Goal: Task Accomplishment & Management: Complete application form

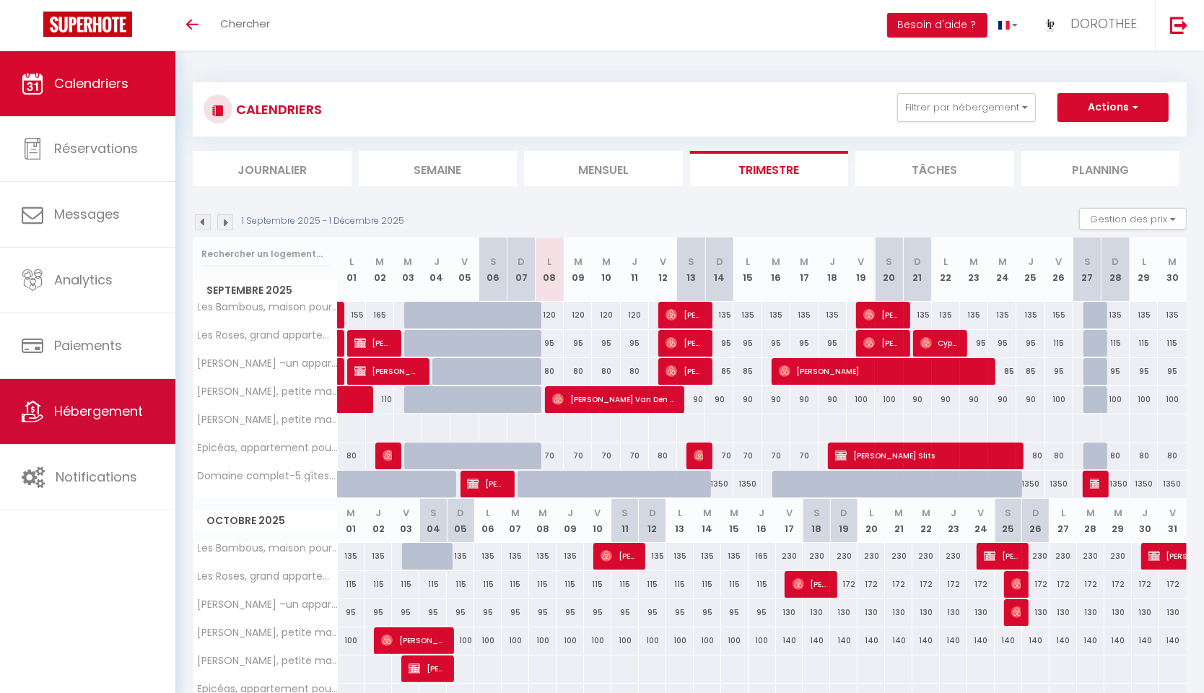
click at [107, 398] on link "Hébergement" at bounding box center [87, 411] width 175 height 65
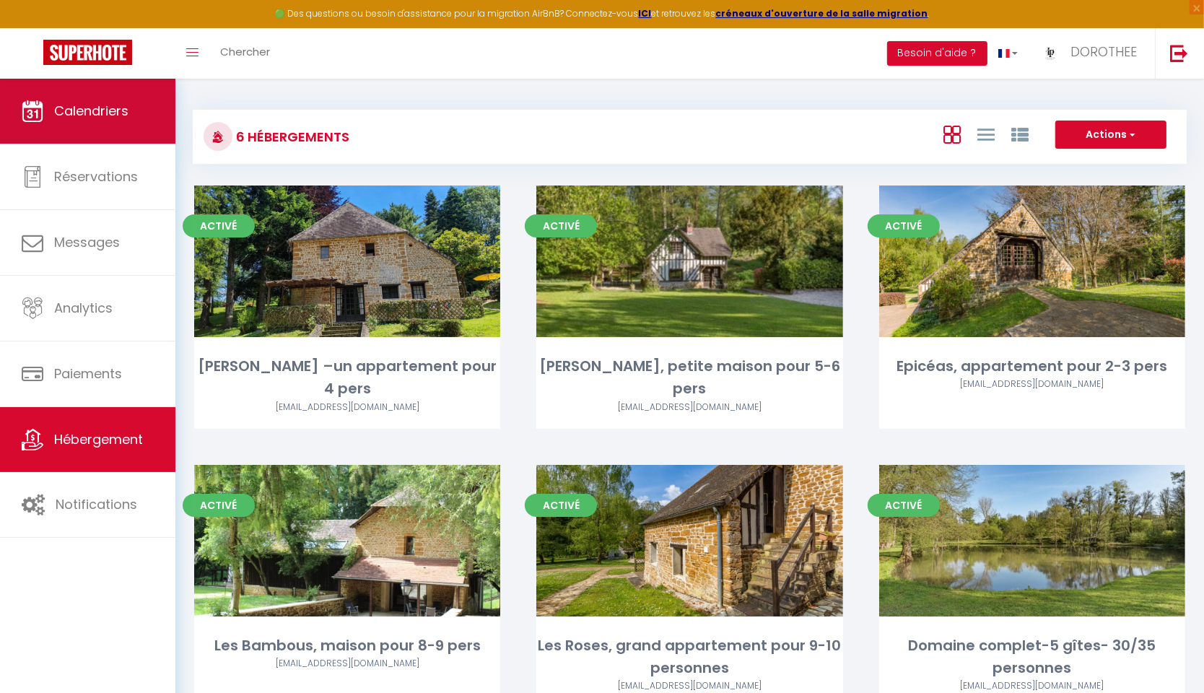
click at [145, 121] on link "Calendriers" at bounding box center [87, 111] width 175 height 65
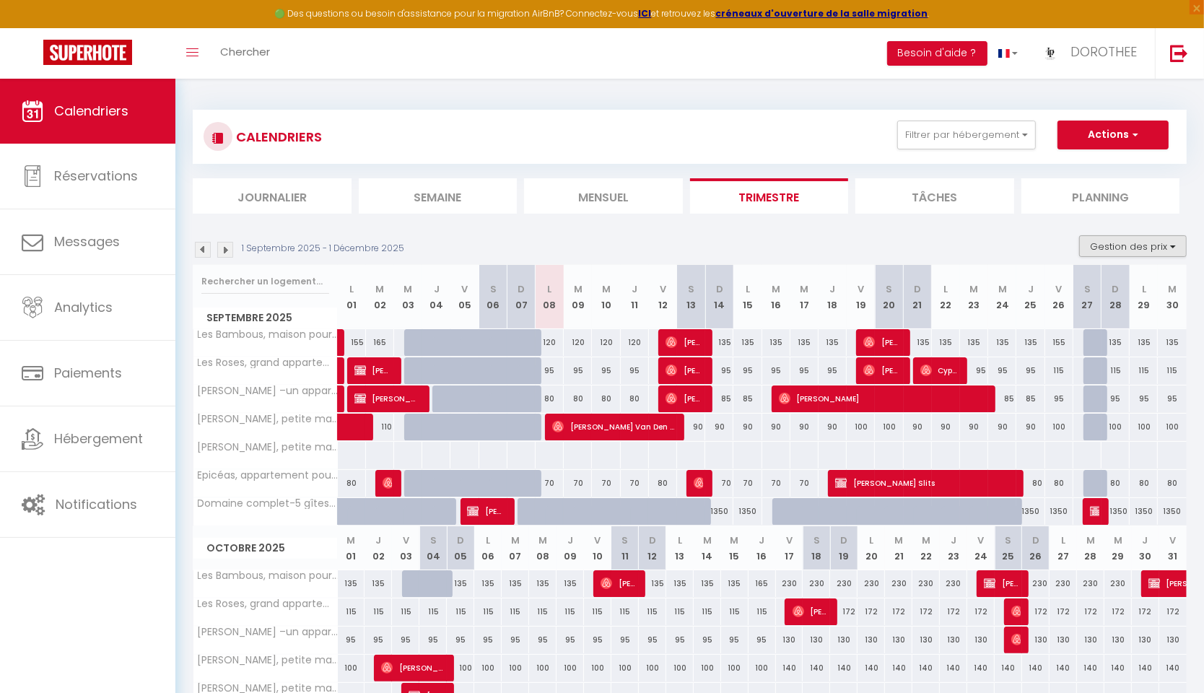
click at [1115, 245] on button "Gestion des prix" at bounding box center [1133, 246] width 108 height 22
click at [614, 194] on li "Mensuel" at bounding box center [603, 195] width 159 height 35
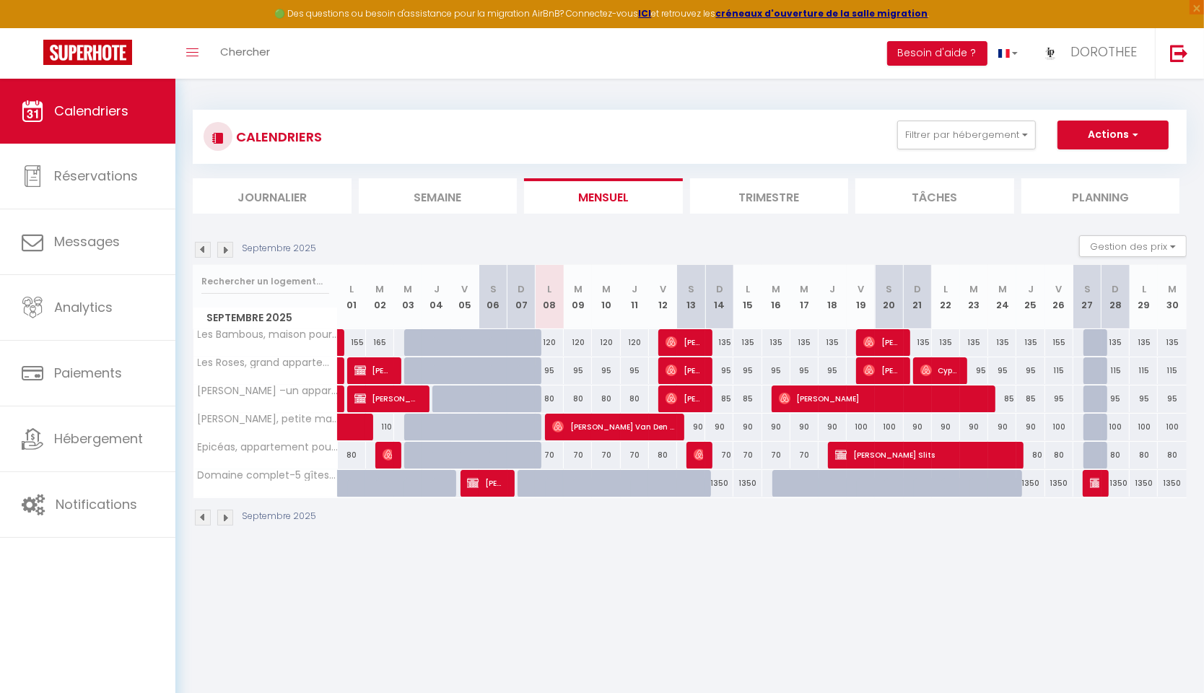
click at [554, 422] on img at bounding box center [558, 427] width 12 height 12
select select "OK"
select select "0"
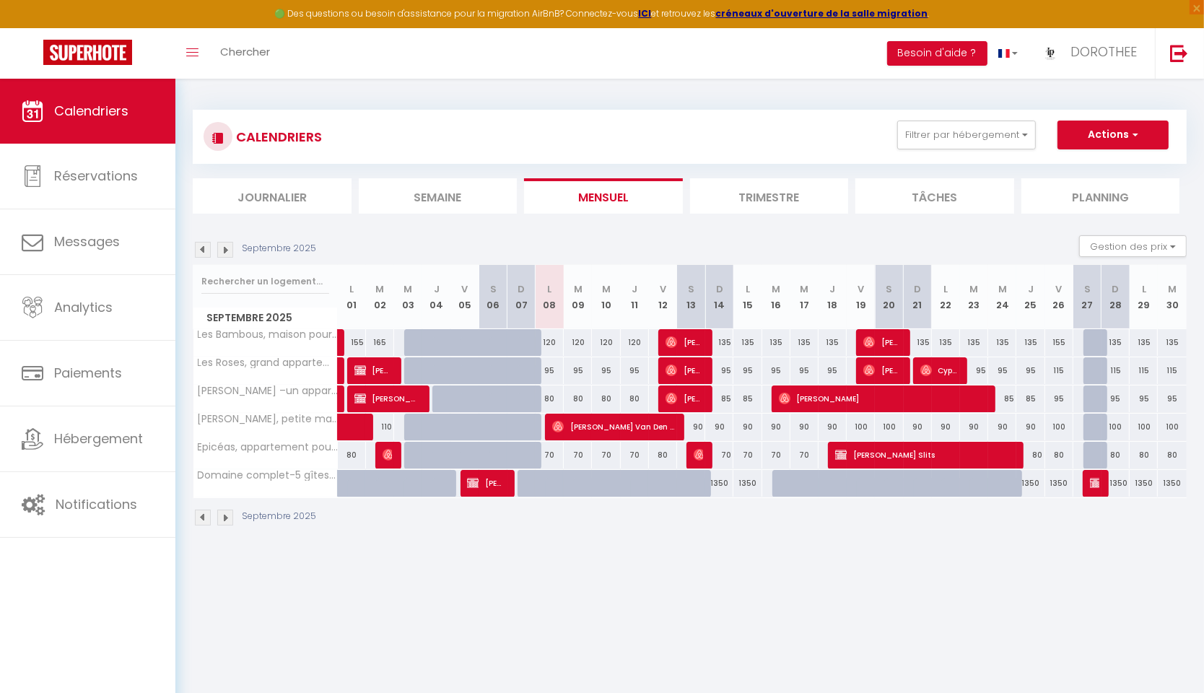
select select "1"
select select
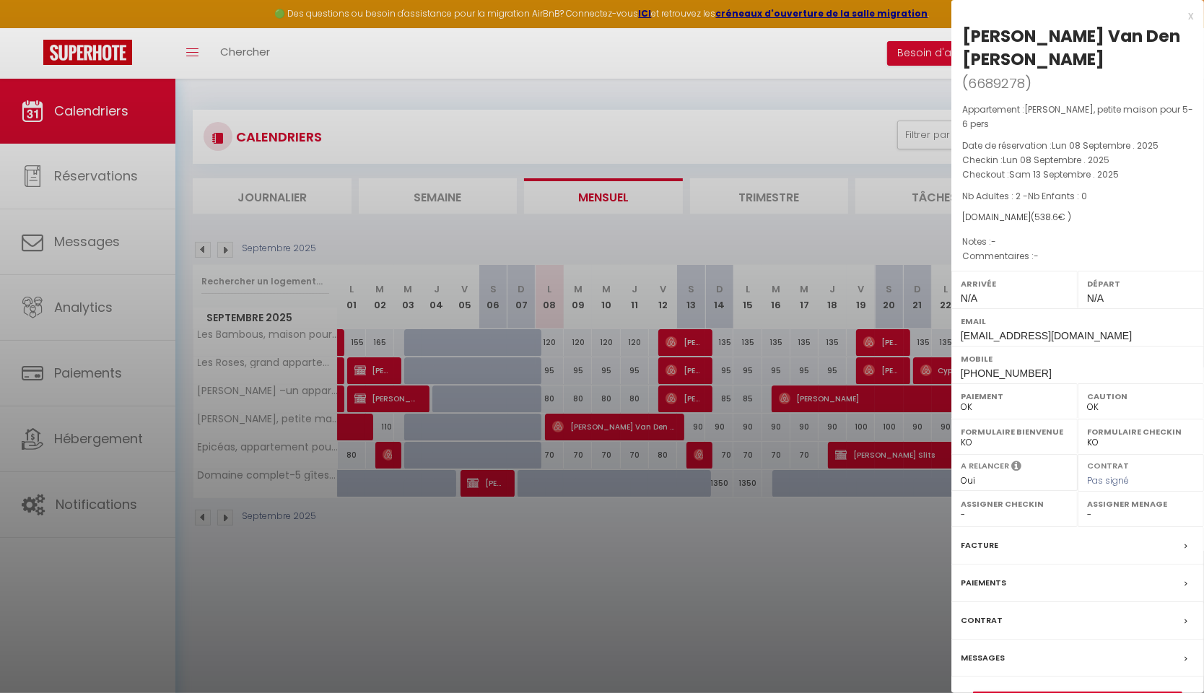
click at [1146, 692] on link "Détails de la réservation" at bounding box center [1078, 701] width 208 height 19
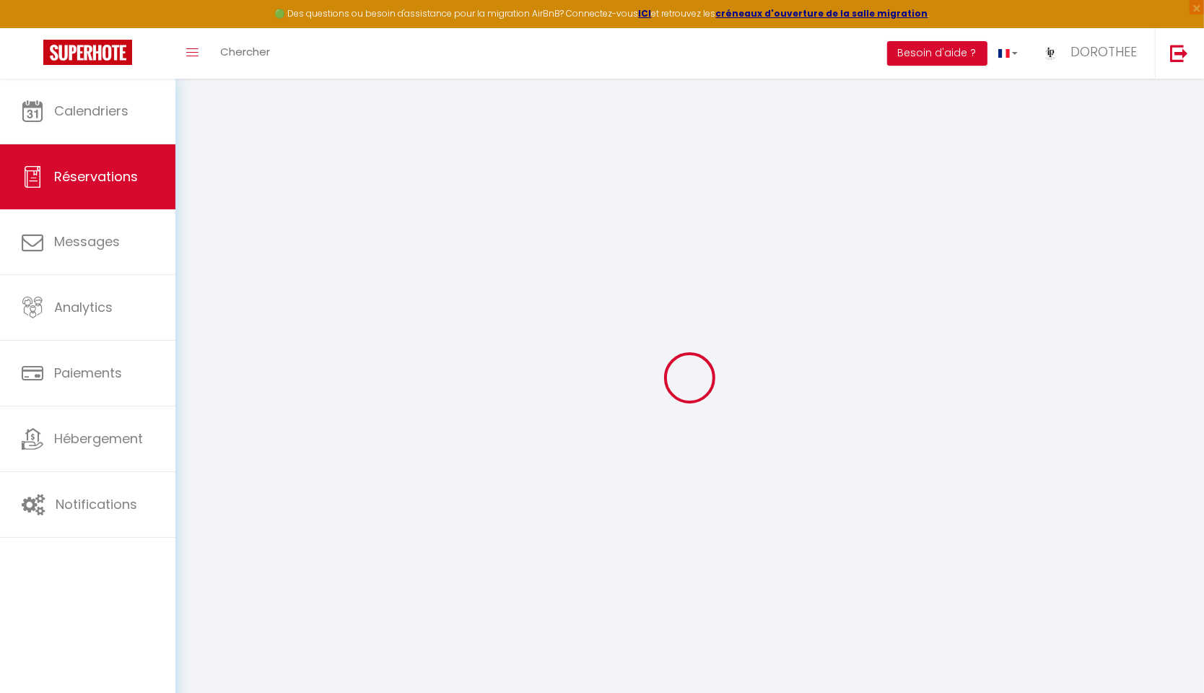
select select
checkbox input "false"
select select
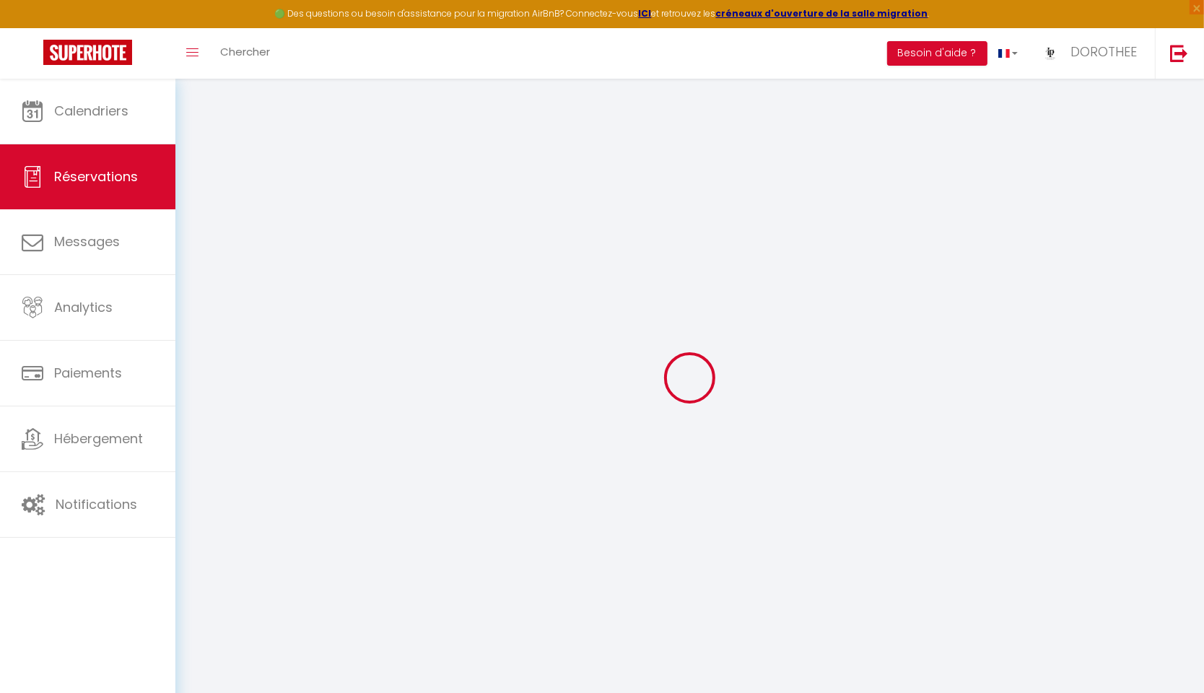
select select
checkbox input "false"
select select
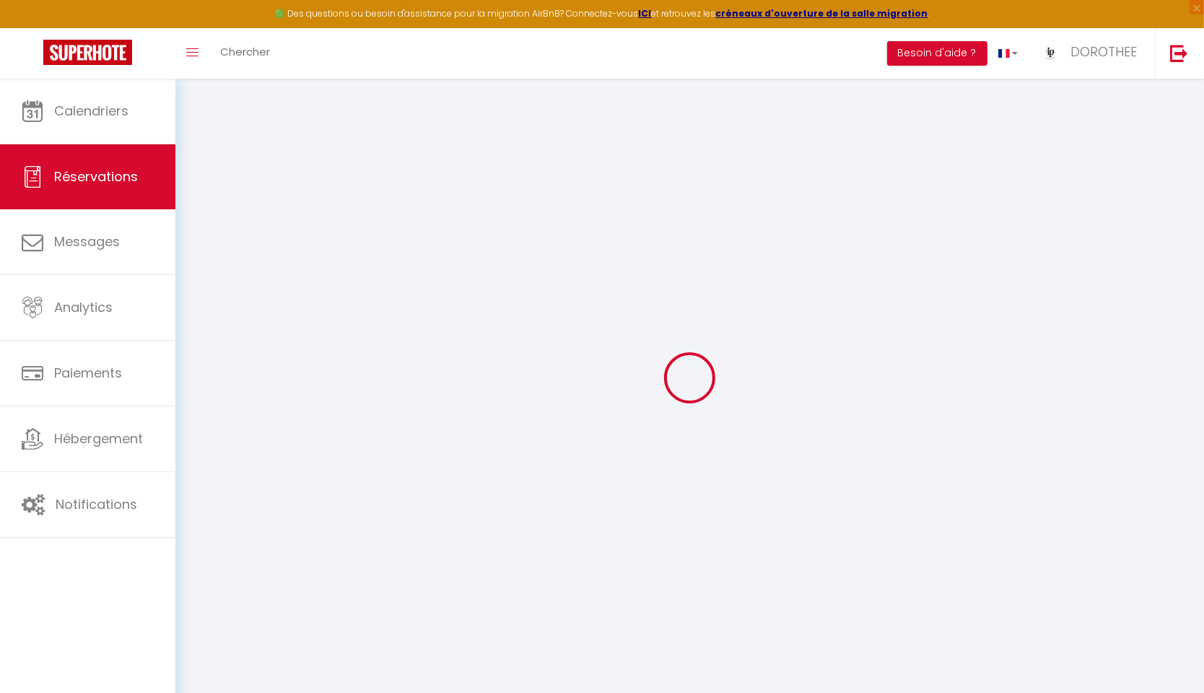
select select
checkbox input "false"
select select
type input "70"
type input "18.6"
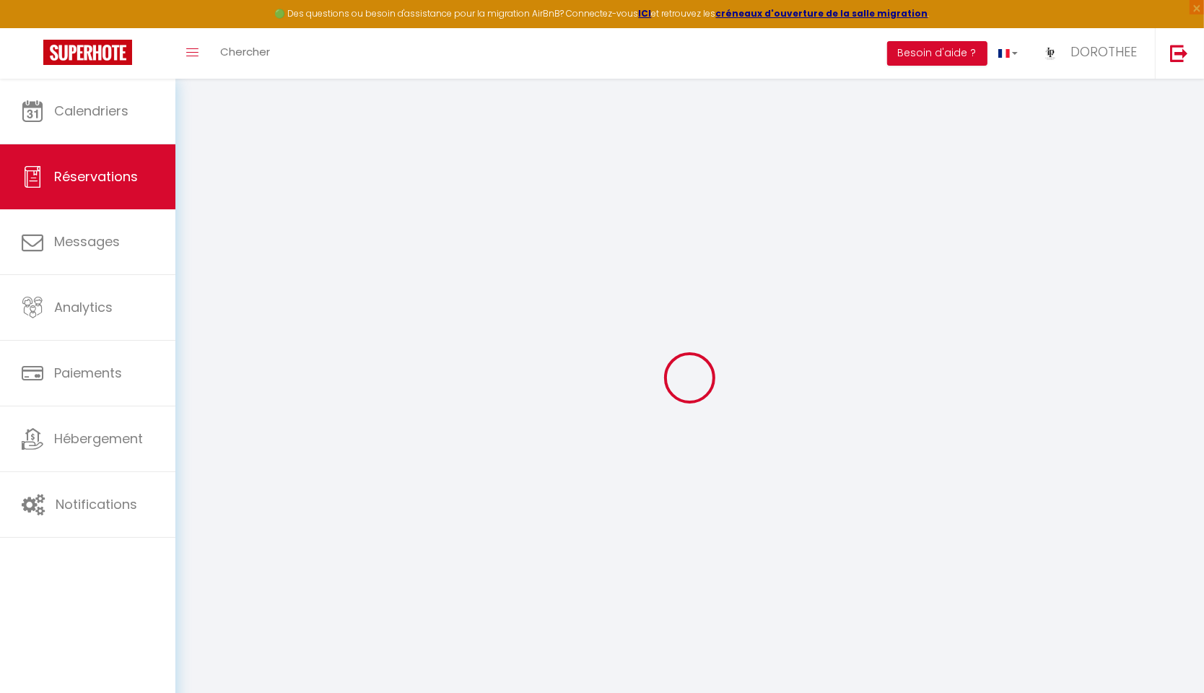
select select
checkbox input "false"
select select
checkbox input "false"
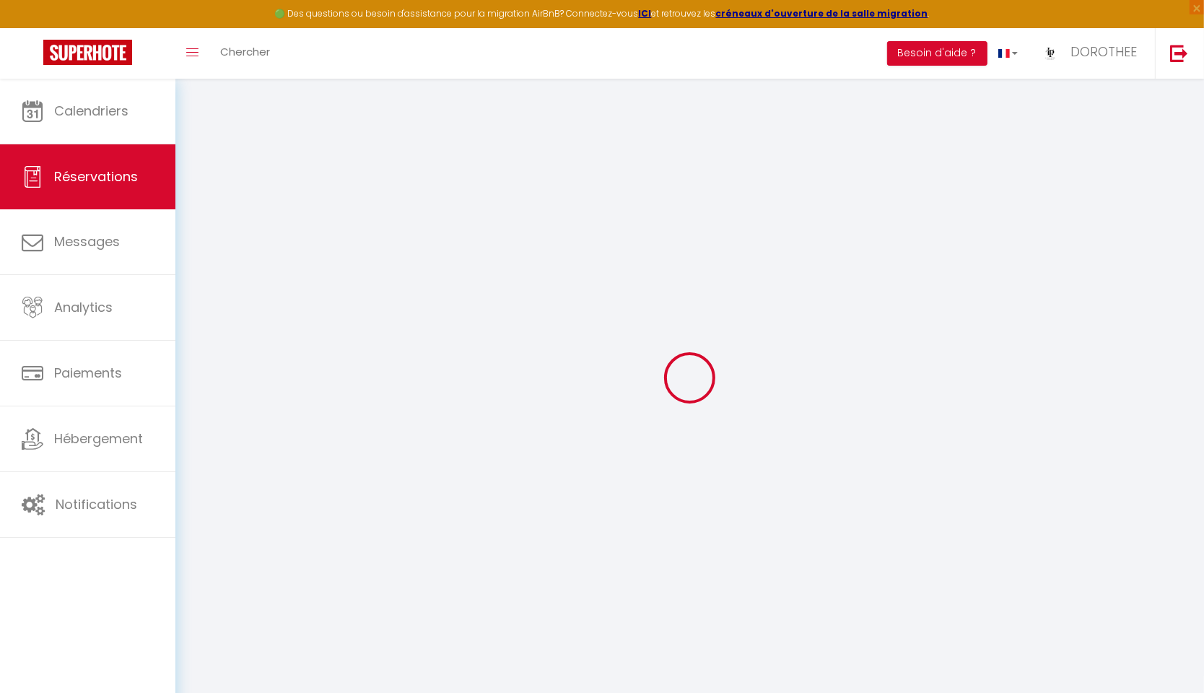
select select
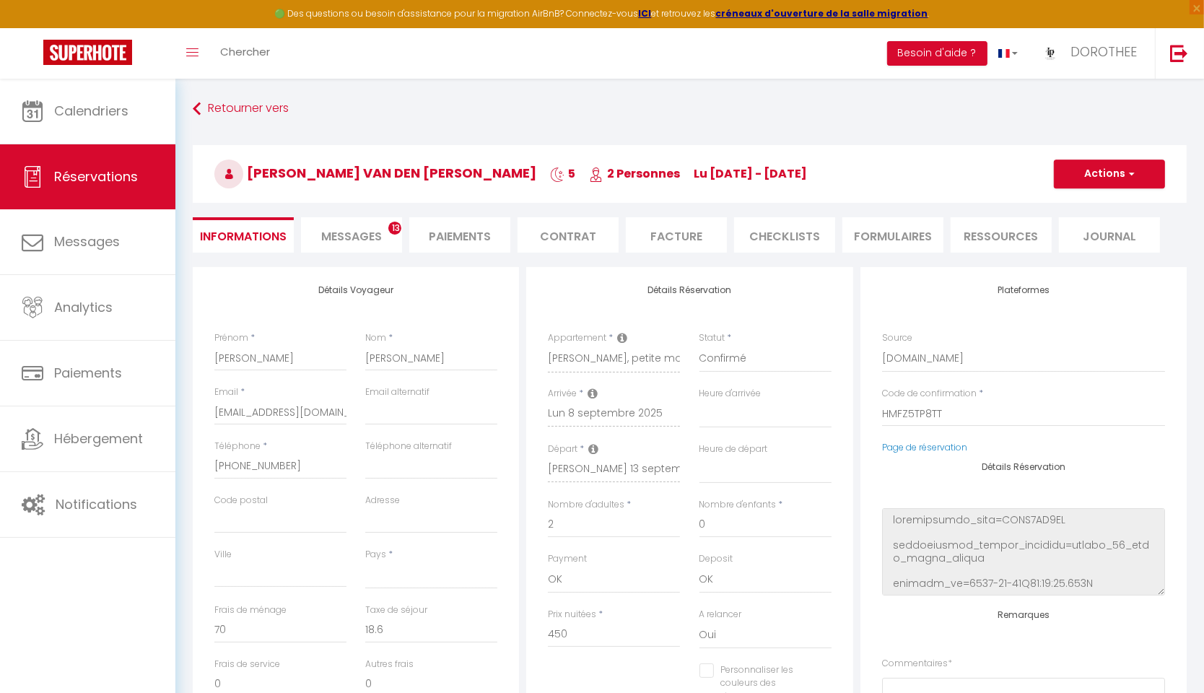
click at [445, 232] on li "Paiements" at bounding box center [459, 234] width 101 height 35
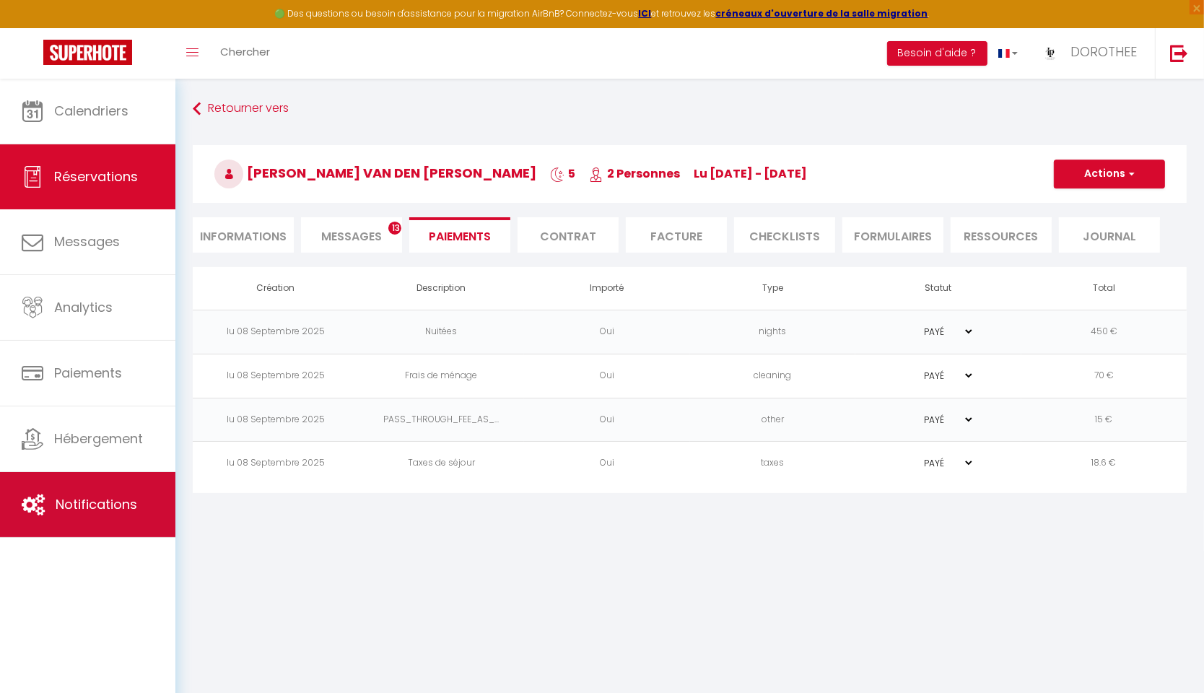
click at [133, 499] on span "Notifications" at bounding box center [97, 504] width 82 height 18
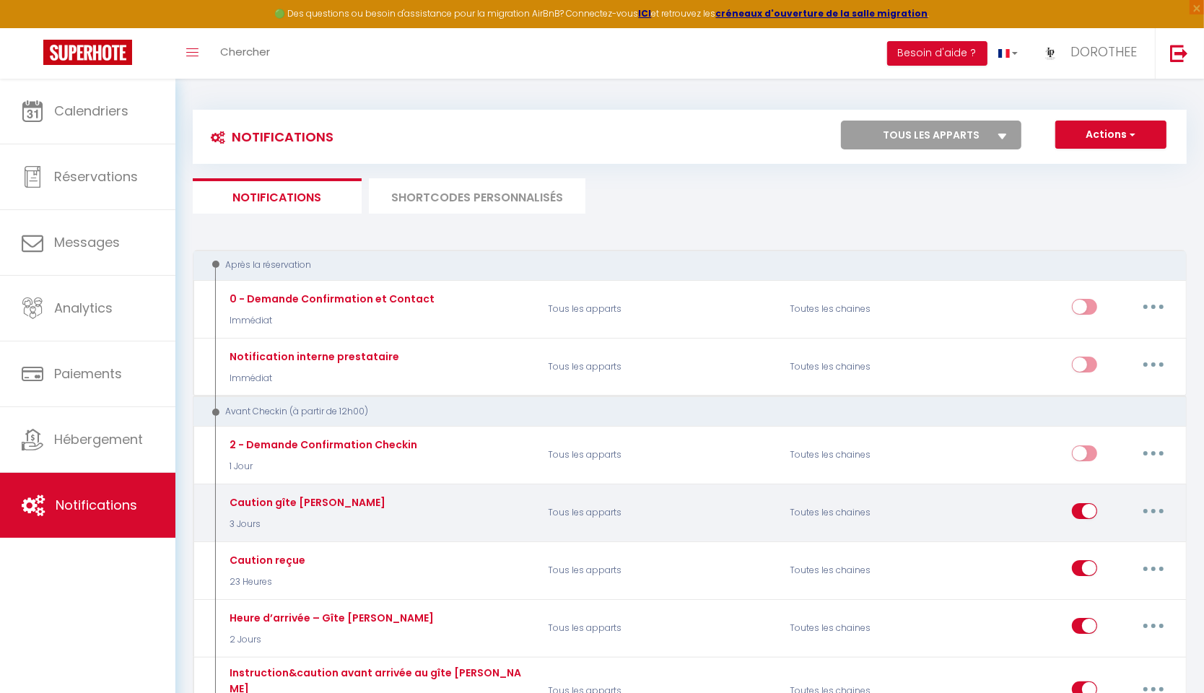
scroll to position [338, 0]
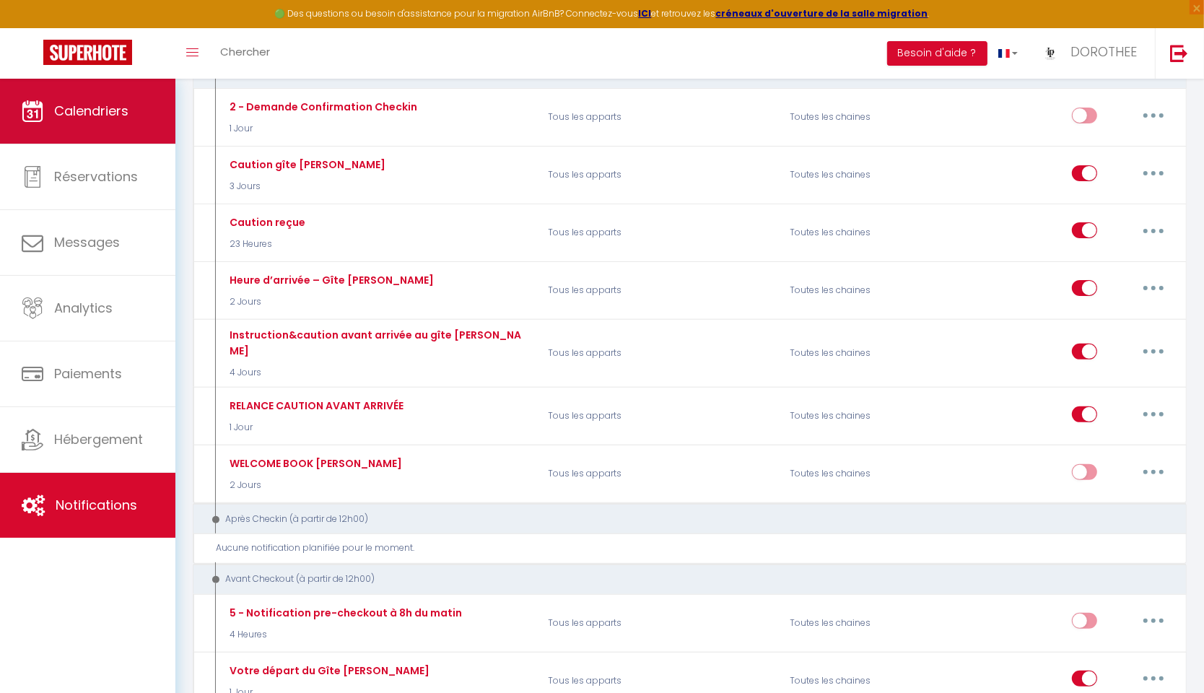
click at [147, 122] on link "Calendriers" at bounding box center [87, 111] width 175 height 65
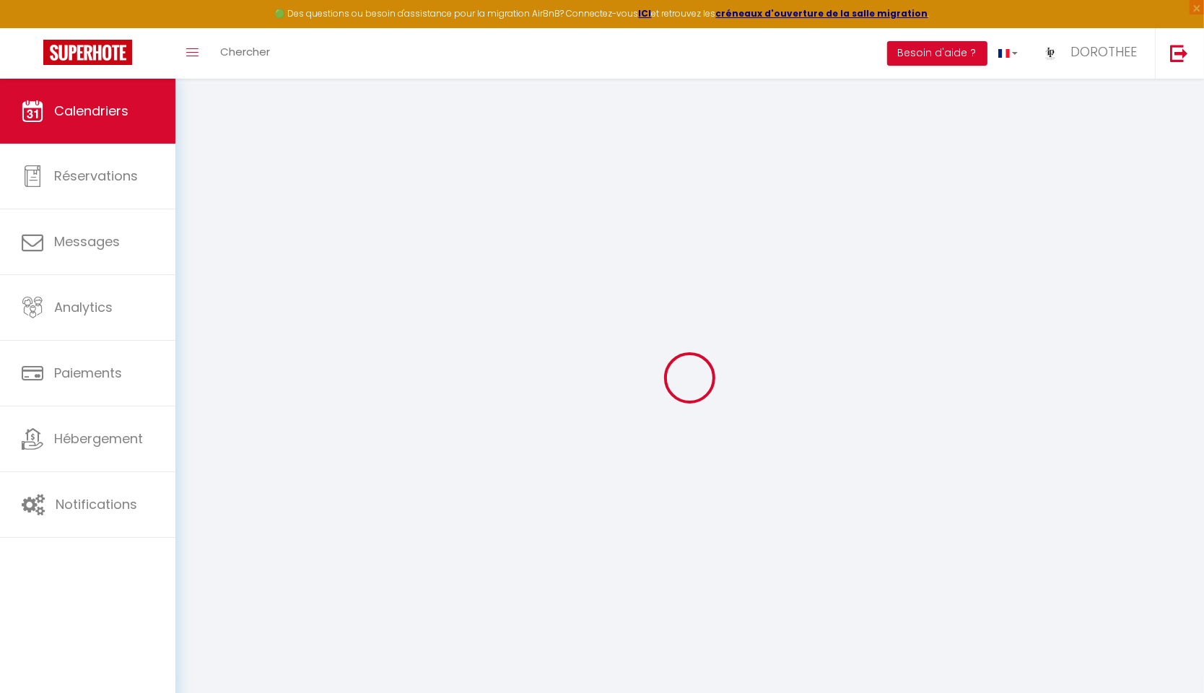
select select
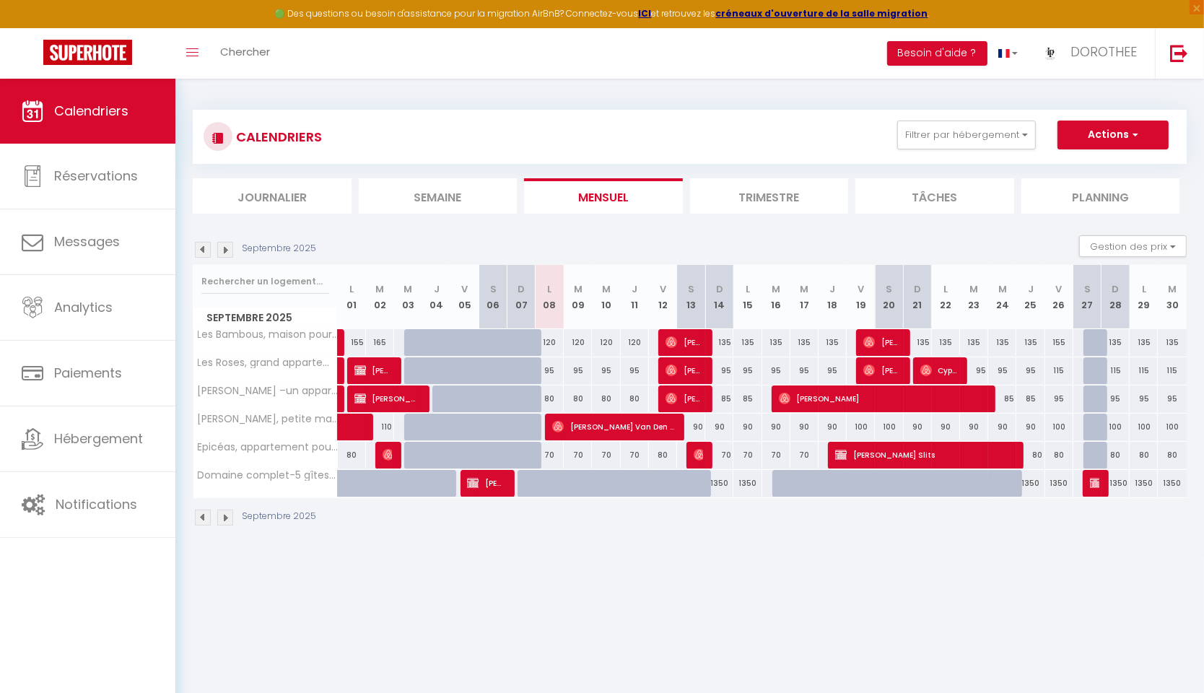
click at [557, 427] on img at bounding box center [558, 427] width 12 height 12
select select "OK"
select select "0"
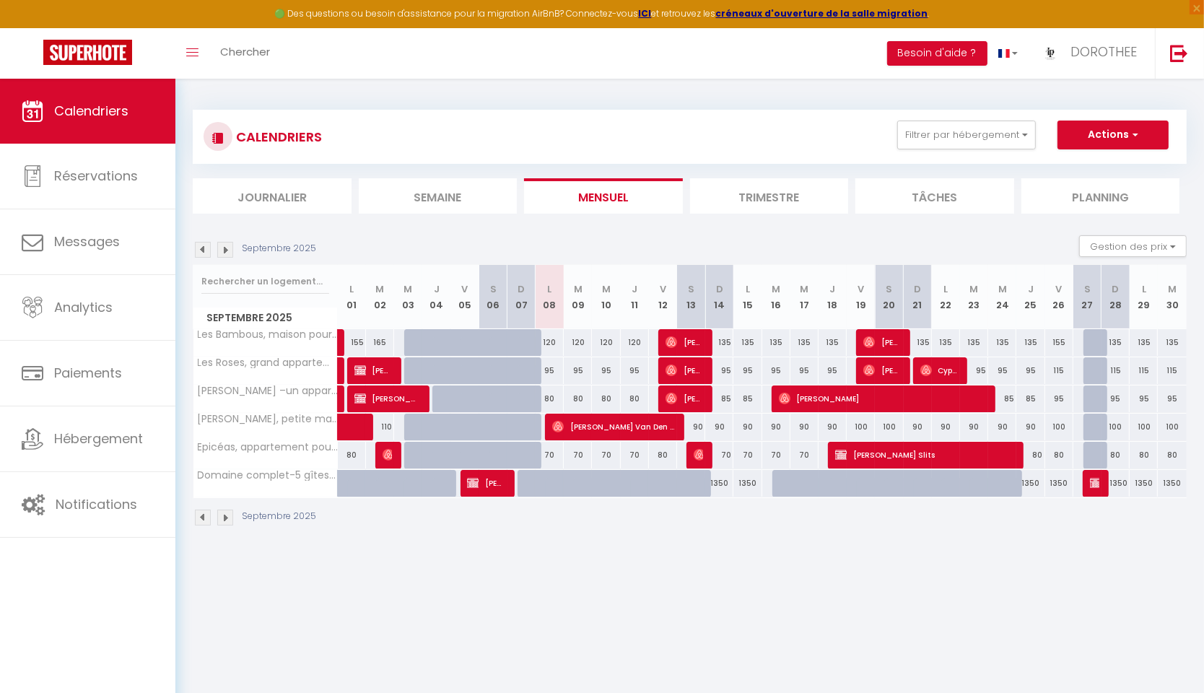
select select "1"
select select
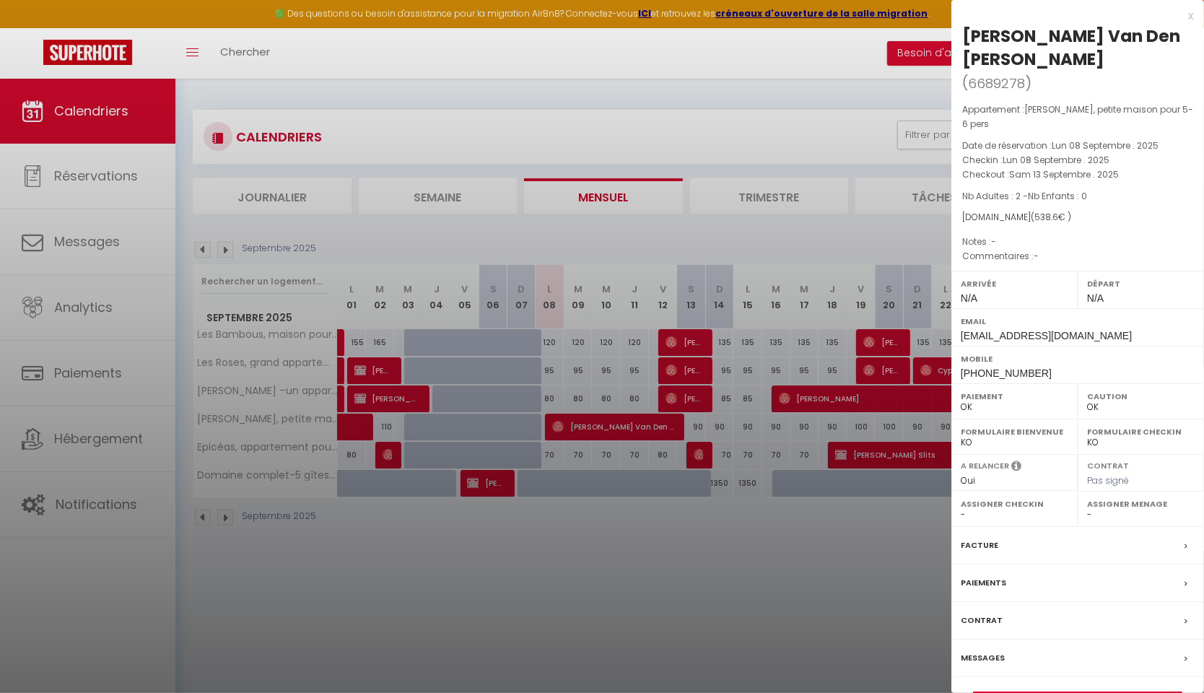
click at [1106, 692] on link "Détails de la réservation" at bounding box center [1078, 701] width 208 height 19
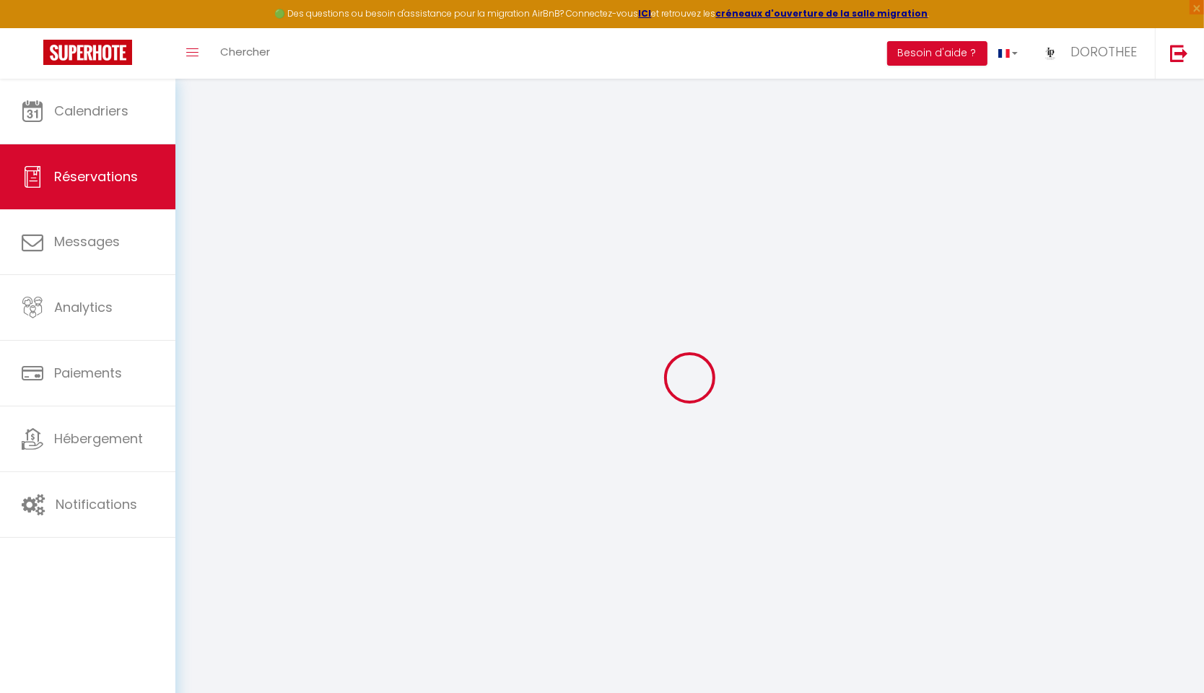
type input "[PERSON_NAME]"
type input "[EMAIL_ADDRESS][DOMAIN_NAME]"
type input "[PHONE_NUMBER]"
select select
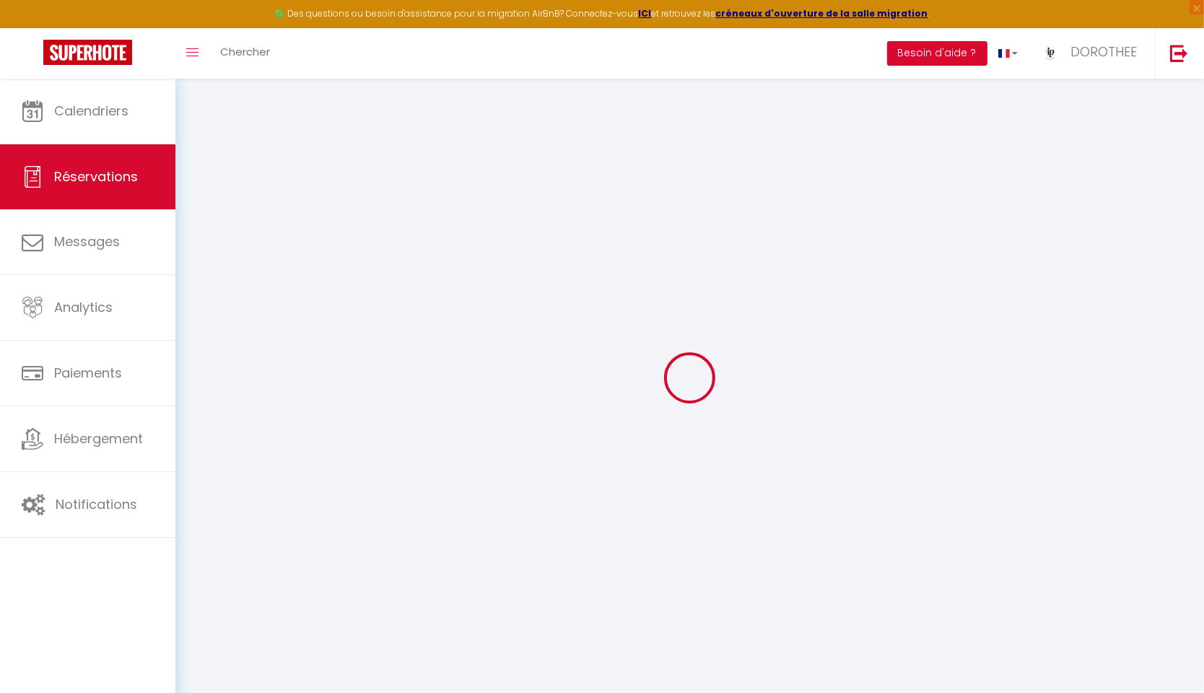
type input "96.3"
select select "42077"
select select "1"
select select
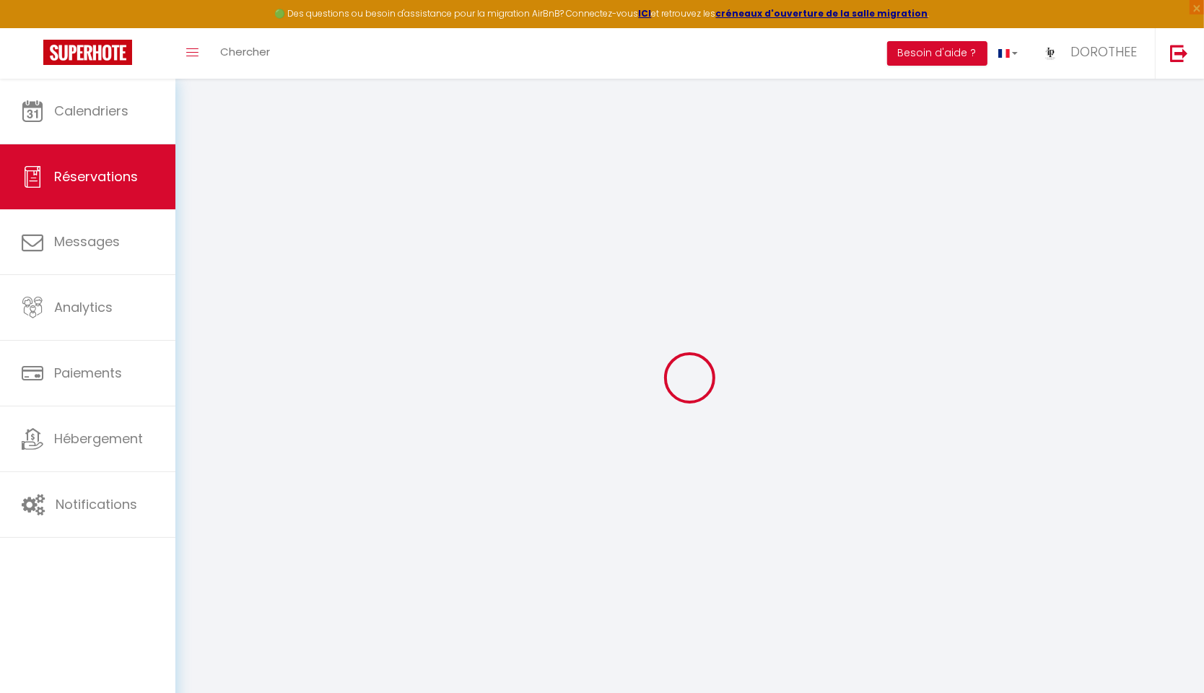
type input "2"
select select "12"
select select
type input "450"
checkbox input "false"
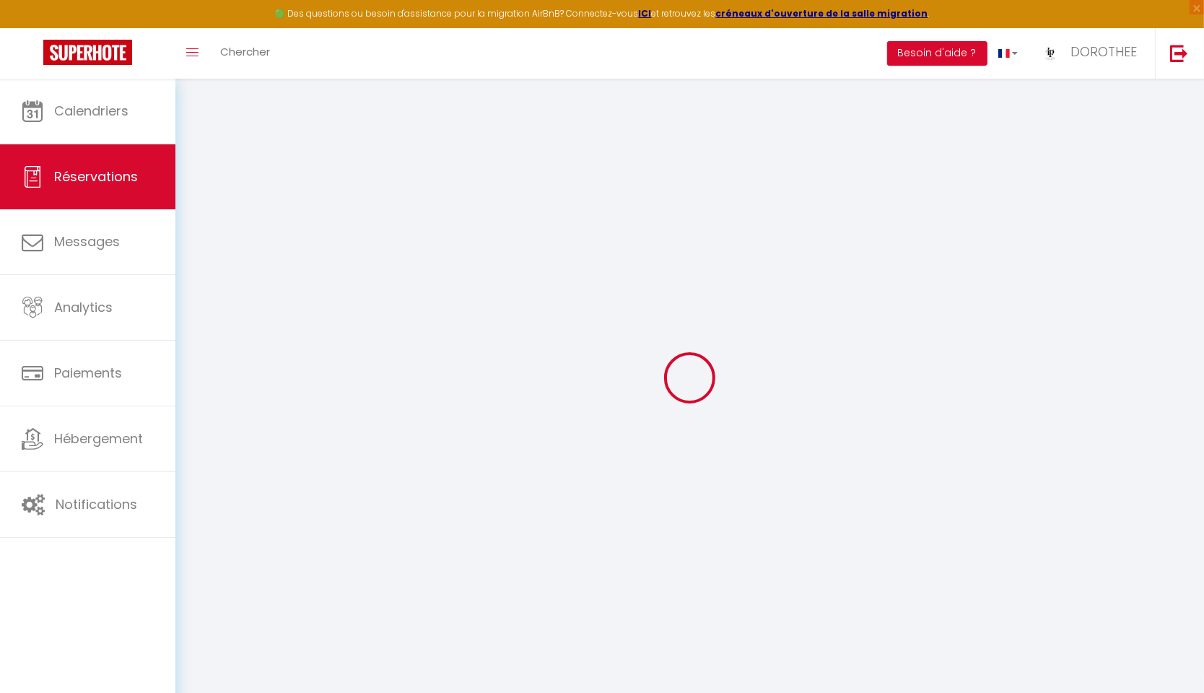
type input "0"
select select "1"
type input "0"
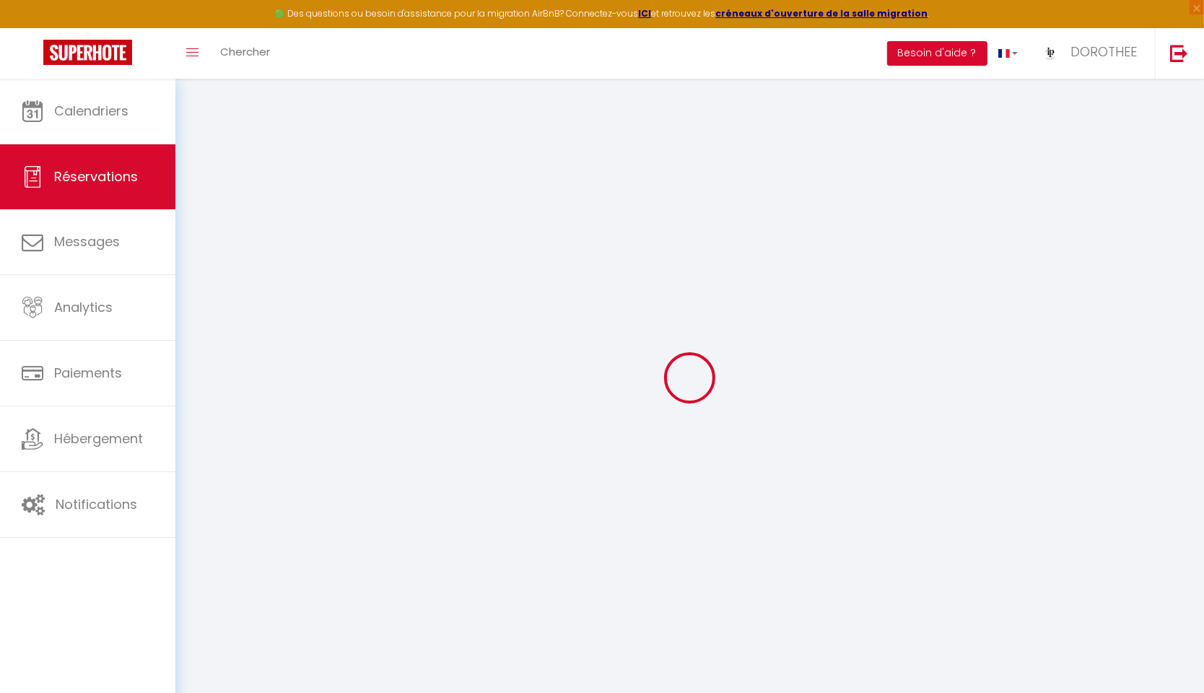
select select
select select "15"
checkbox input "false"
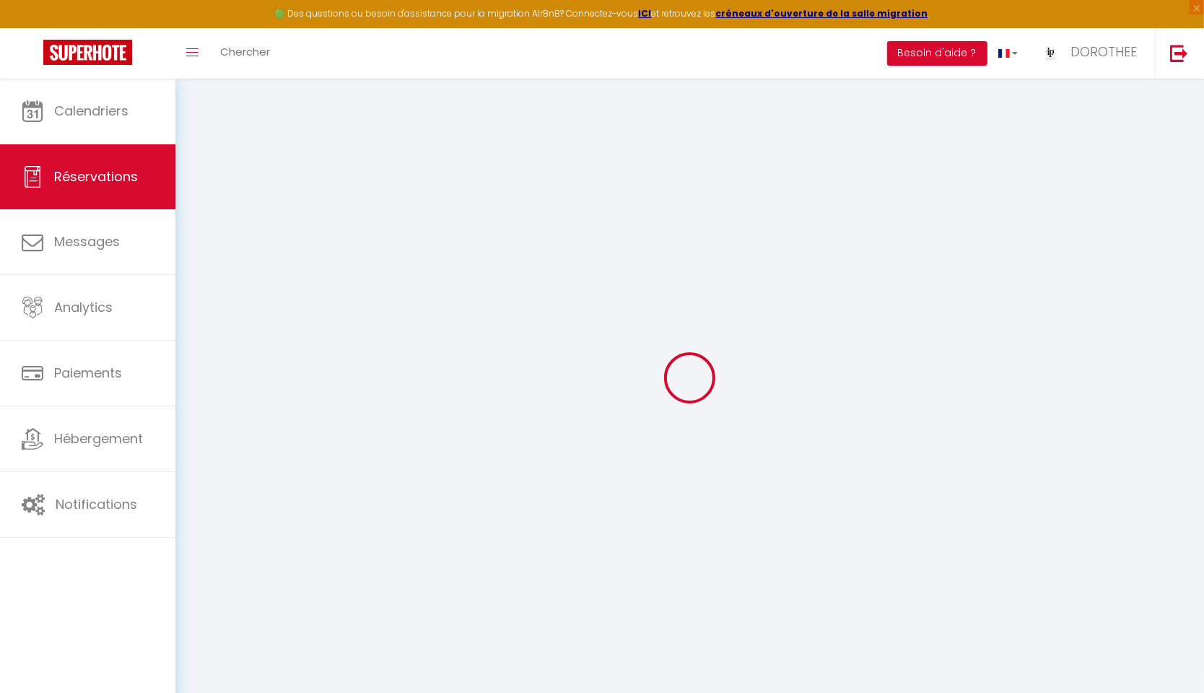
select select
checkbox input "false"
select select
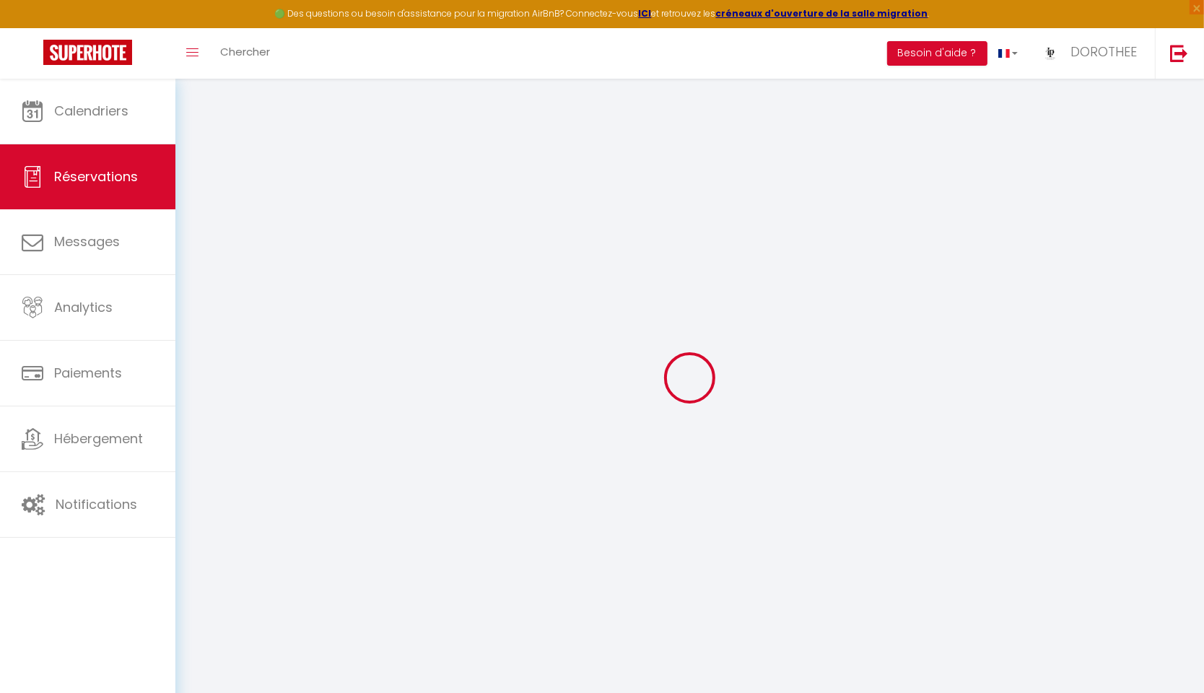
select select
checkbox input "false"
select select
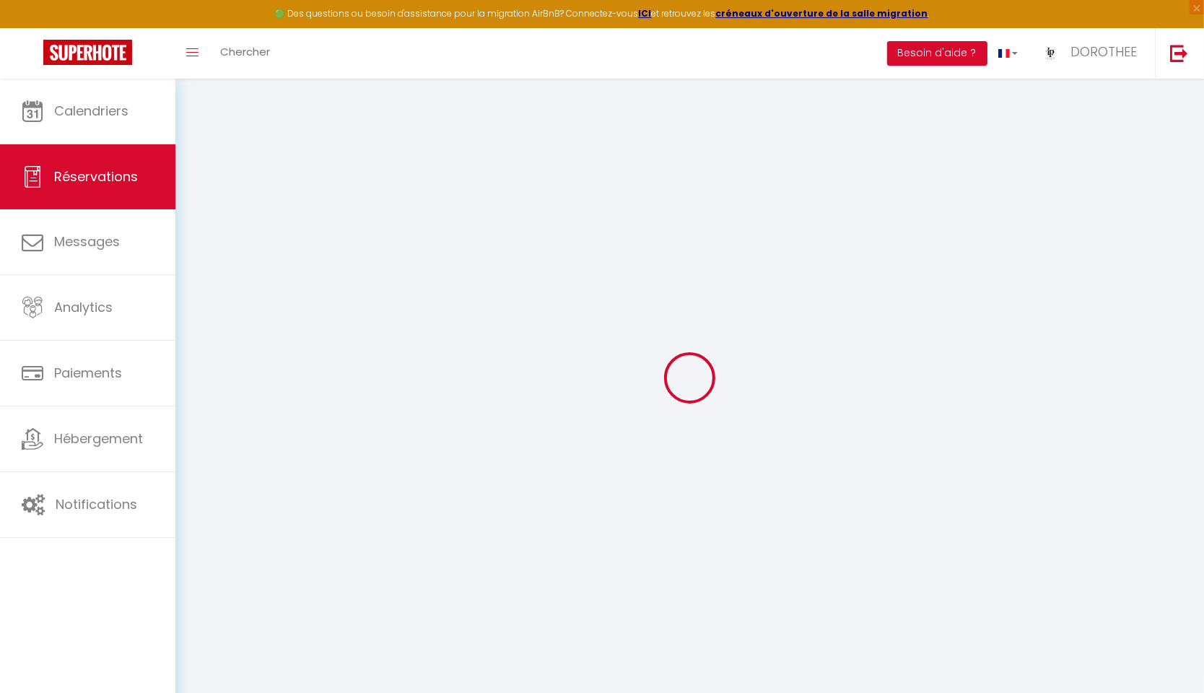
select select
checkbox input "false"
select select
type input "70"
type input "18.6"
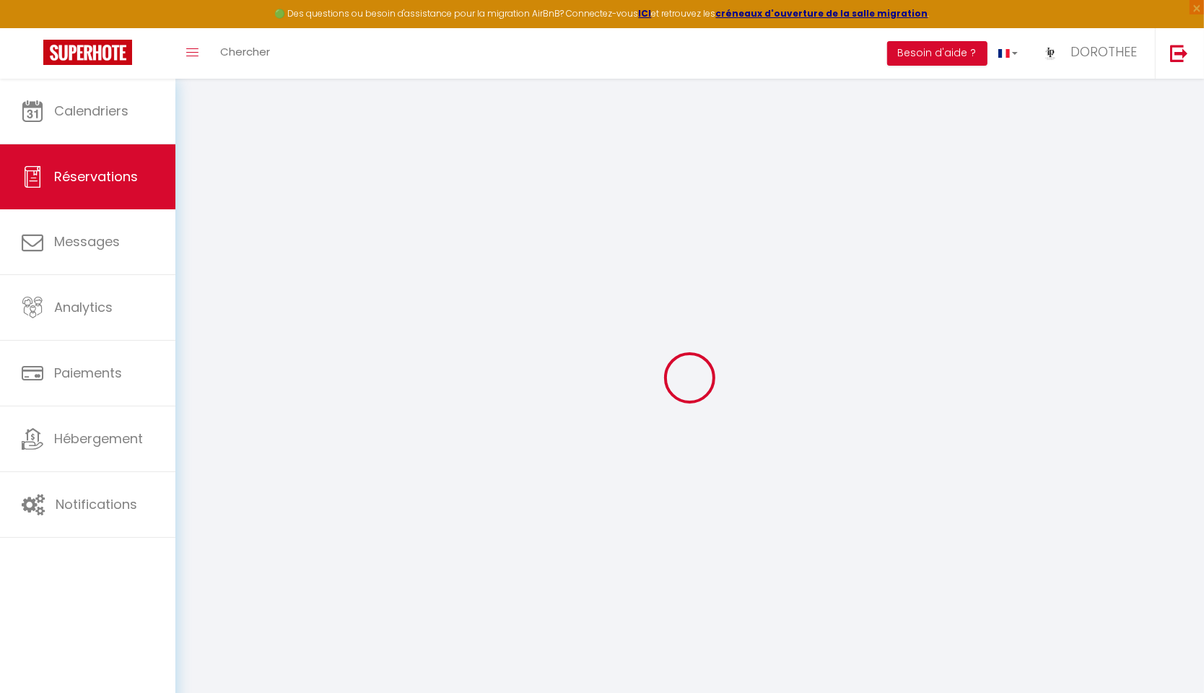
select select
checkbox input "false"
select select
checkbox input "false"
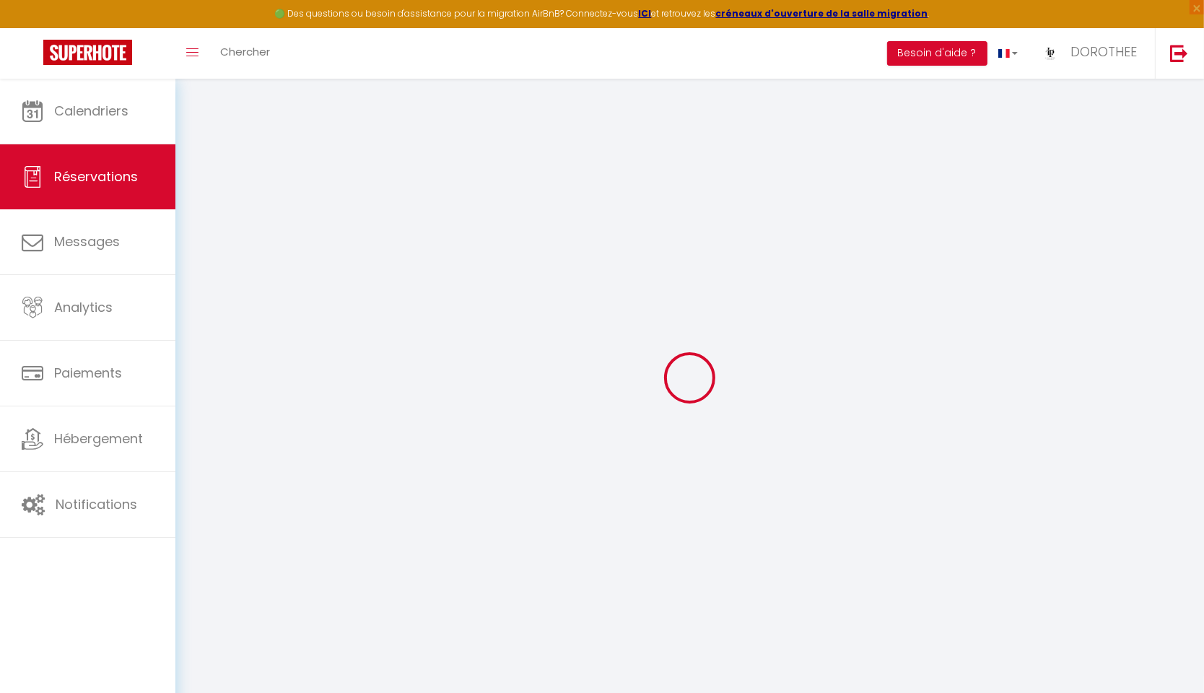
select select
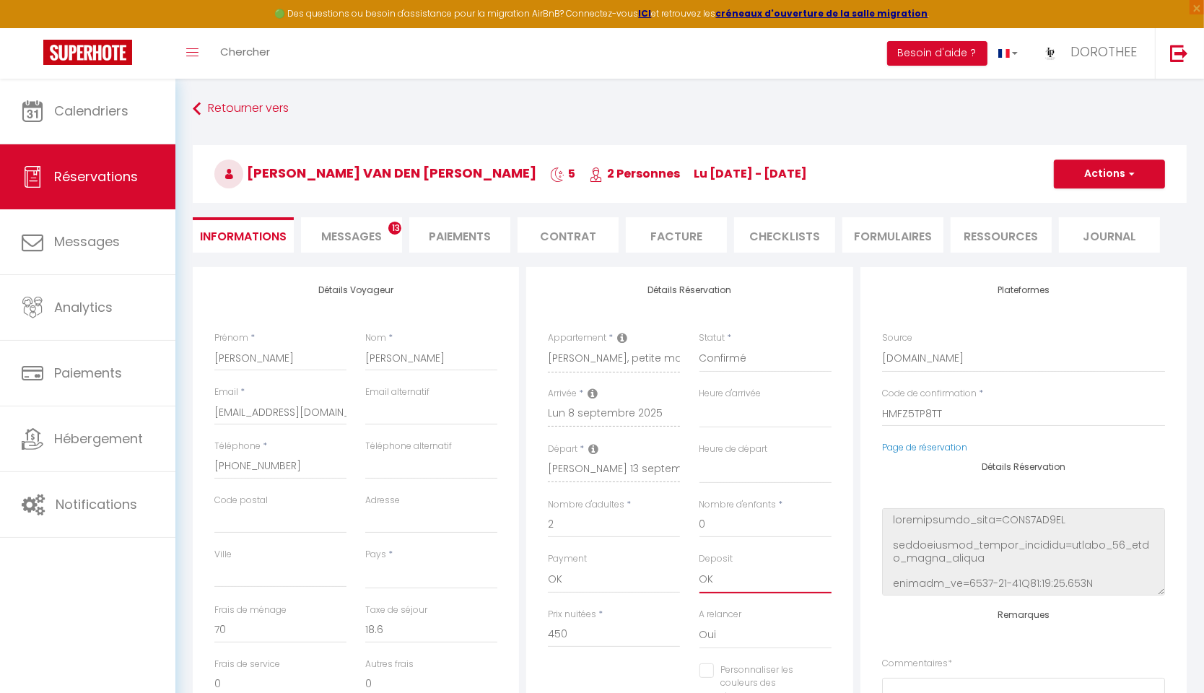
select select "14"
select select
checkbox input "false"
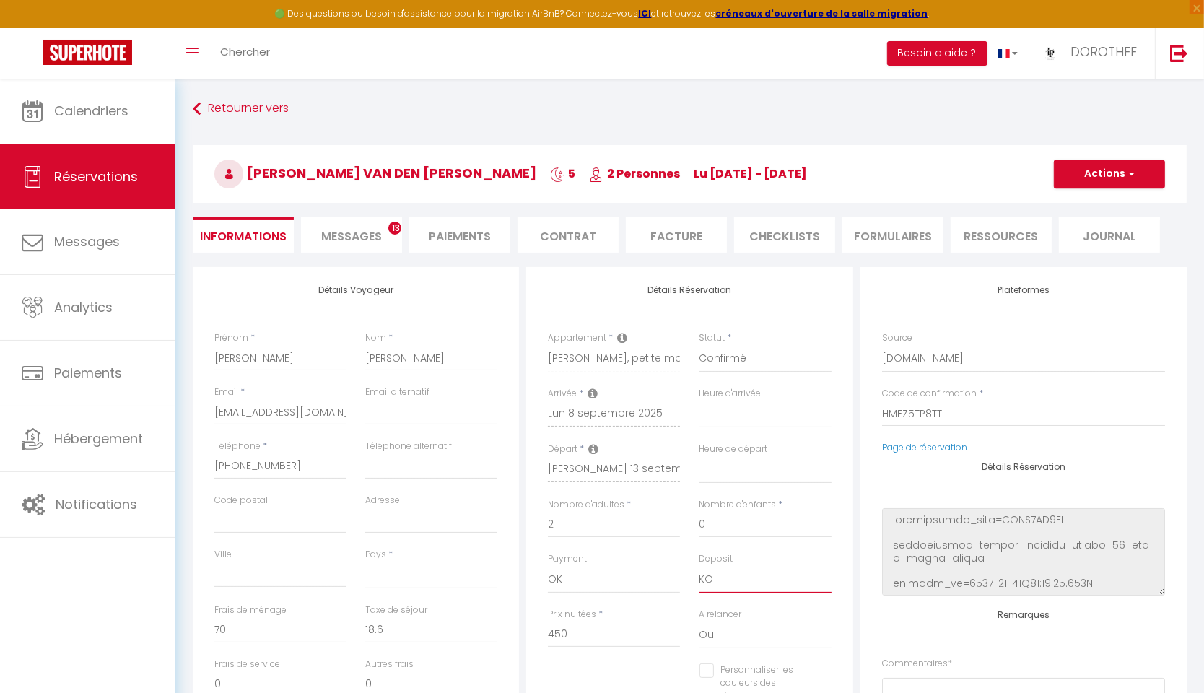
click at [1086, 170] on button "Actions" at bounding box center [1109, 174] width 111 height 29
click at [1110, 206] on link "Enregistrer" at bounding box center [1095, 205] width 114 height 19
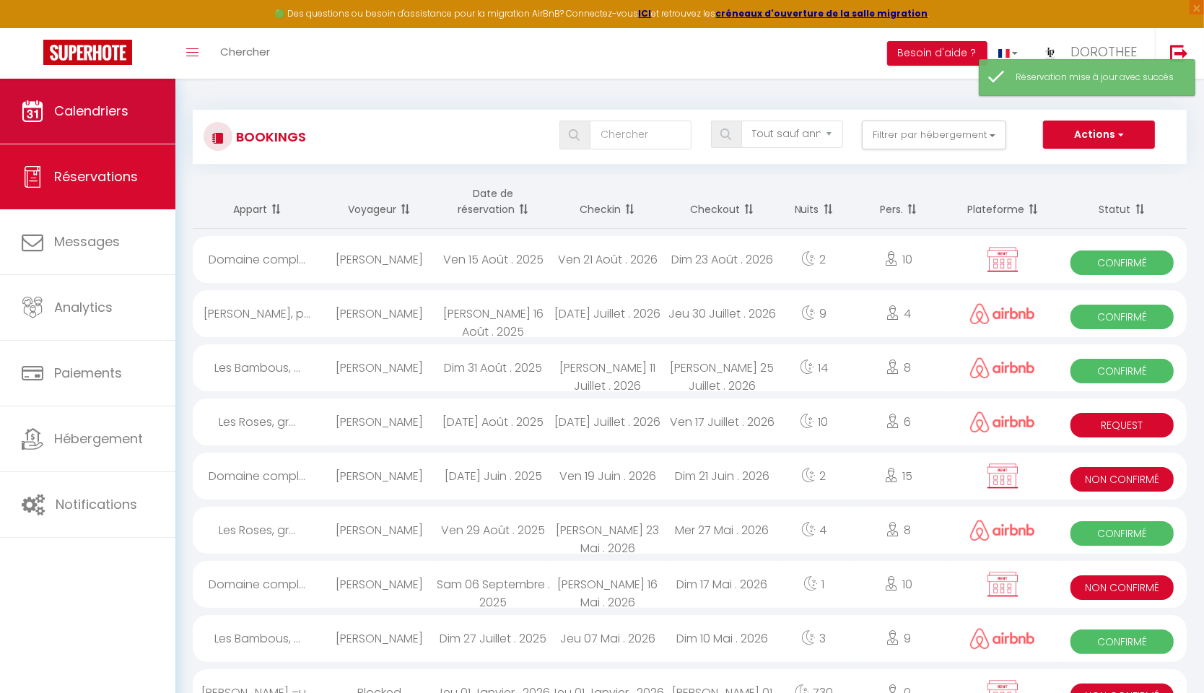
click at [118, 115] on span "Calendriers" at bounding box center [91, 111] width 74 height 18
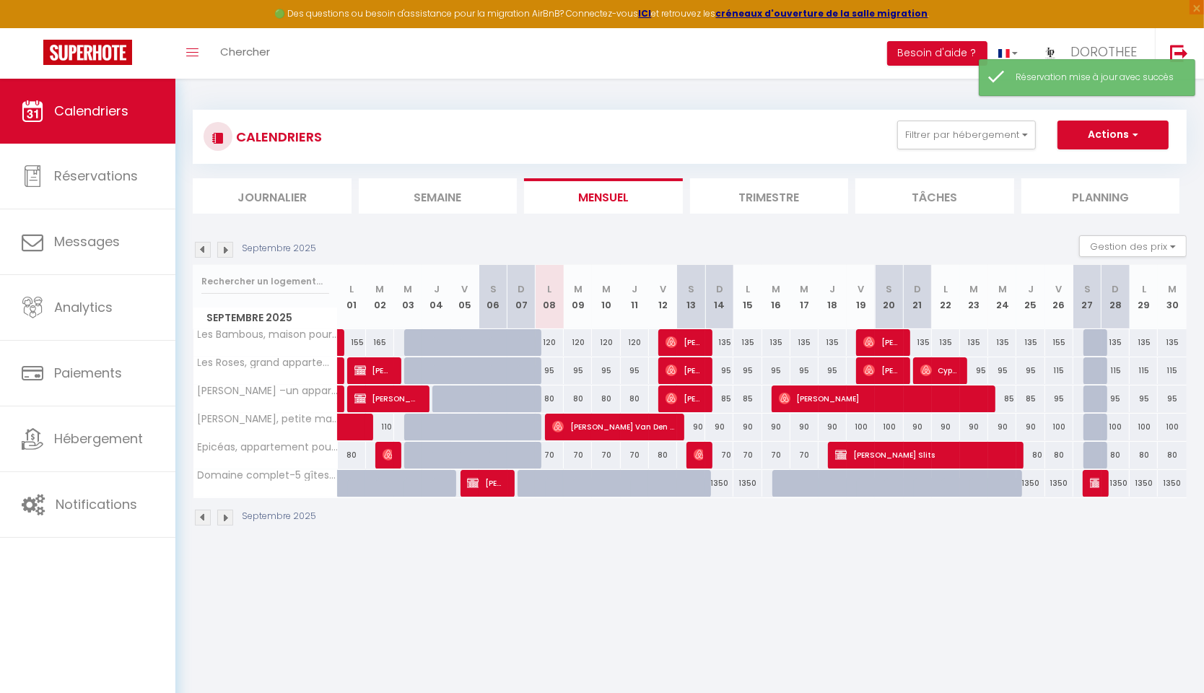
click at [555, 422] on img at bounding box center [558, 427] width 12 height 12
select select "OK"
select select "KO"
select select "0"
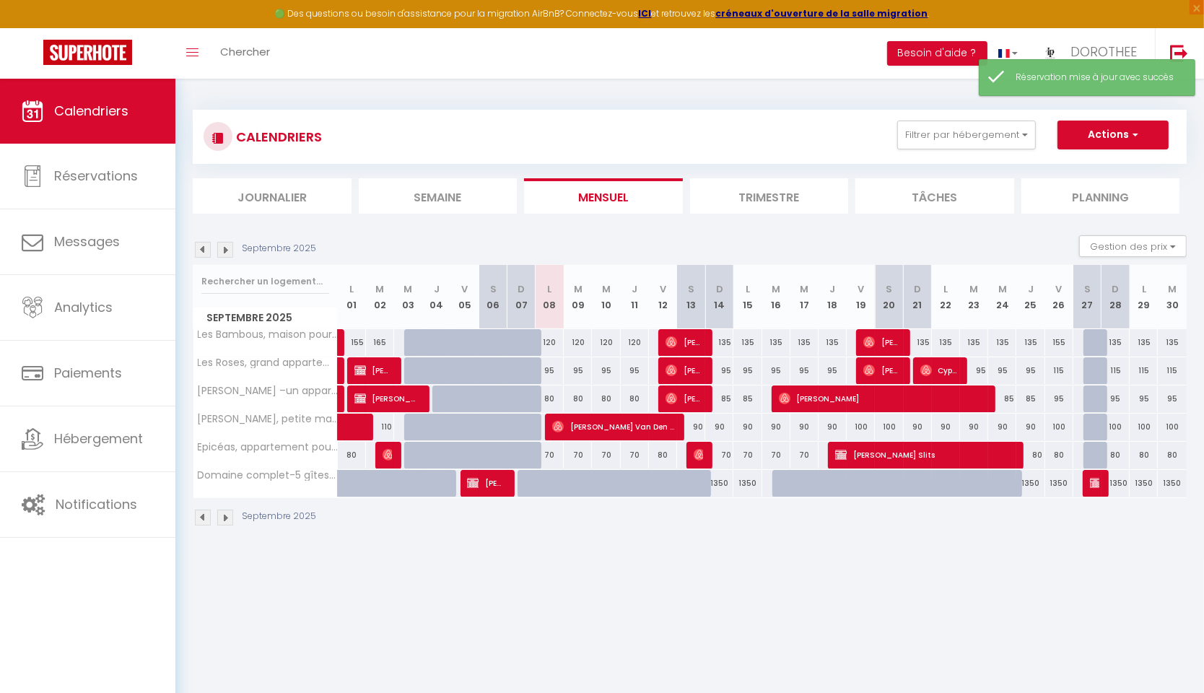
select select "1"
select select
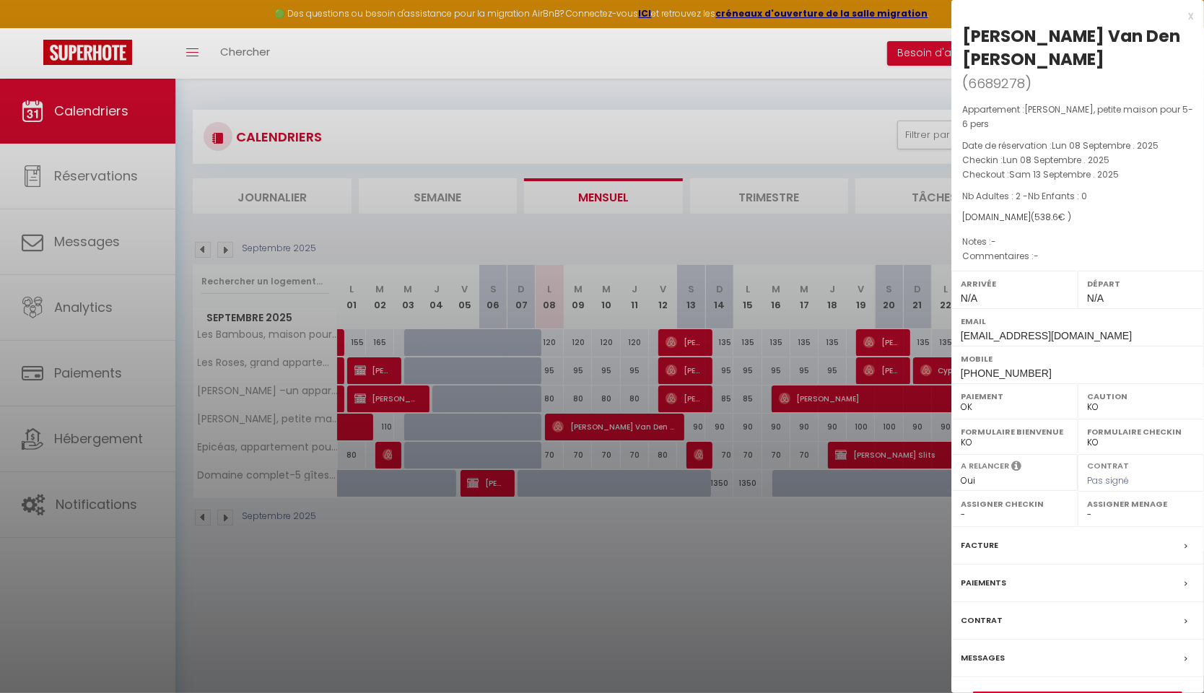
click at [1070, 692] on link "Détails de la réservation" at bounding box center [1078, 701] width 208 height 19
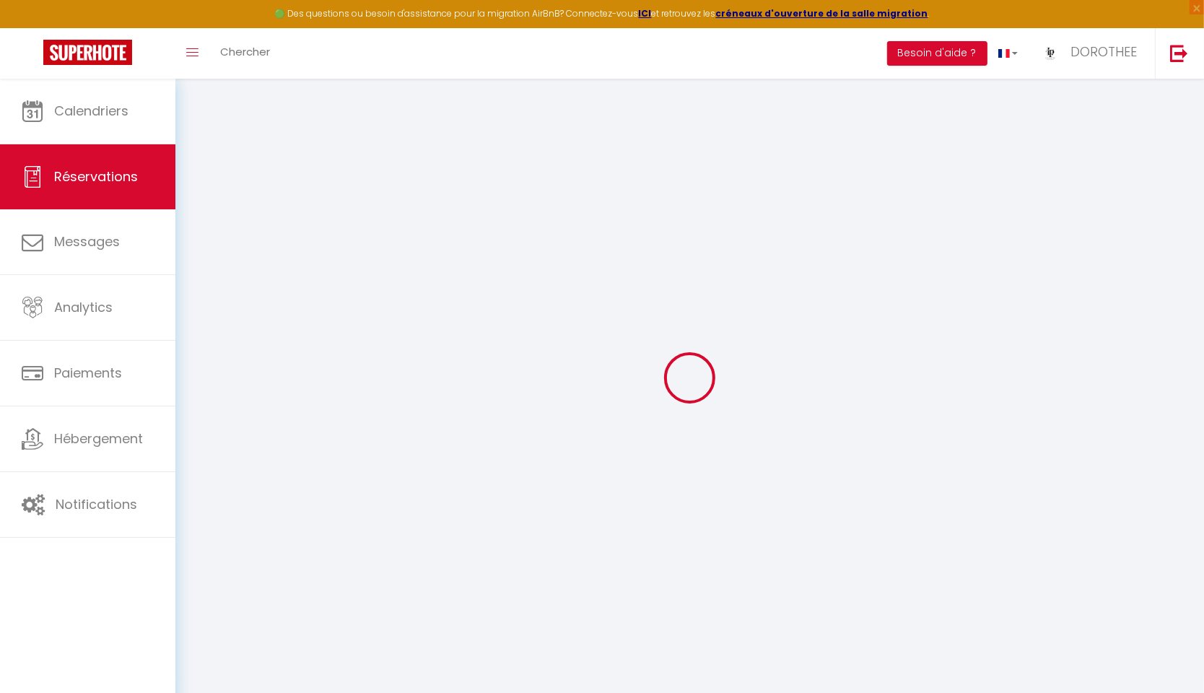
type input "[PERSON_NAME]"
type input "[EMAIL_ADDRESS][DOMAIN_NAME]"
type input "[PHONE_NUMBER]"
select select
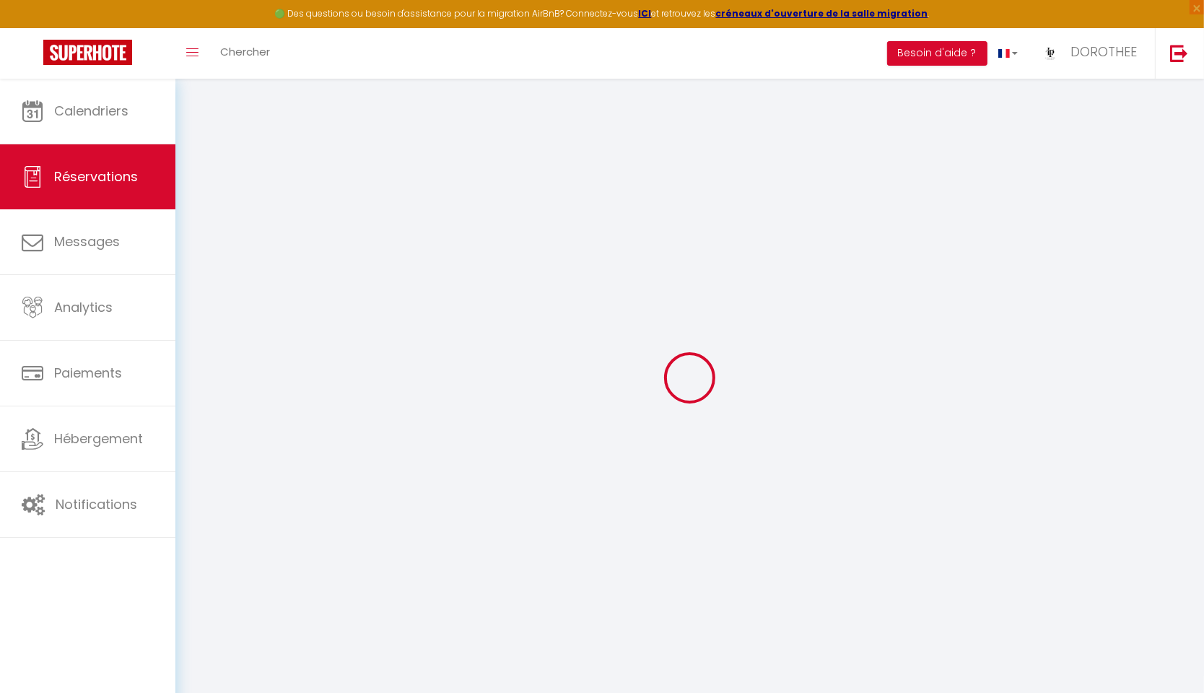
type input "96.3"
select select "42077"
select select "1"
select select
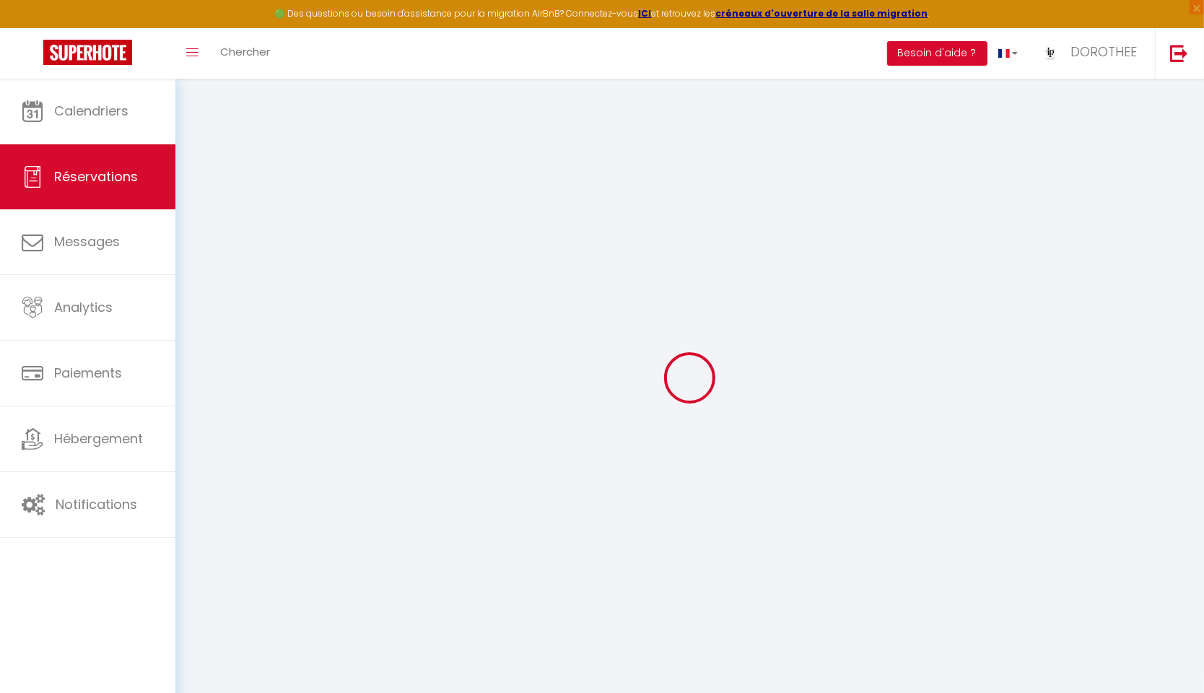
type input "2"
select select "12"
select select
type input "450"
checkbox input "false"
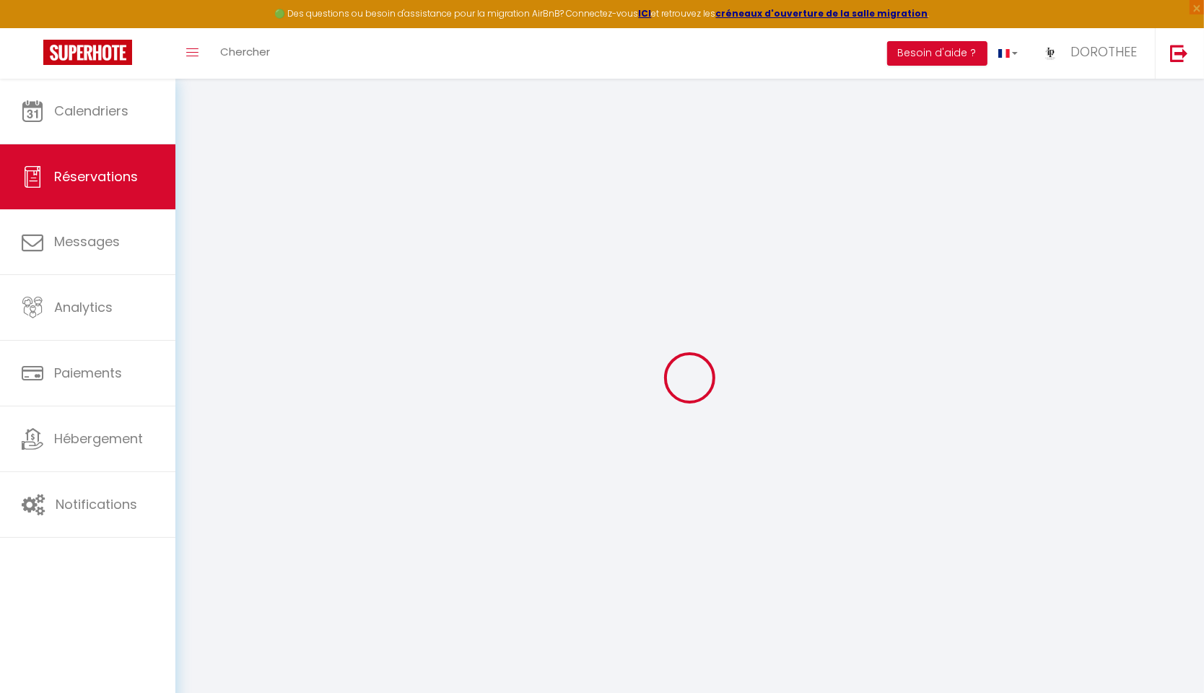
type input "0"
select select "1"
type input "0"
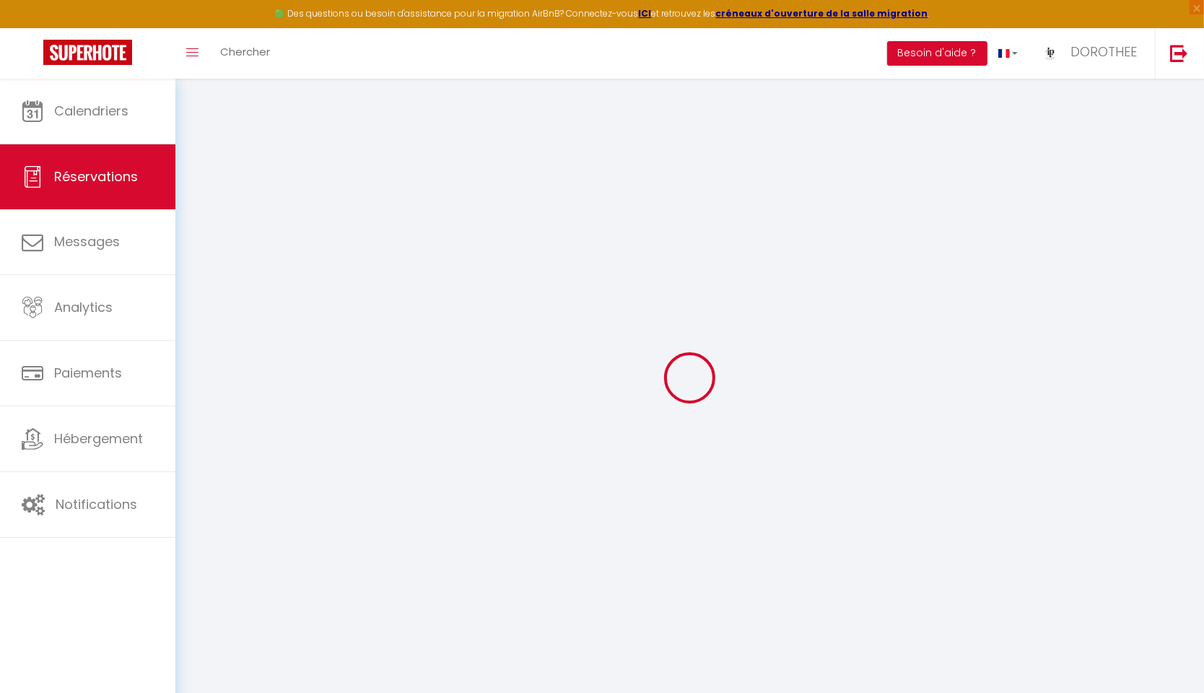
select select
select select "14"
checkbox input "false"
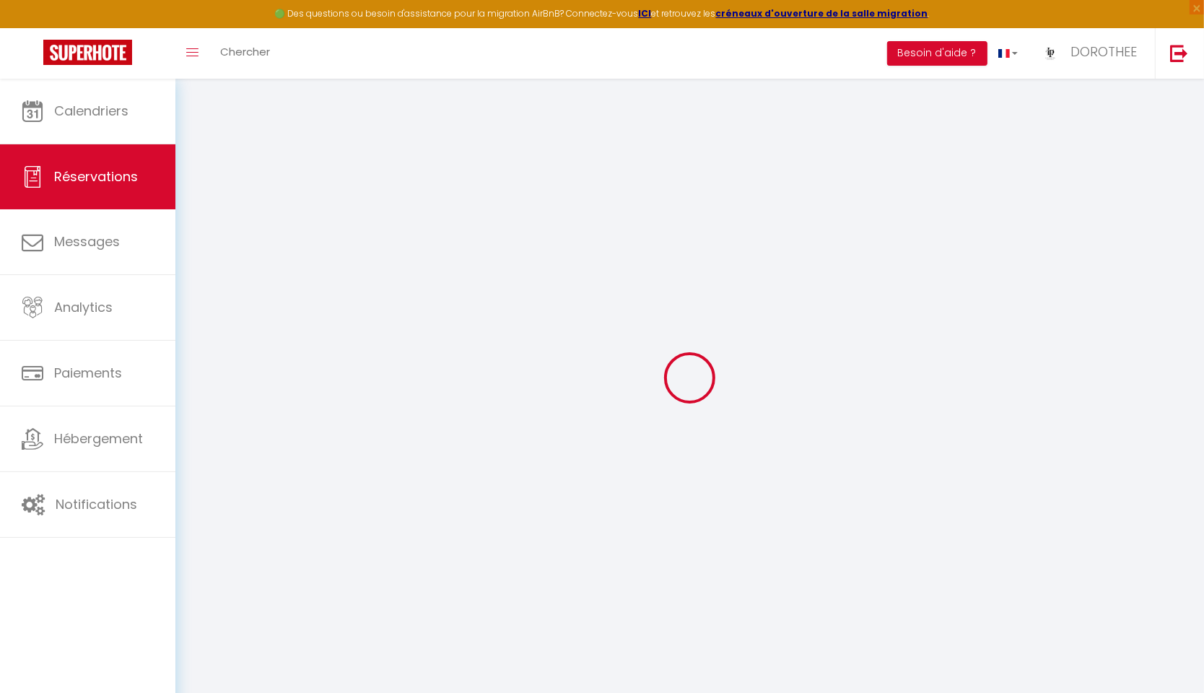
select select
checkbox input "false"
select select
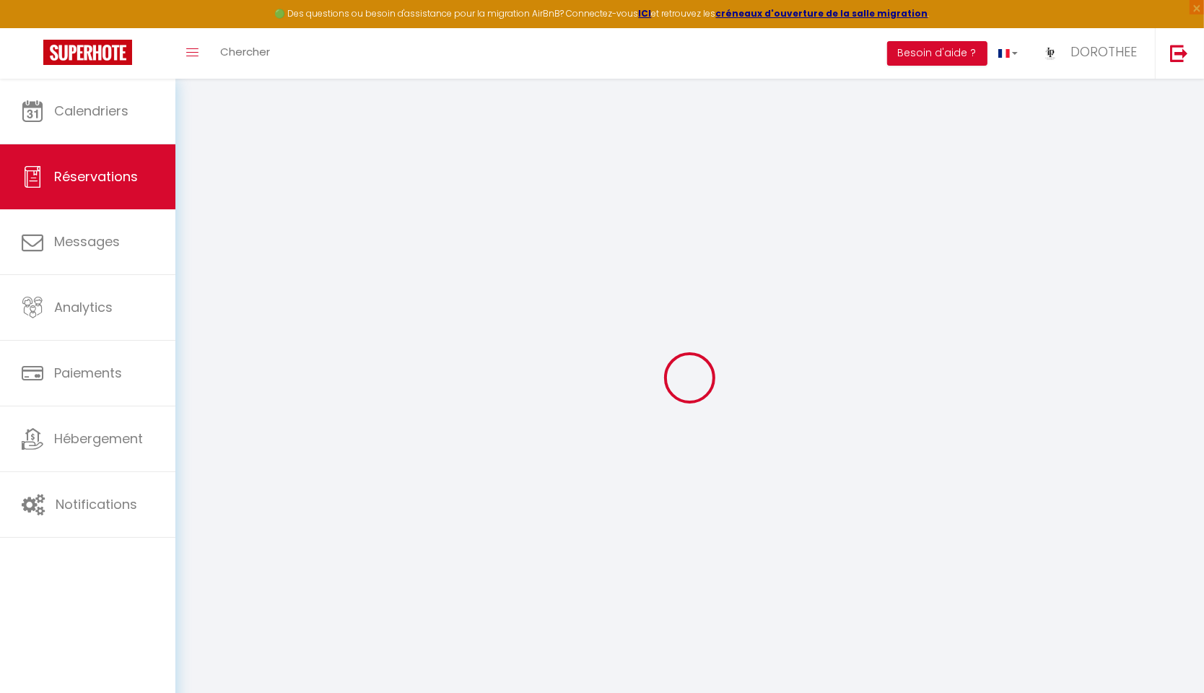
select select
checkbox input "false"
select select
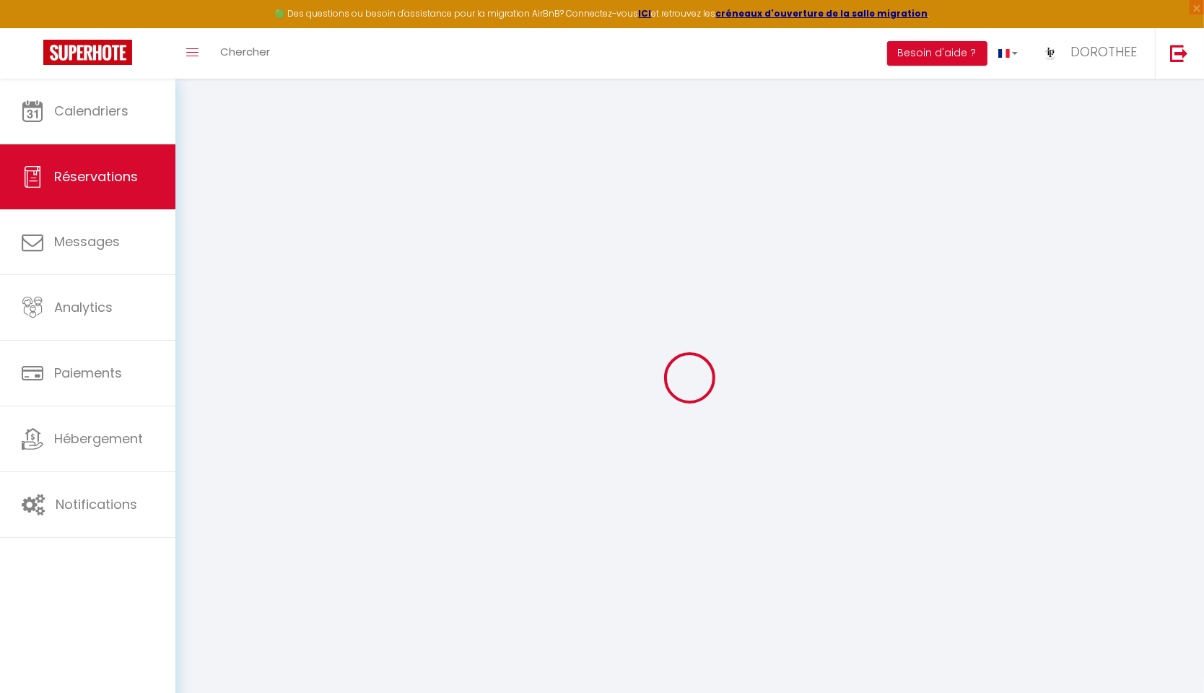
select select
checkbox input "false"
select select
type input "70"
type input "18.6"
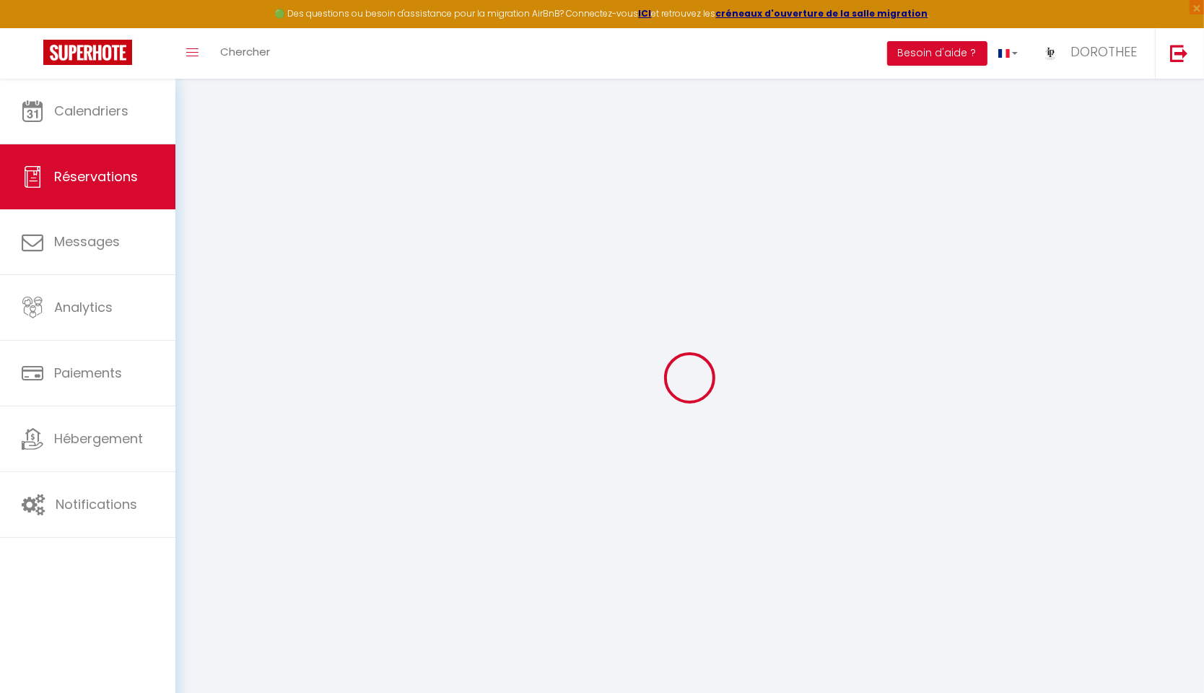
select select
checkbox input "false"
select select
checkbox input "false"
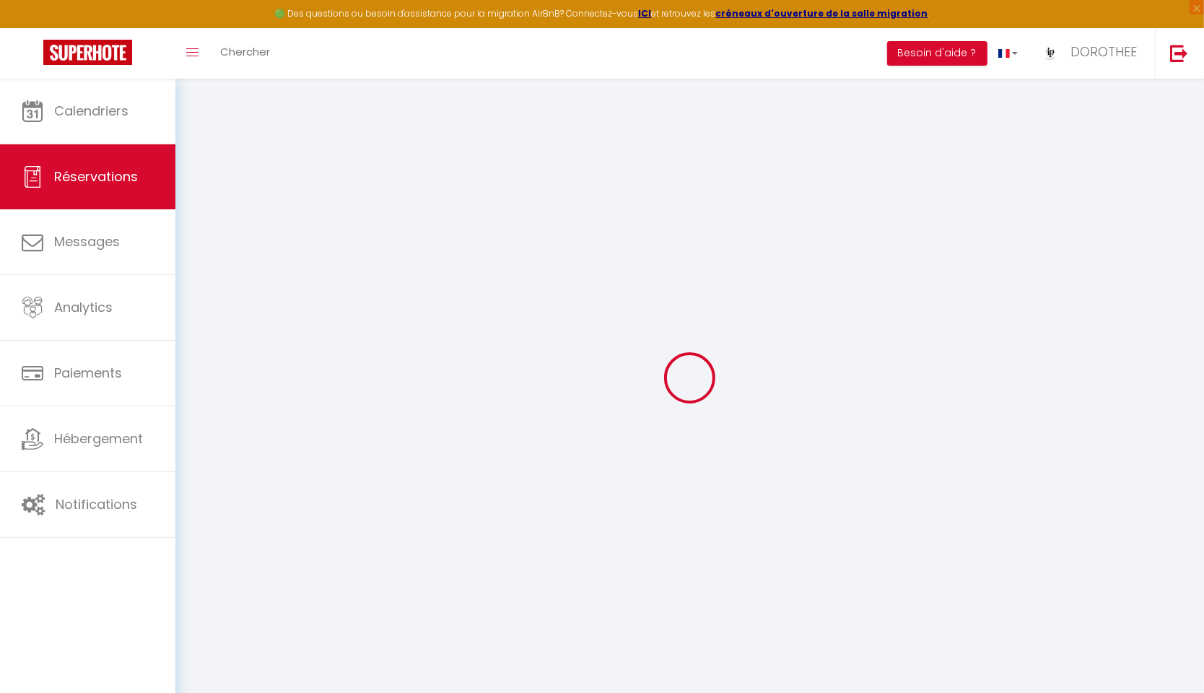
select select
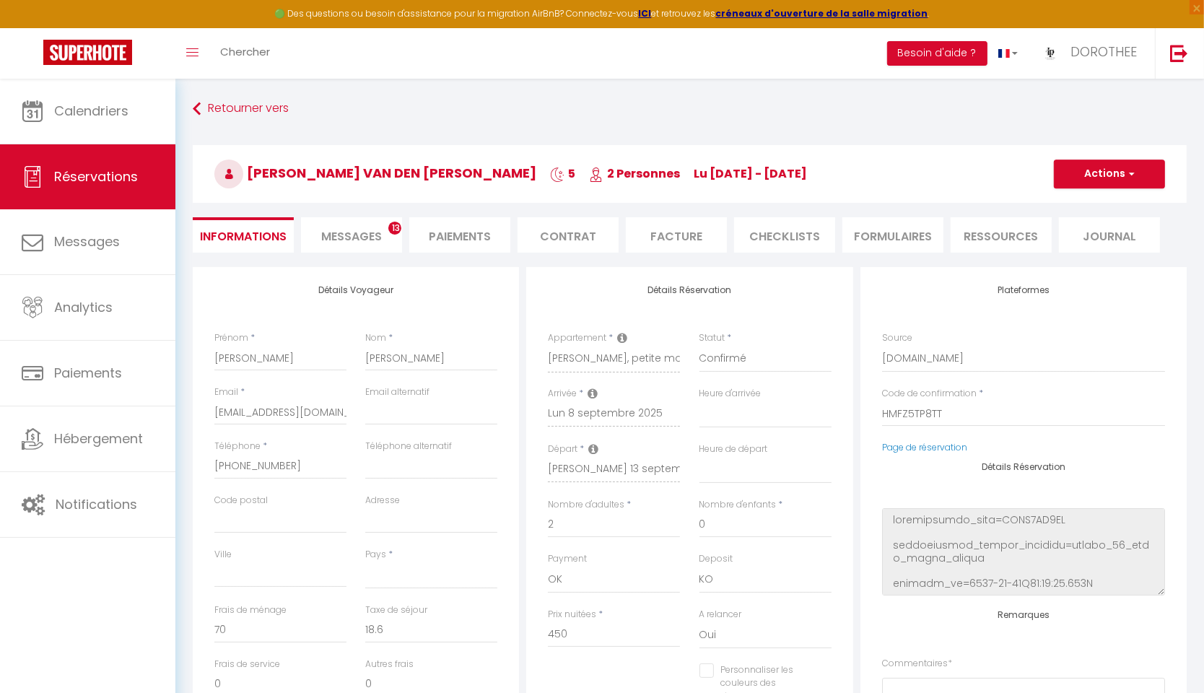
click at [360, 241] on span "Messages" at bounding box center [351, 236] width 61 height 17
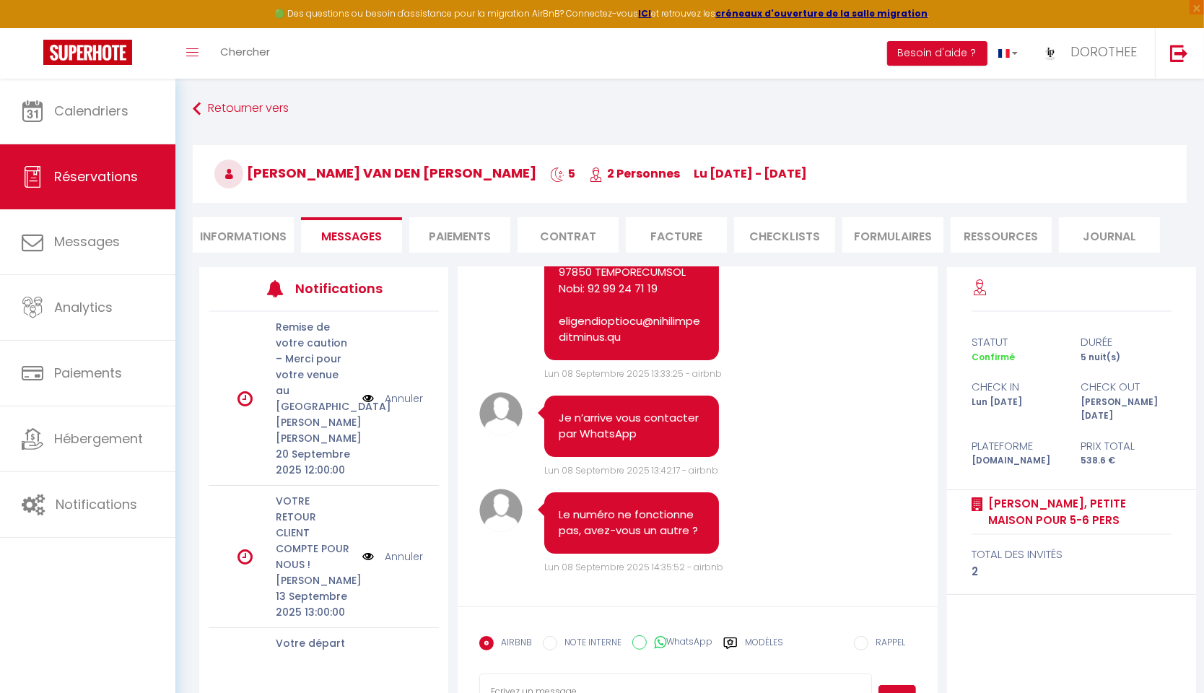
scroll to position [79, 0]
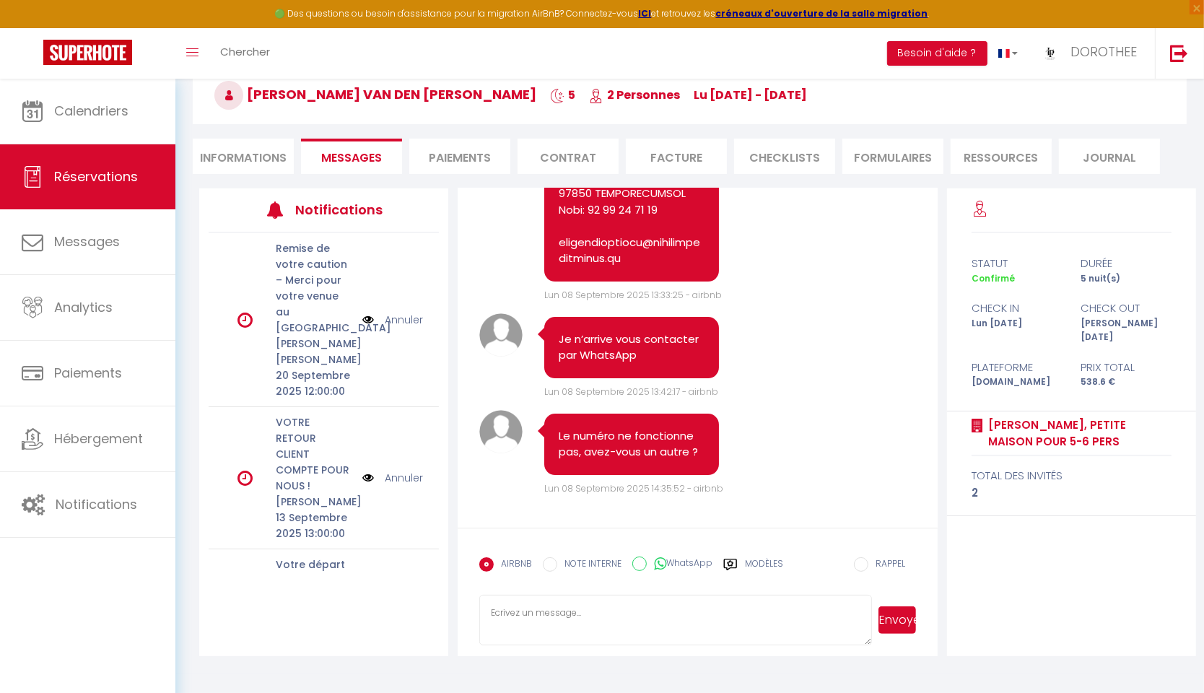
click at [438, 155] on li "Paiements" at bounding box center [459, 156] width 101 height 35
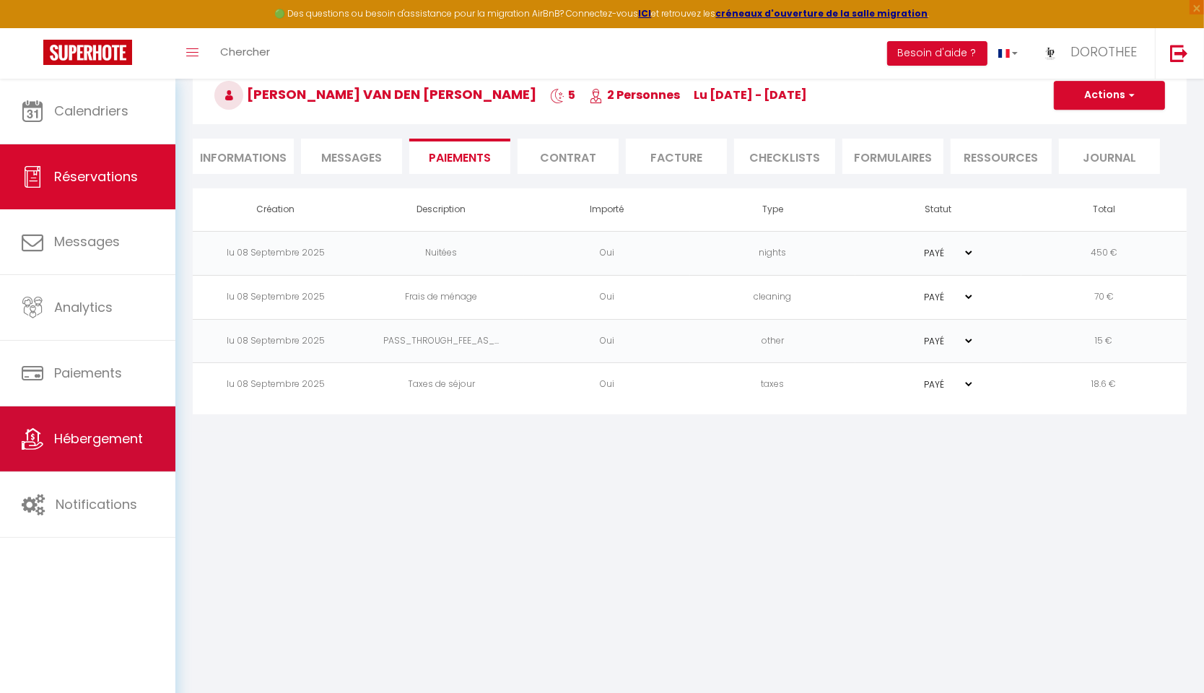
click at [100, 437] on span "Hébergement" at bounding box center [98, 439] width 89 height 18
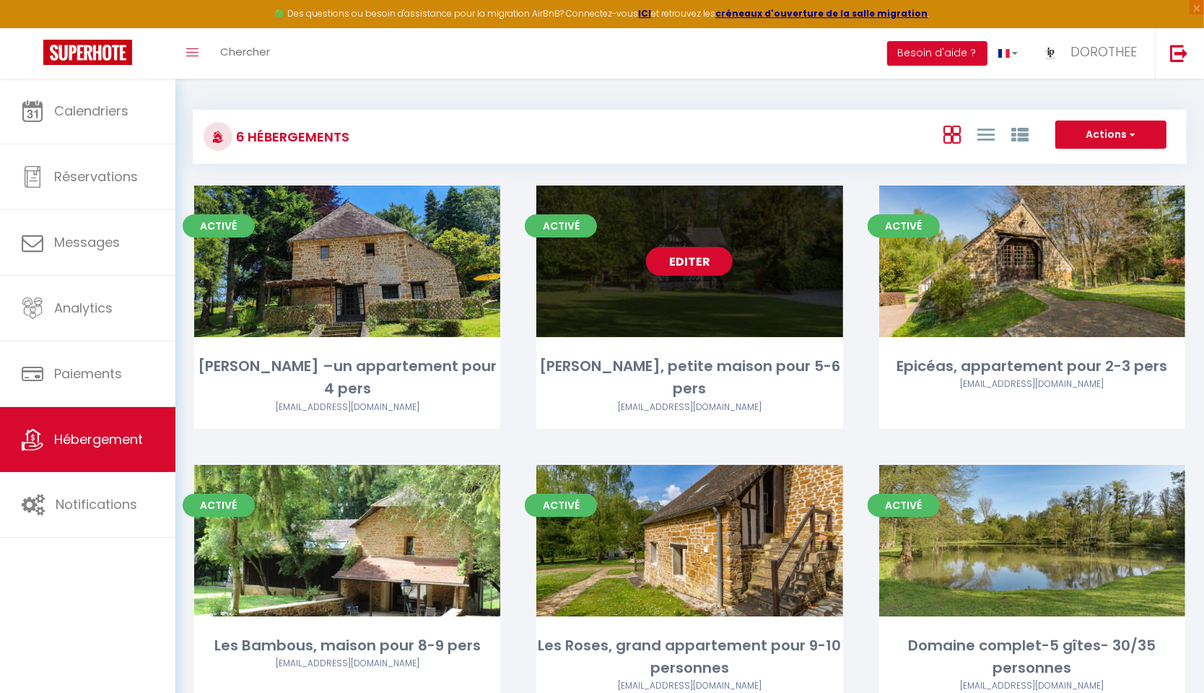
click at [661, 266] on link "Editer" at bounding box center [689, 261] width 87 height 29
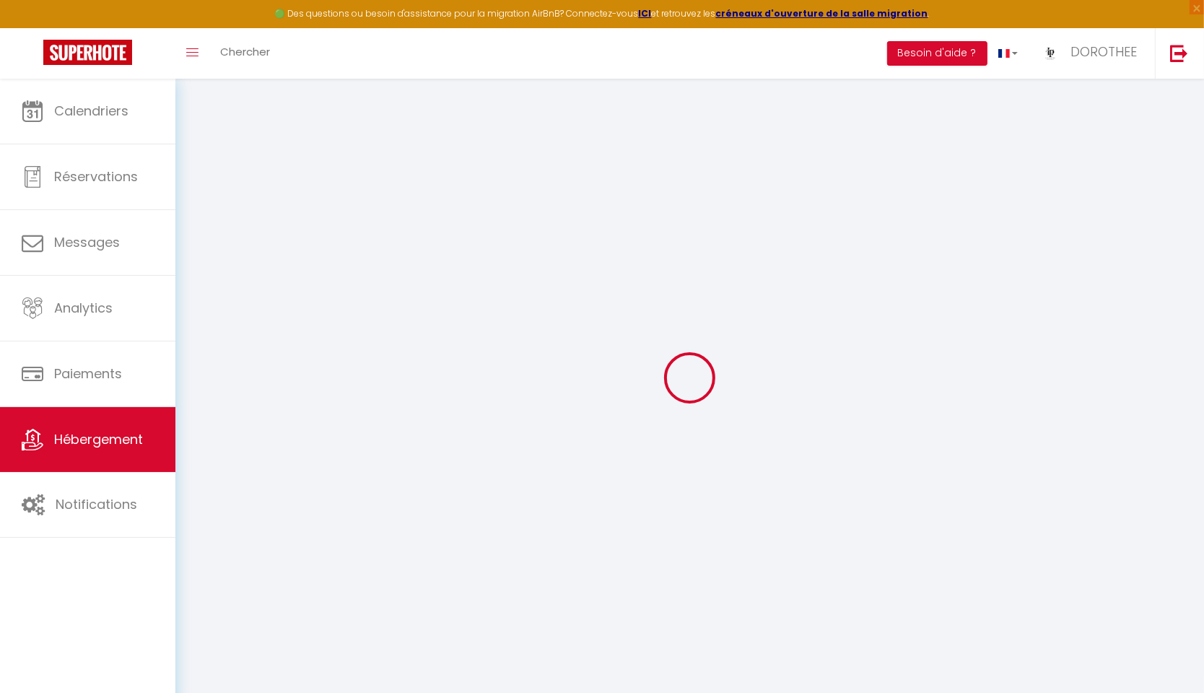
checkbox input "false"
select select "17:00"
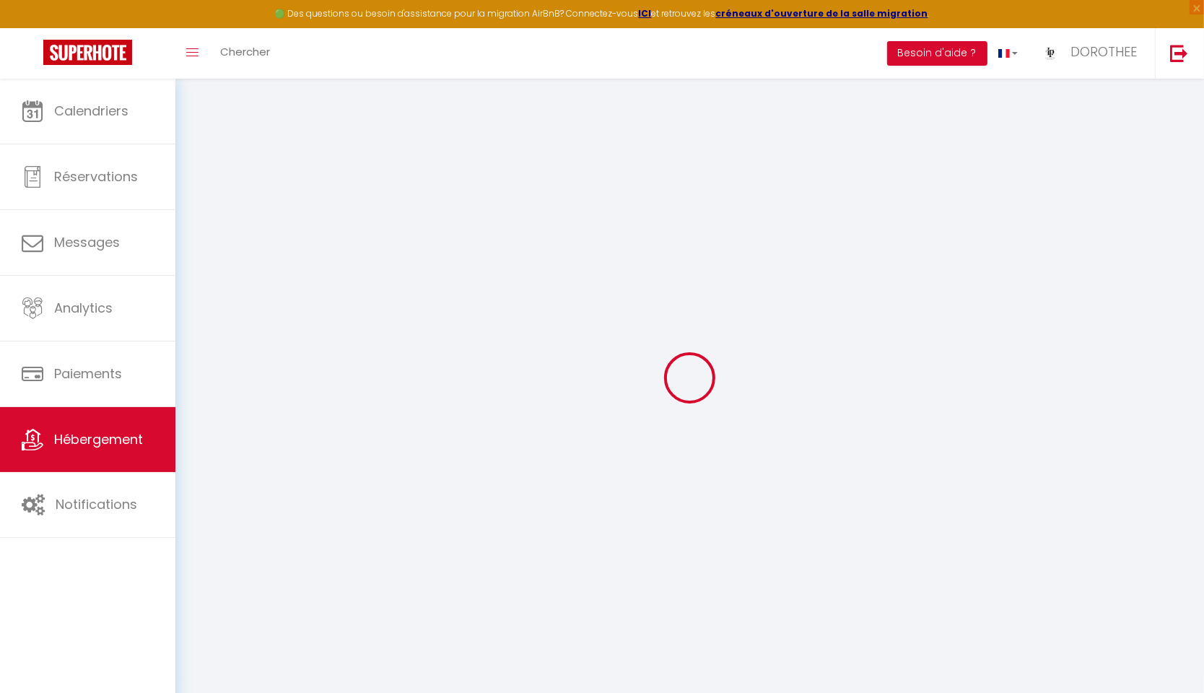
select select "20:00"
select select "10:00"
select select "30"
select select "120"
checkbox input "false"
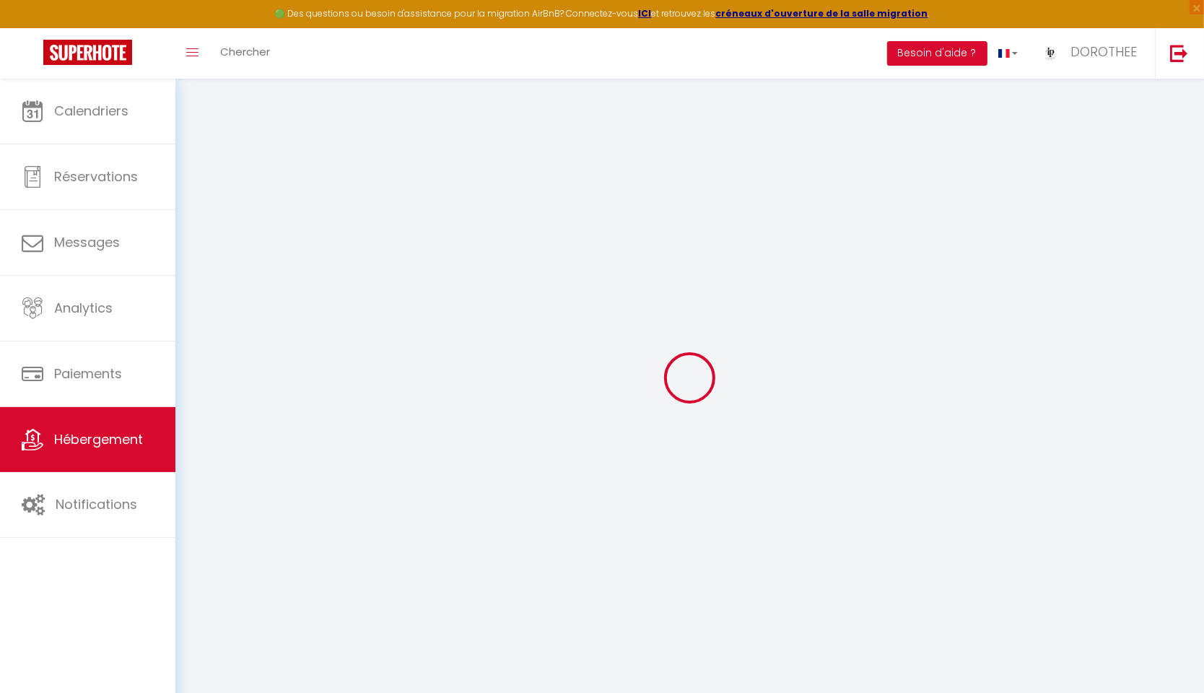
checkbox input "false"
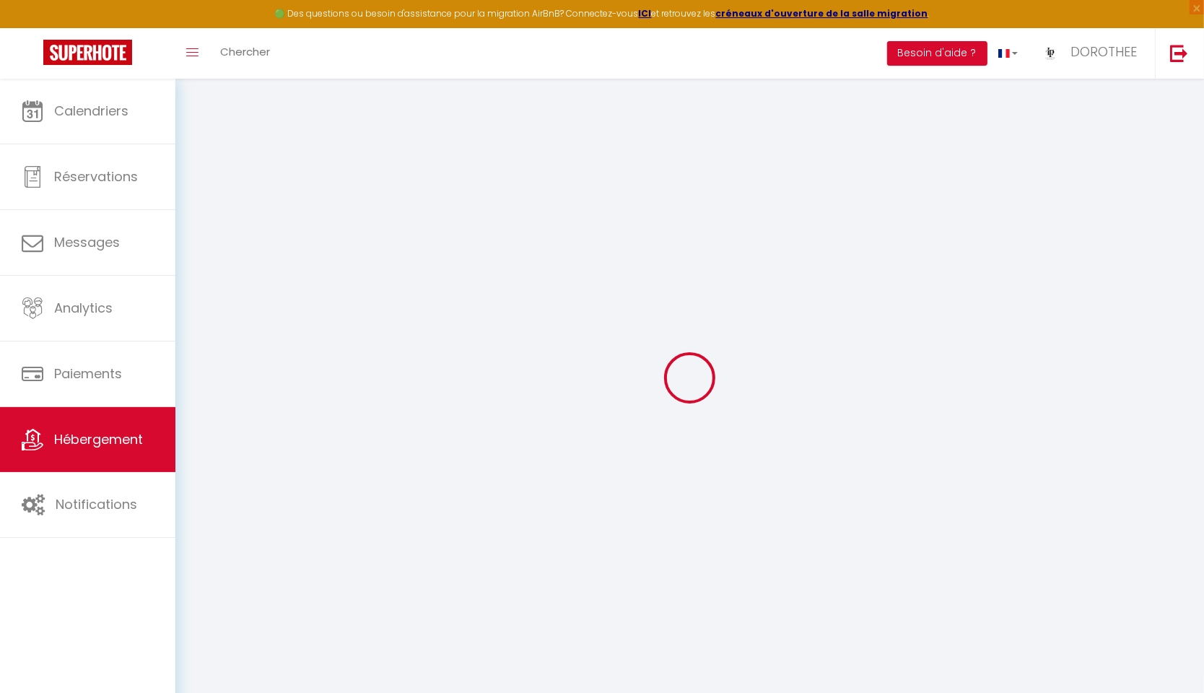
checkbox input "false"
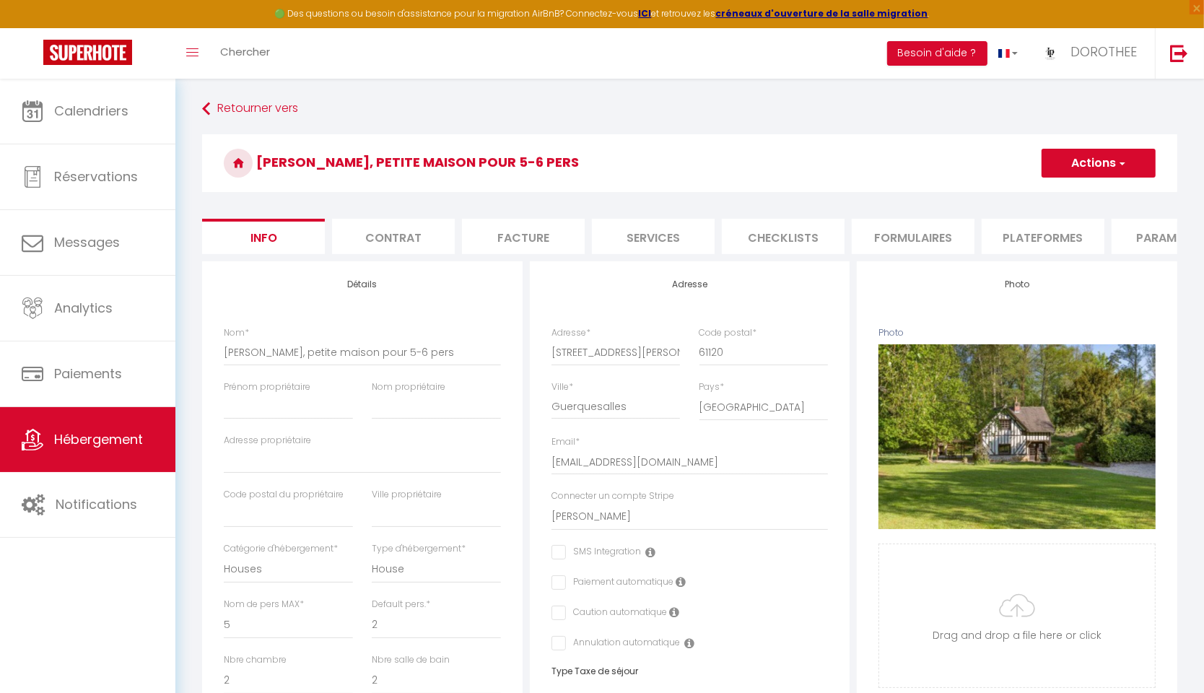
scroll to position [315, 0]
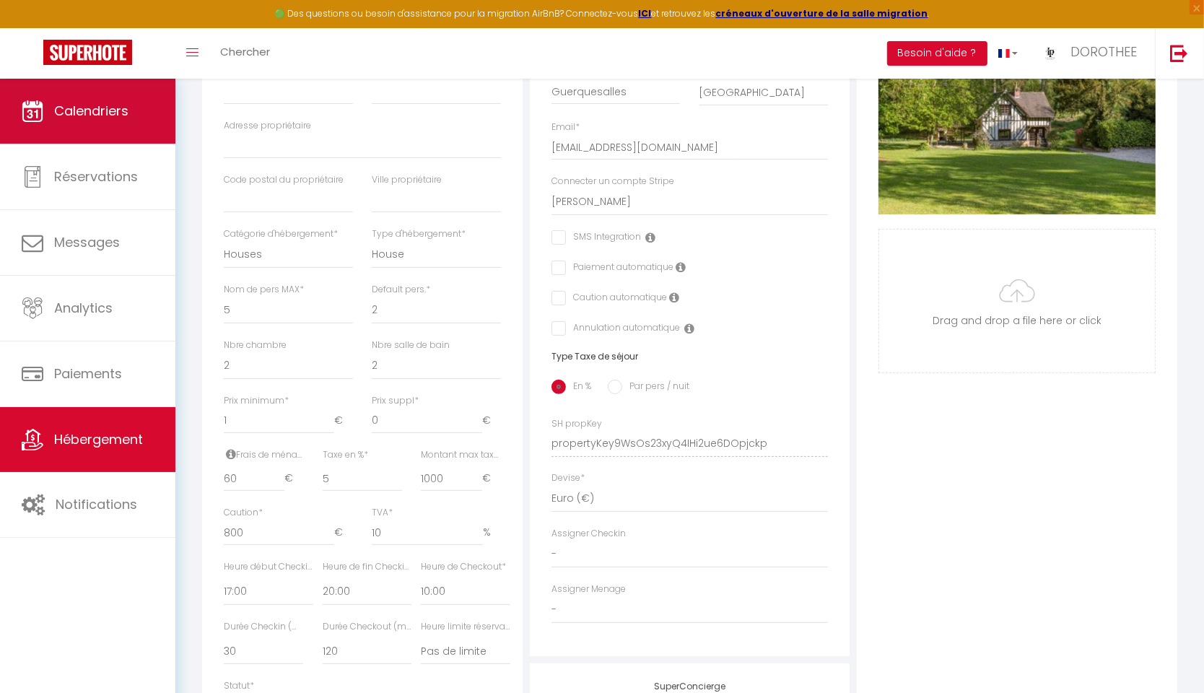
click at [100, 106] on span "Calendriers" at bounding box center [91, 111] width 74 height 18
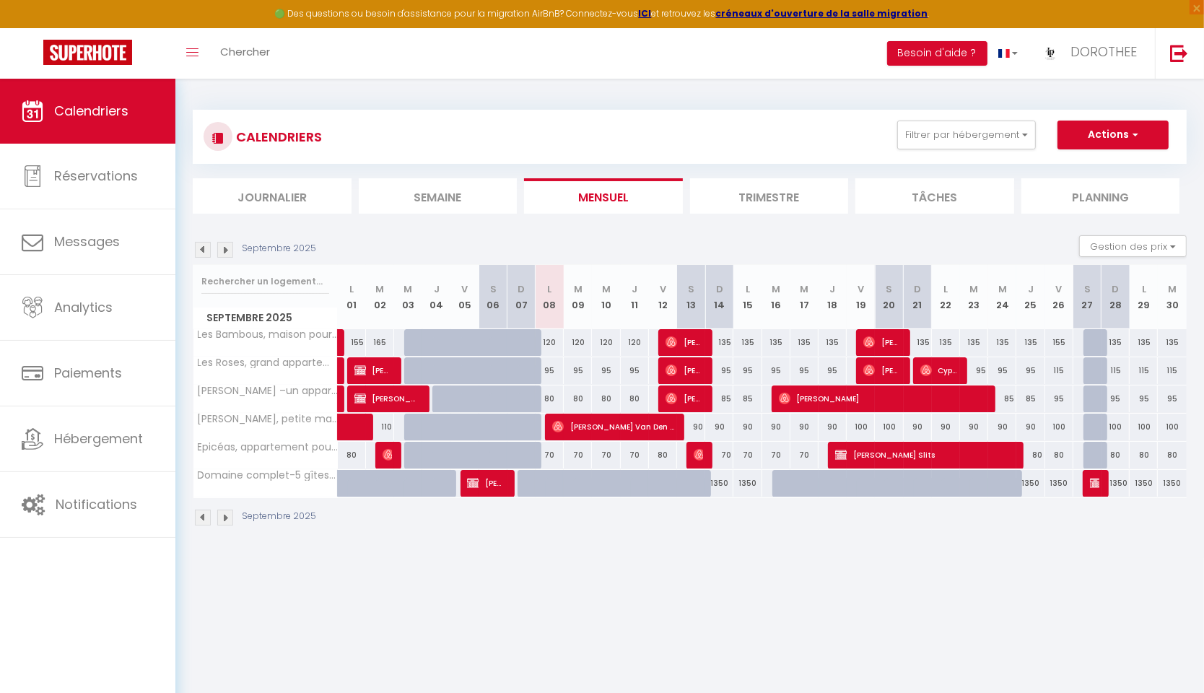
click at [555, 424] on img at bounding box center [558, 427] width 12 height 12
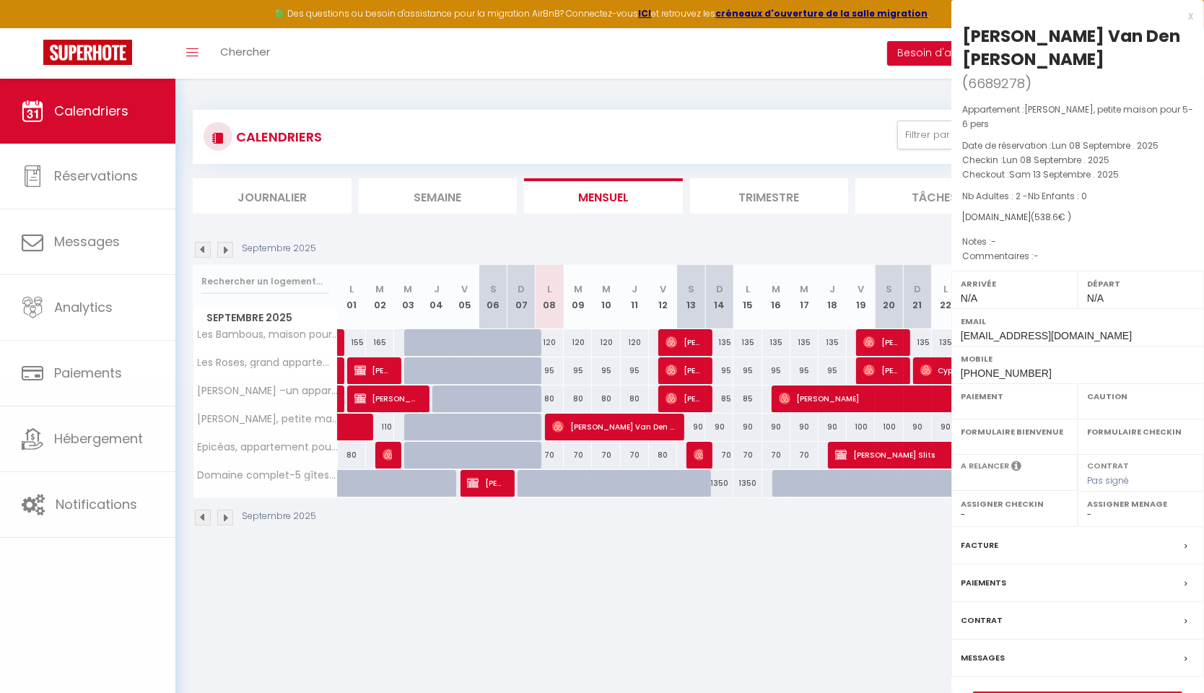
select select "OK"
select select "KO"
select select "0"
select select "1"
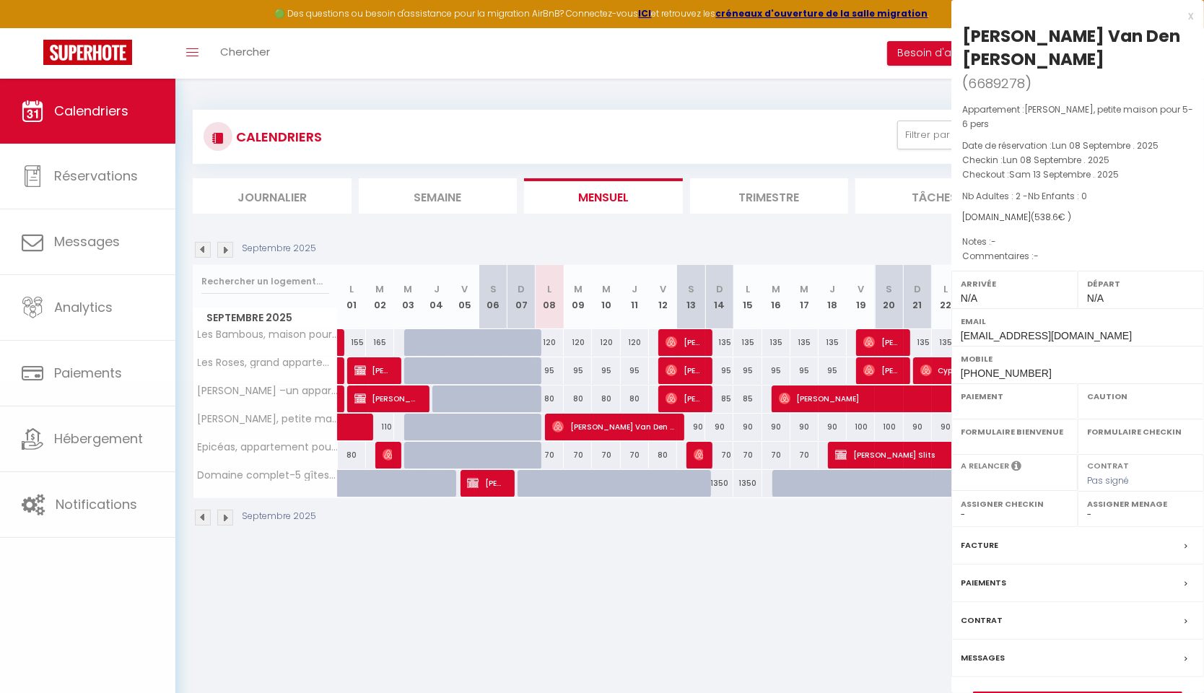
select select
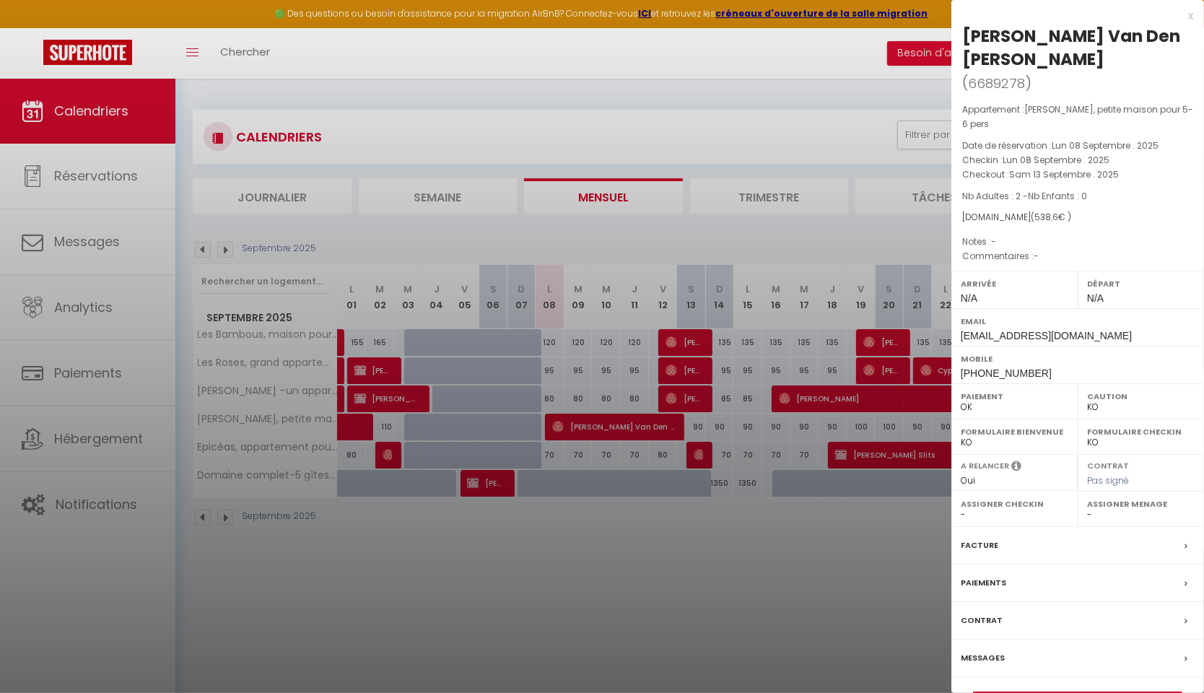
click at [1091, 692] on link "Détails de la réservation" at bounding box center [1078, 701] width 208 height 19
select select
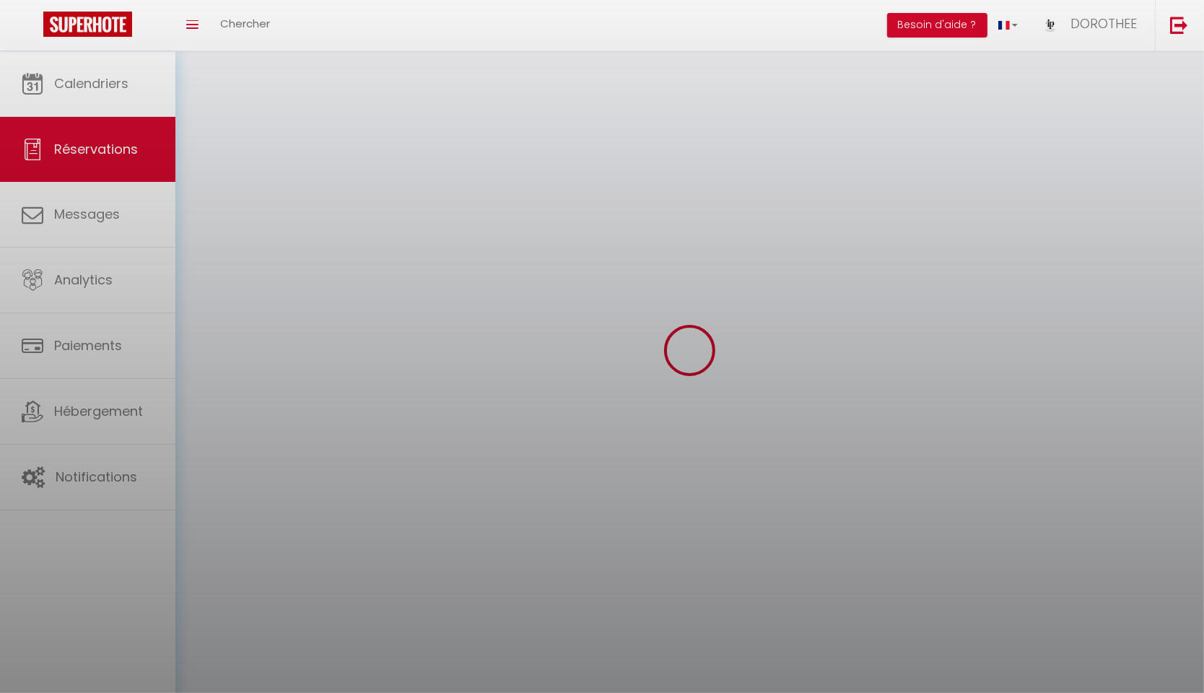
select select
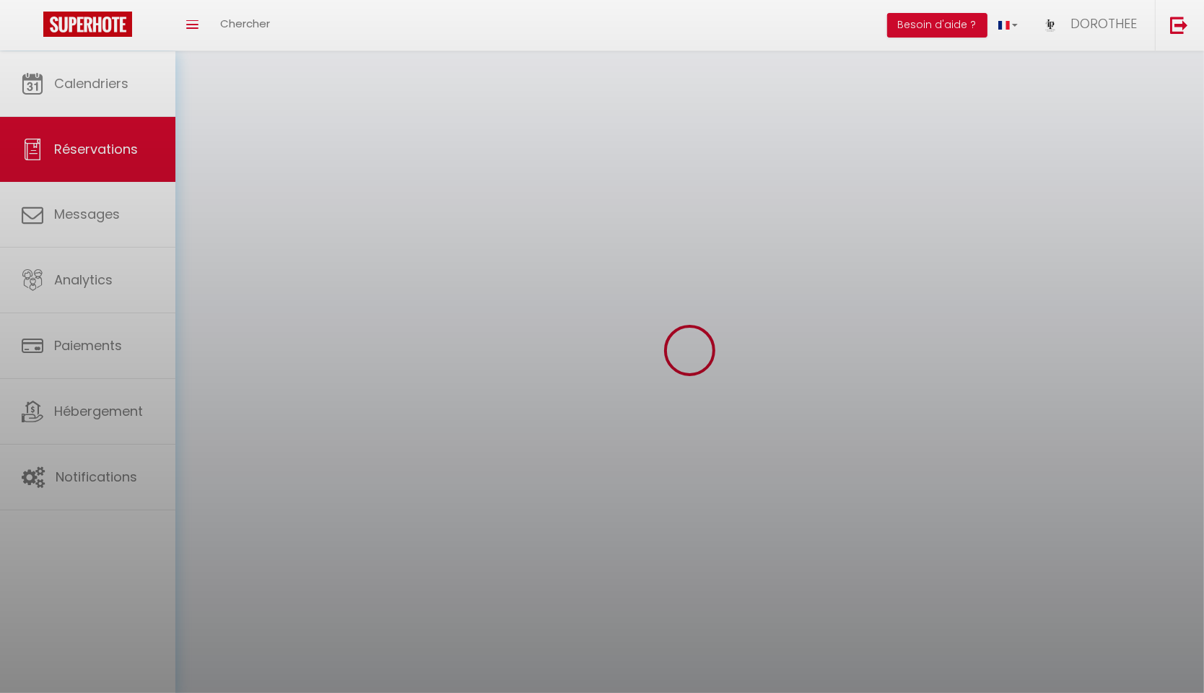
select select
checkbox input "false"
select select
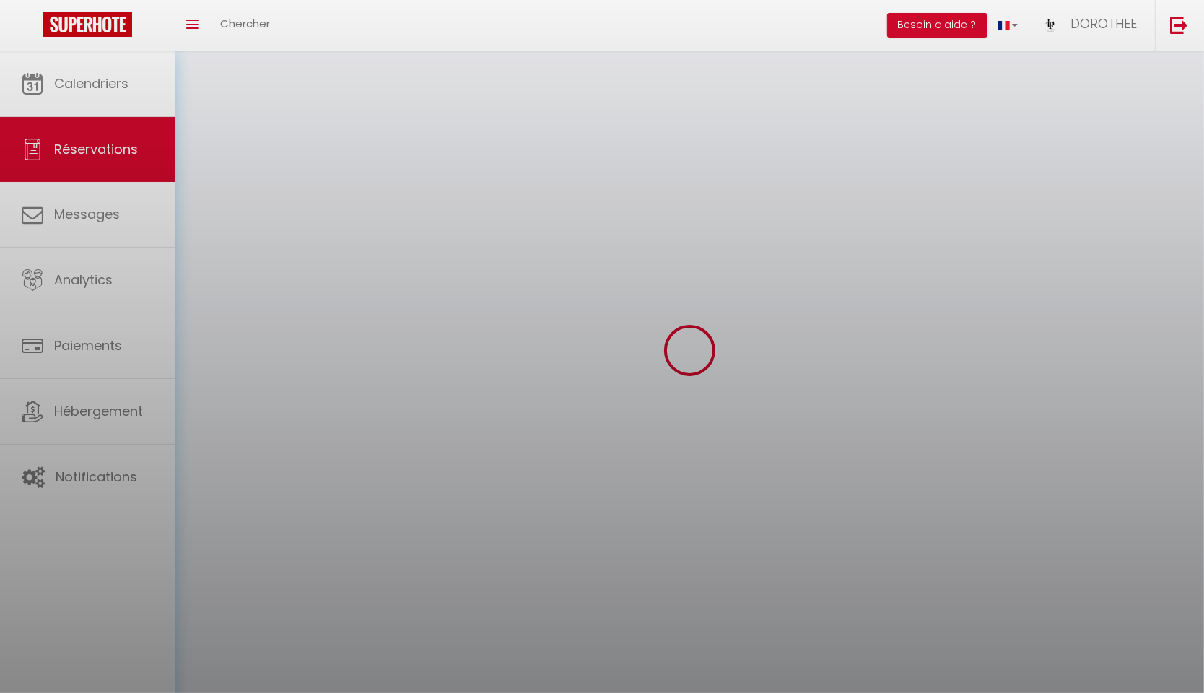
select select
checkbox input "false"
select select
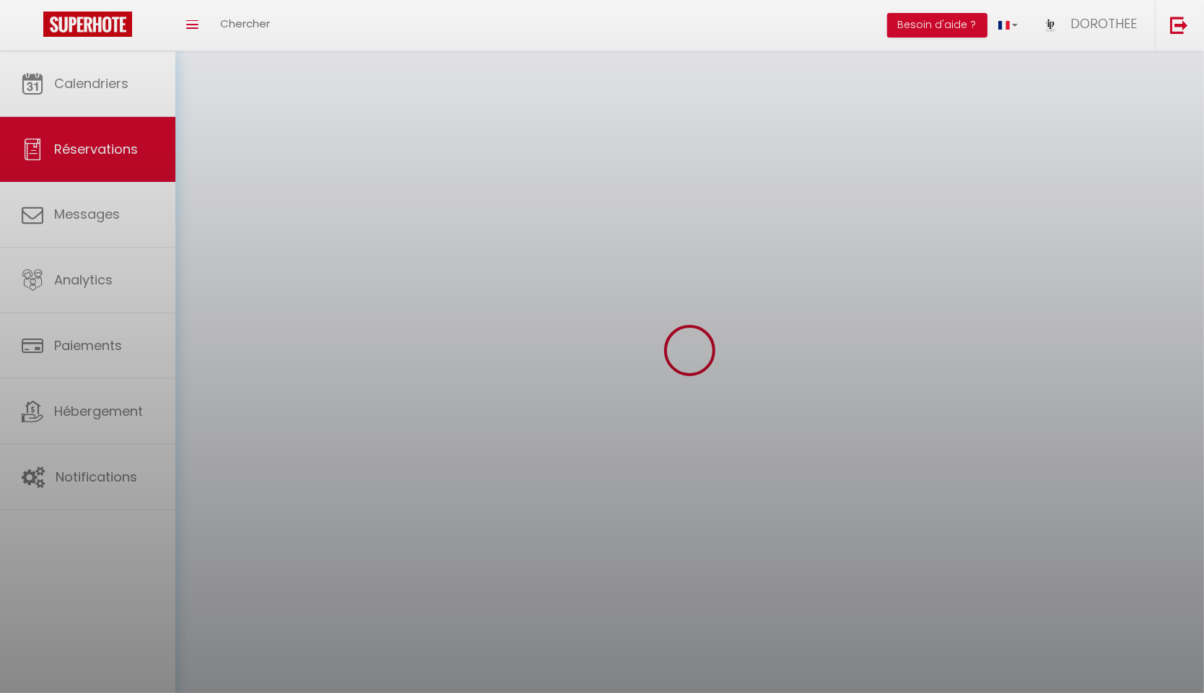
select select "54"
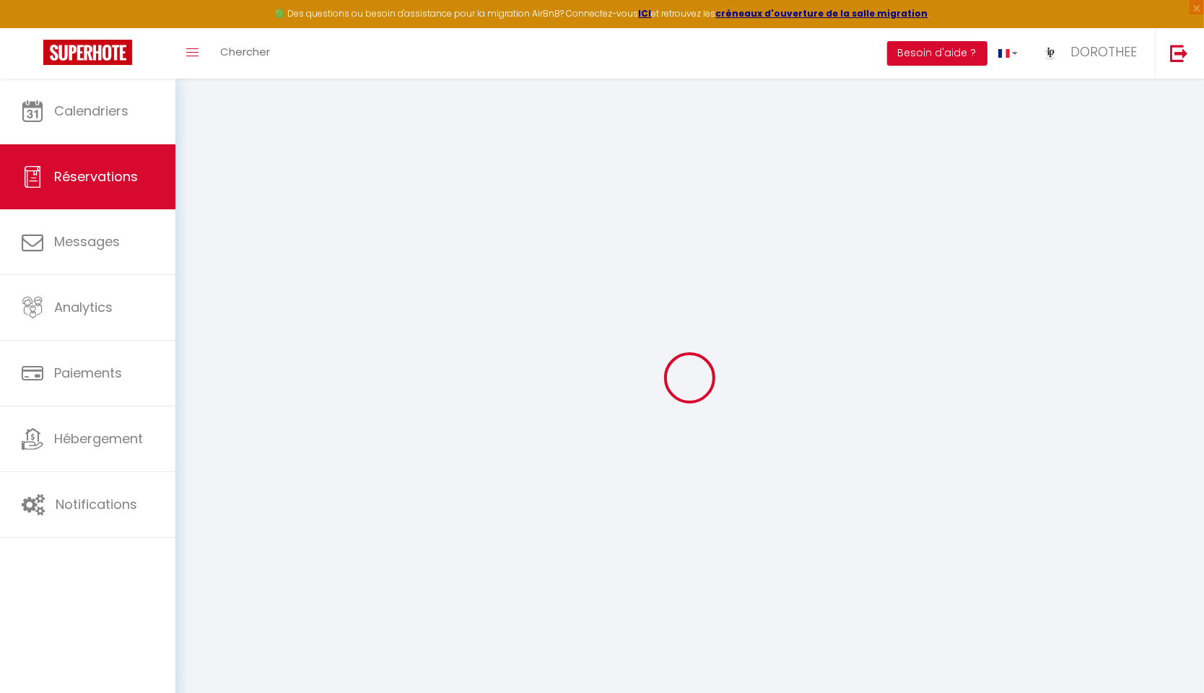
type input "[PERSON_NAME]"
type input "[EMAIL_ADDRESS][DOMAIN_NAME]"
type input "[PHONE_NUMBER]"
select select
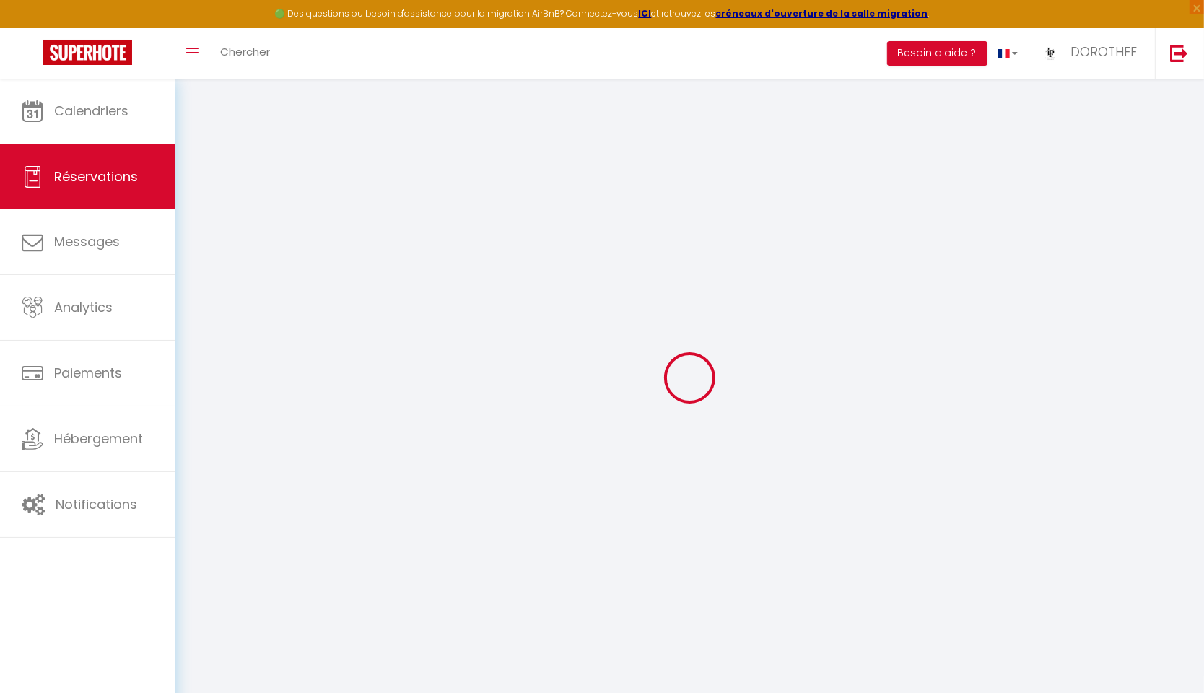
type input "96.3"
select select "42077"
select select "1"
select select
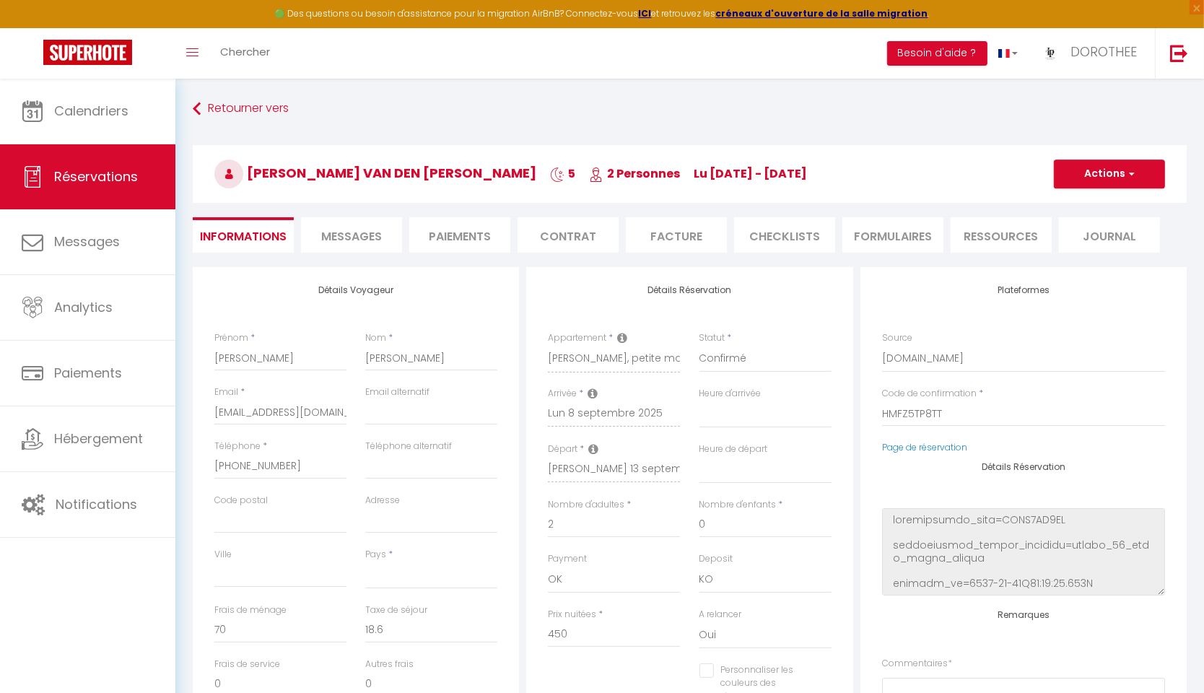
click at [458, 229] on li "Paiements" at bounding box center [459, 234] width 101 height 35
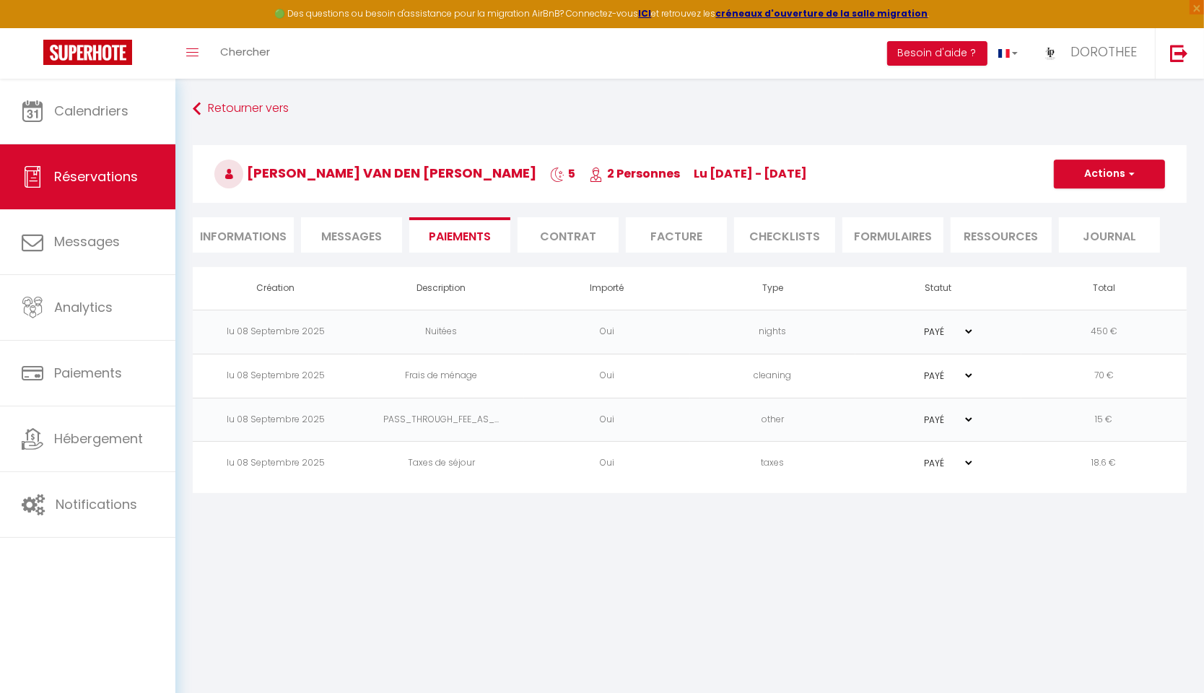
click at [1091, 169] on button "Actions" at bounding box center [1109, 174] width 111 height 29
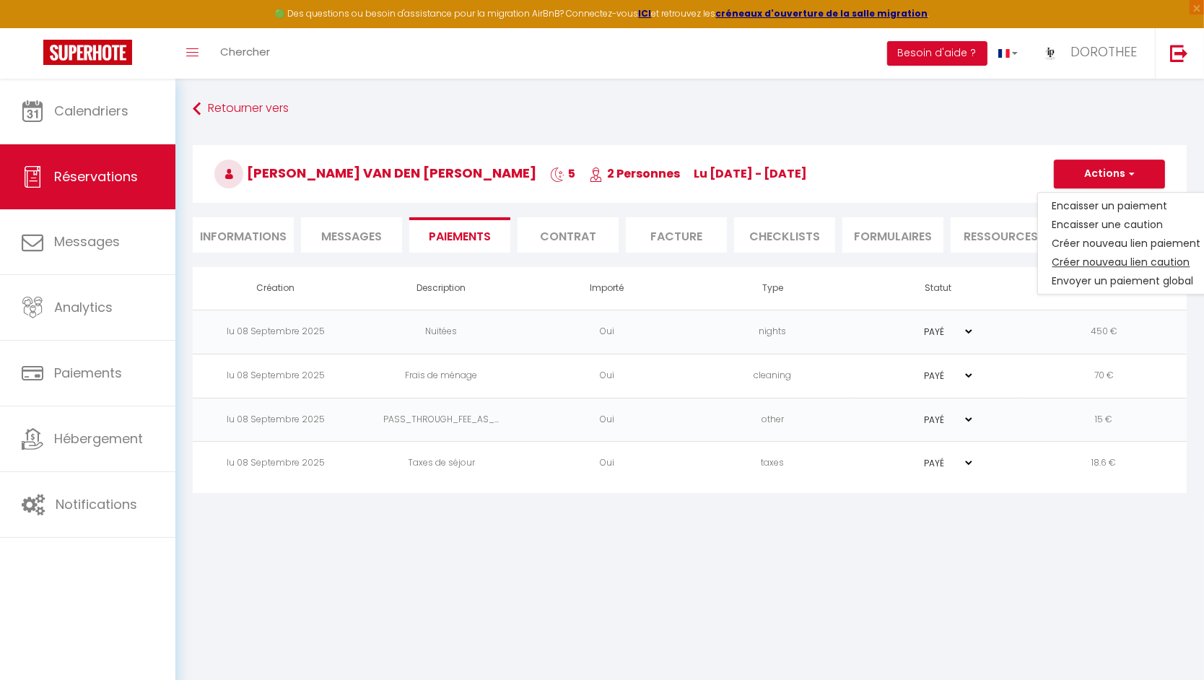
click at [1157, 259] on link "Créer nouveau lien caution" at bounding box center [1127, 262] width 178 height 19
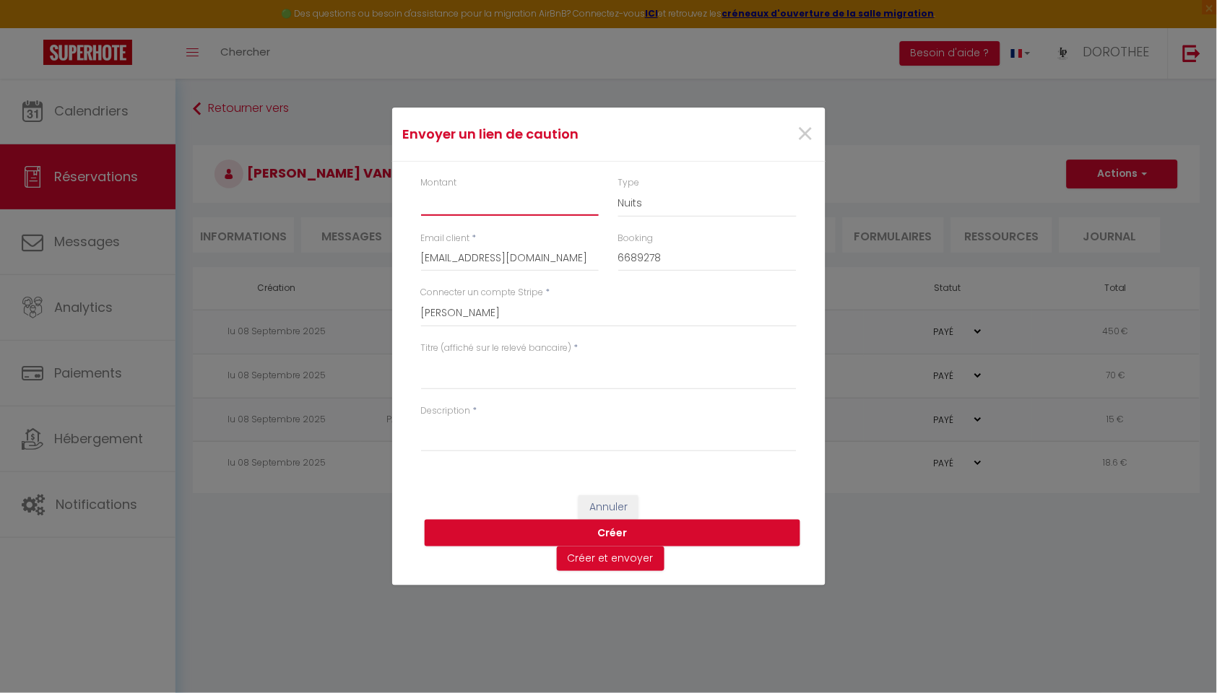
click at [464, 204] on input "Montant" at bounding box center [510, 203] width 178 height 26
click at [477, 386] on textarea "Titre (affiché sur le relevé bancaire)" at bounding box center [608, 372] width 375 height 35
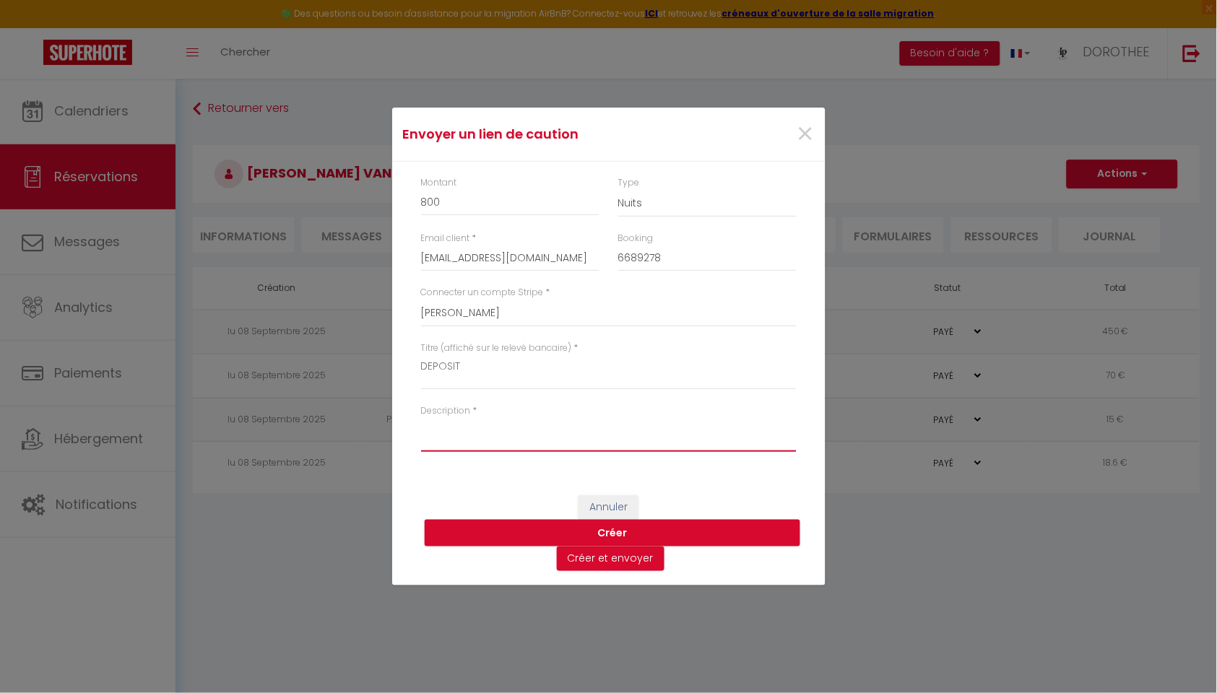
click at [625, 432] on textarea "Description" at bounding box center [608, 434] width 375 height 35
paste textarea "Please find attached the link for the security deposit, which will not be cashe…"
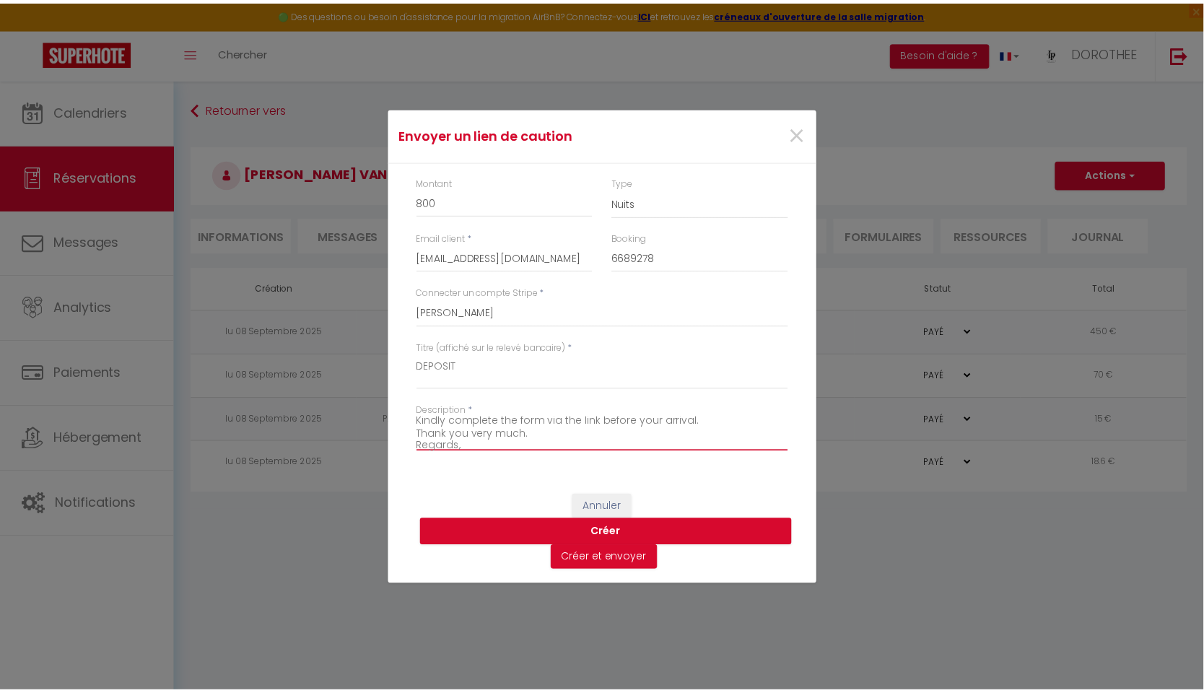
scroll to position [45, 0]
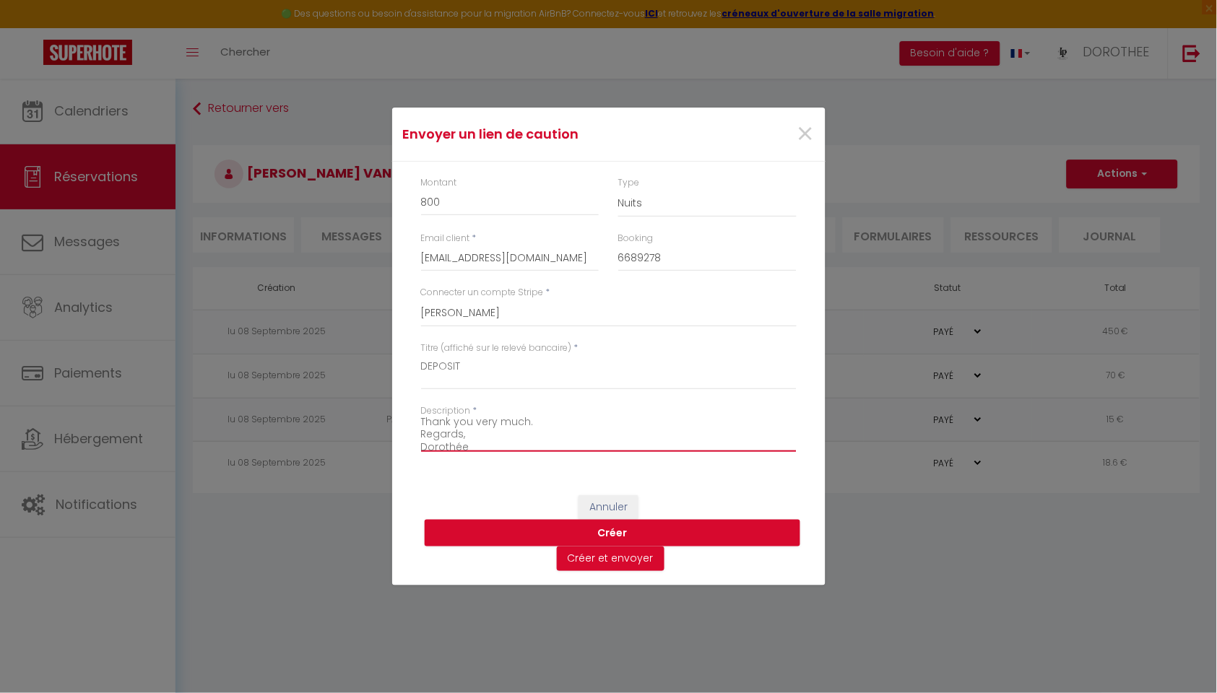
drag, startPoint x: 530, startPoint y: 447, endPoint x: 432, endPoint y: 411, distance: 104.6
click at [409, 346] on div "Montant 800 Type Nuits Frais de ménage Taxe de séjour Autre Email client * [EMA…" at bounding box center [608, 321] width 433 height 319
click at [487, 439] on textarea "Please find attached the link for the security deposit, which will not be cashe…" at bounding box center [608, 434] width 375 height 35
drag, startPoint x: 487, startPoint y: 440, endPoint x: 405, endPoint y: 392, distance: 94.9
click at [405, 392] on div "Montant 800 Type Nuits Frais de ménage Taxe de séjour Autre Email client * [EMA…" at bounding box center [608, 321] width 433 height 319
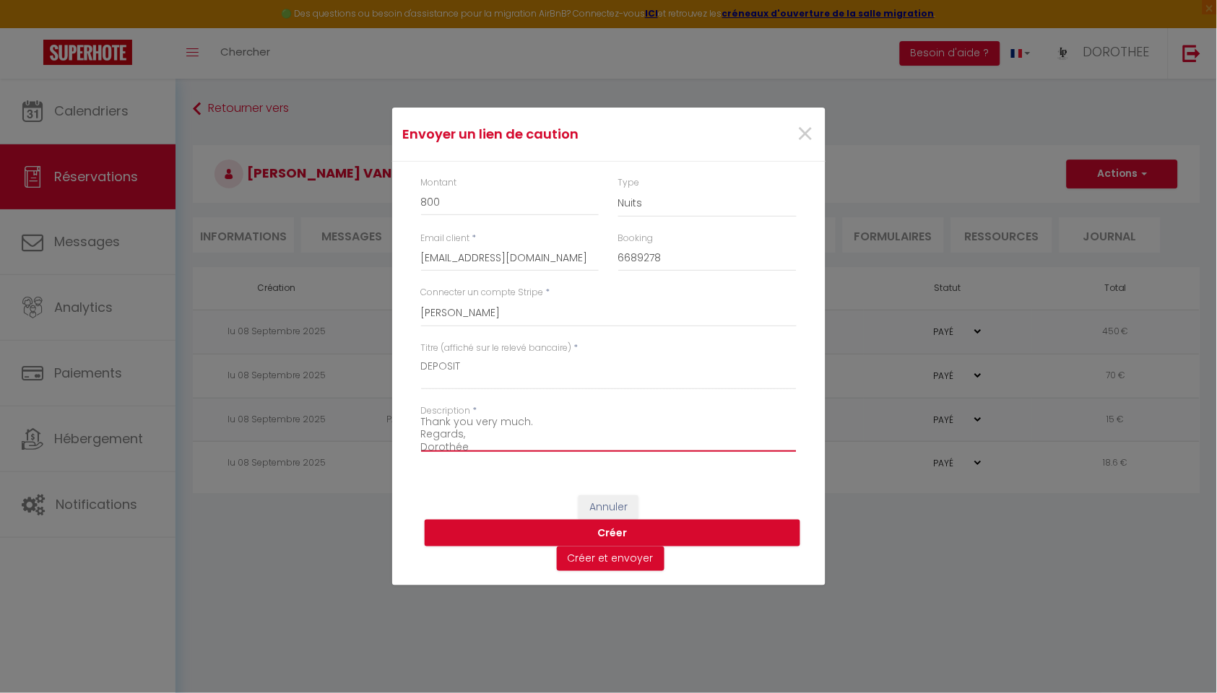
click at [489, 444] on textarea "Please find attached the link for the security deposit, which will not be cashe…" at bounding box center [608, 434] width 375 height 35
click at [612, 532] on button "Créer" at bounding box center [612, 533] width 375 height 27
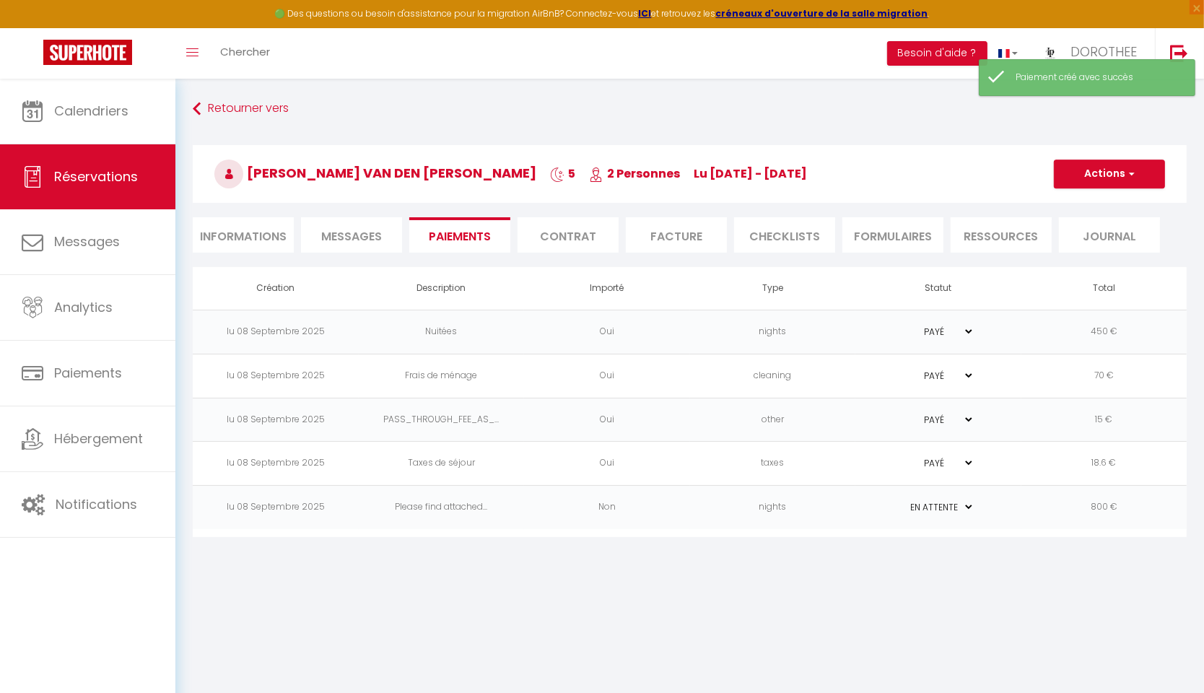
click at [1101, 503] on td "800 €" at bounding box center [1105, 508] width 166 height 44
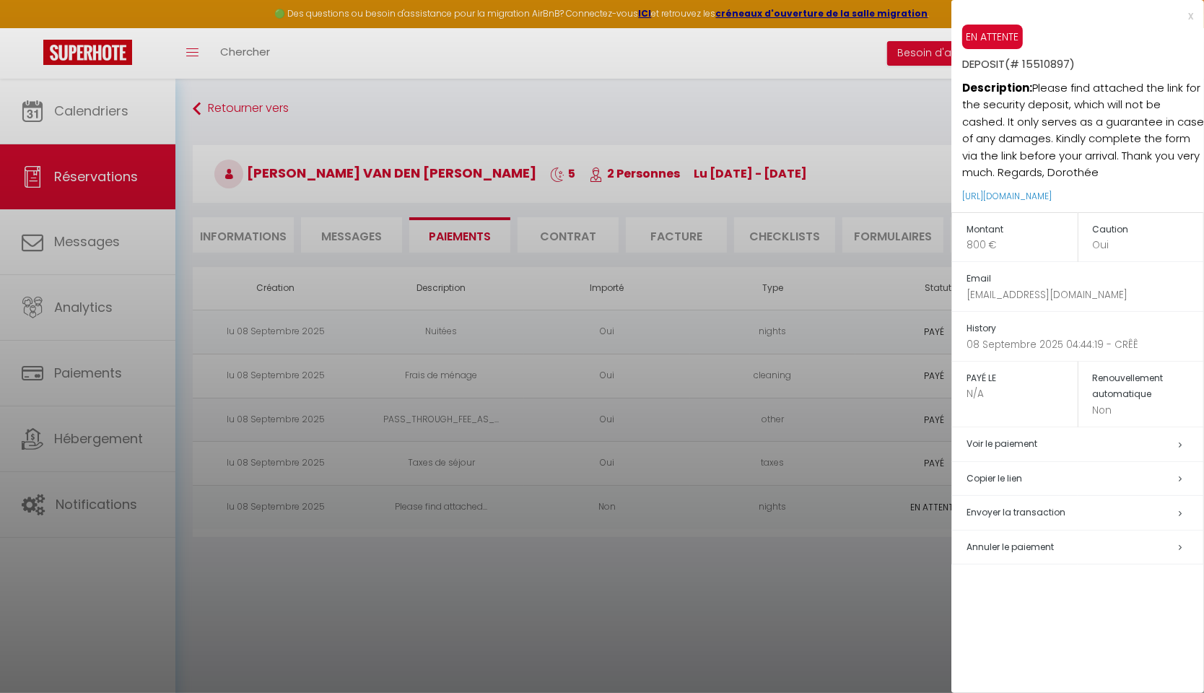
click at [581, 619] on div at bounding box center [602, 346] width 1204 height 693
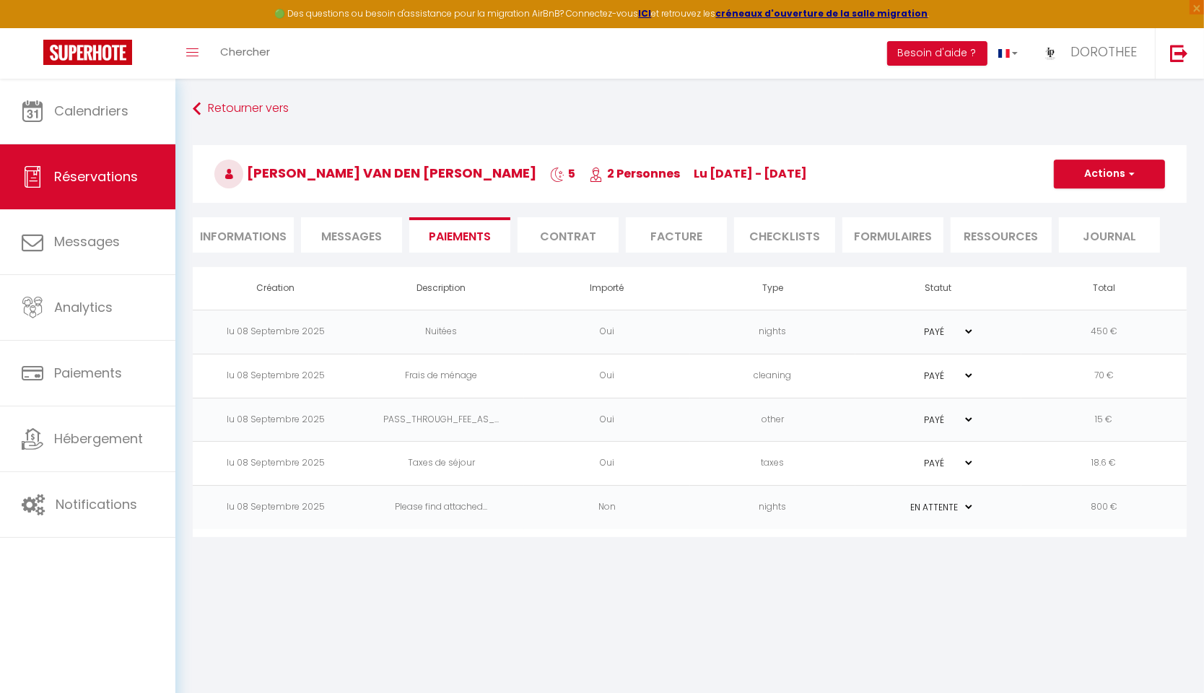
click at [375, 239] on span "Messages" at bounding box center [351, 236] width 61 height 17
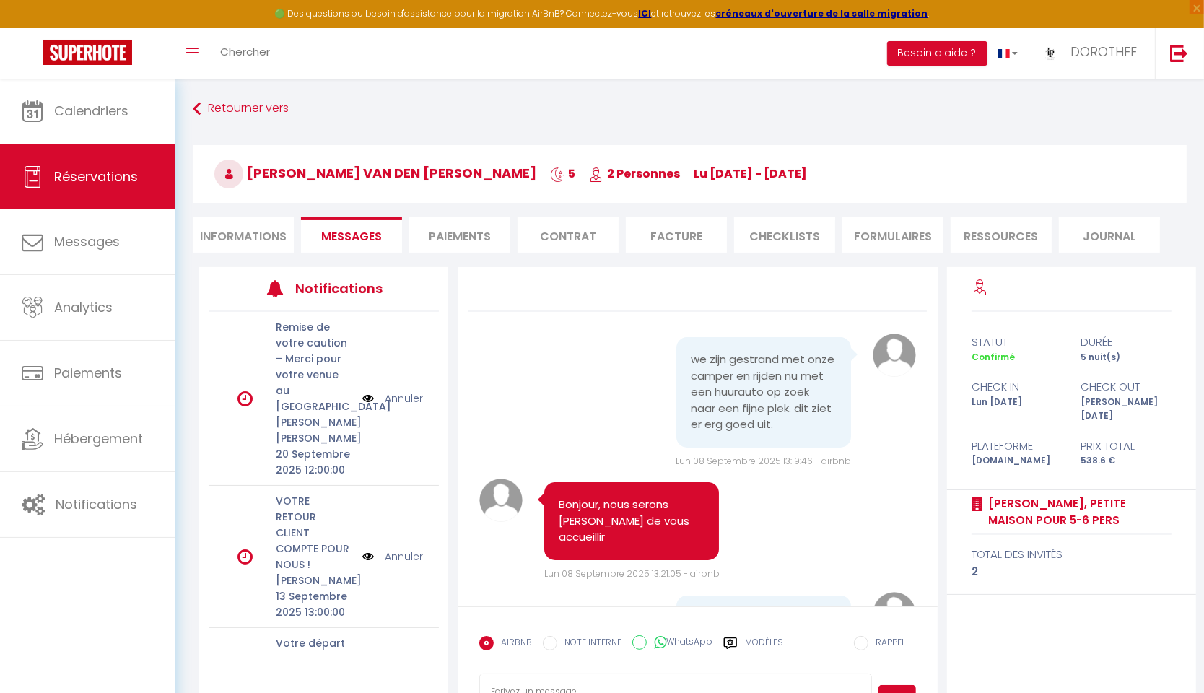
scroll to position [79, 0]
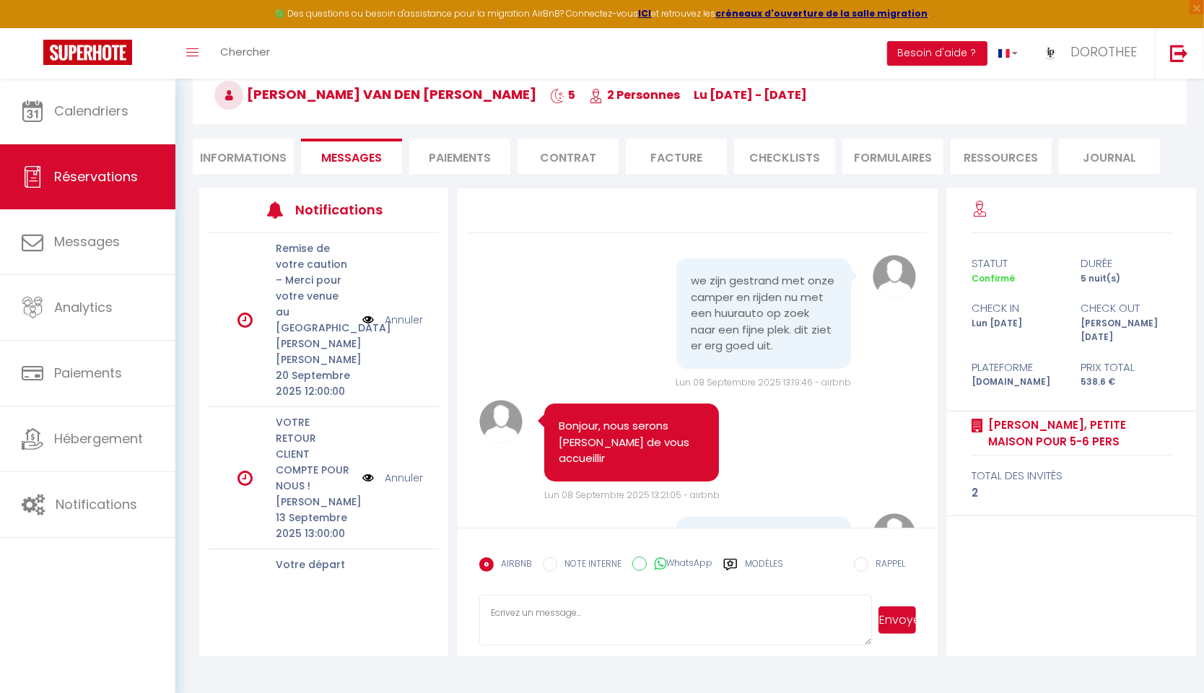
click at [689, 557] on label "WhatsApp" at bounding box center [680, 565] width 66 height 16
click at [647, 557] on input "WhatsApp" at bounding box center [639, 564] width 14 height 14
click at [276, 162] on li "Informations" at bounding box center [243, 156] width 101 height 35
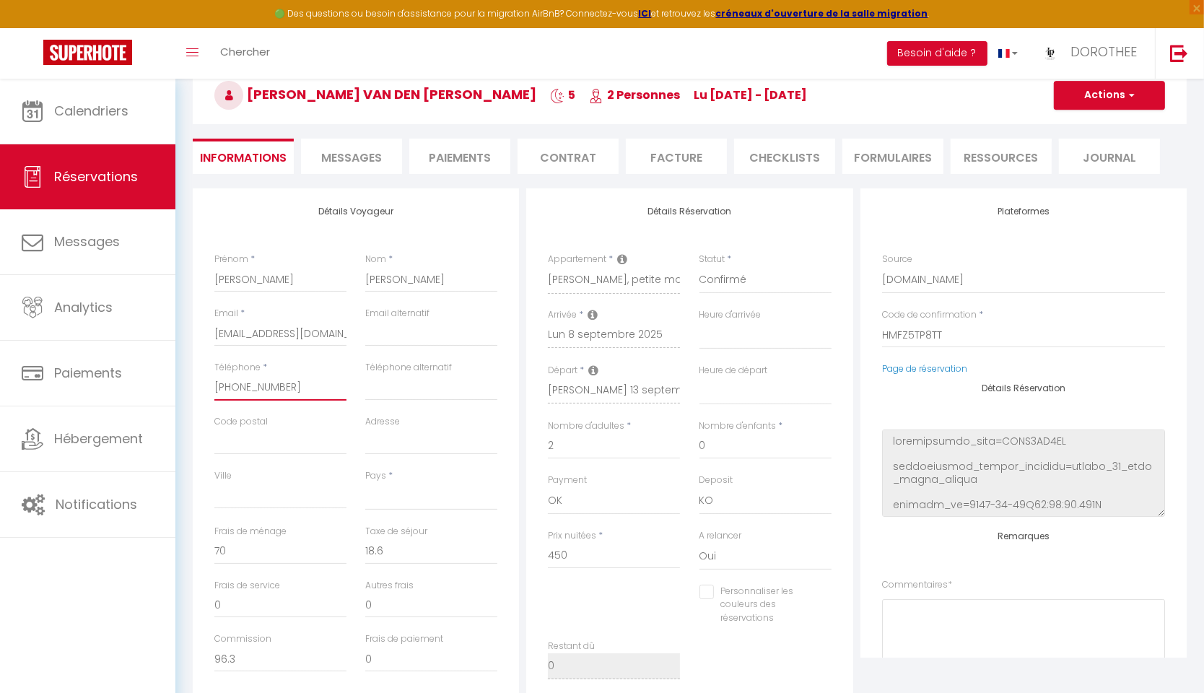
click at [283, 391] on input "[PHONE_NUMBER]" at bounding box center [280, 388] width 132 height 26
click at [1123, 90] on button "Actions" at bounding box center [1109, 95] width 111 height 29
click at [1068, 123] on link "Enregistrer" at bounding box center [1095, 127] width 114 height 19
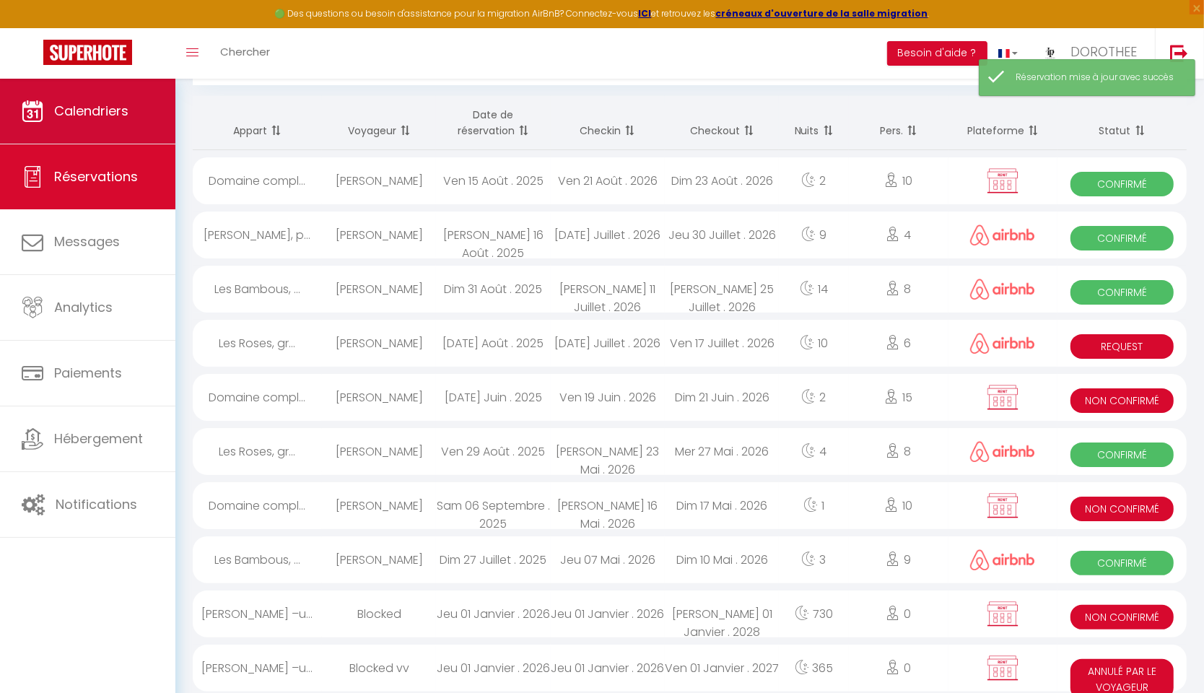
click at [127, 84] on link "Calendriers" at bounding box center [87, 111] width 175 height 65
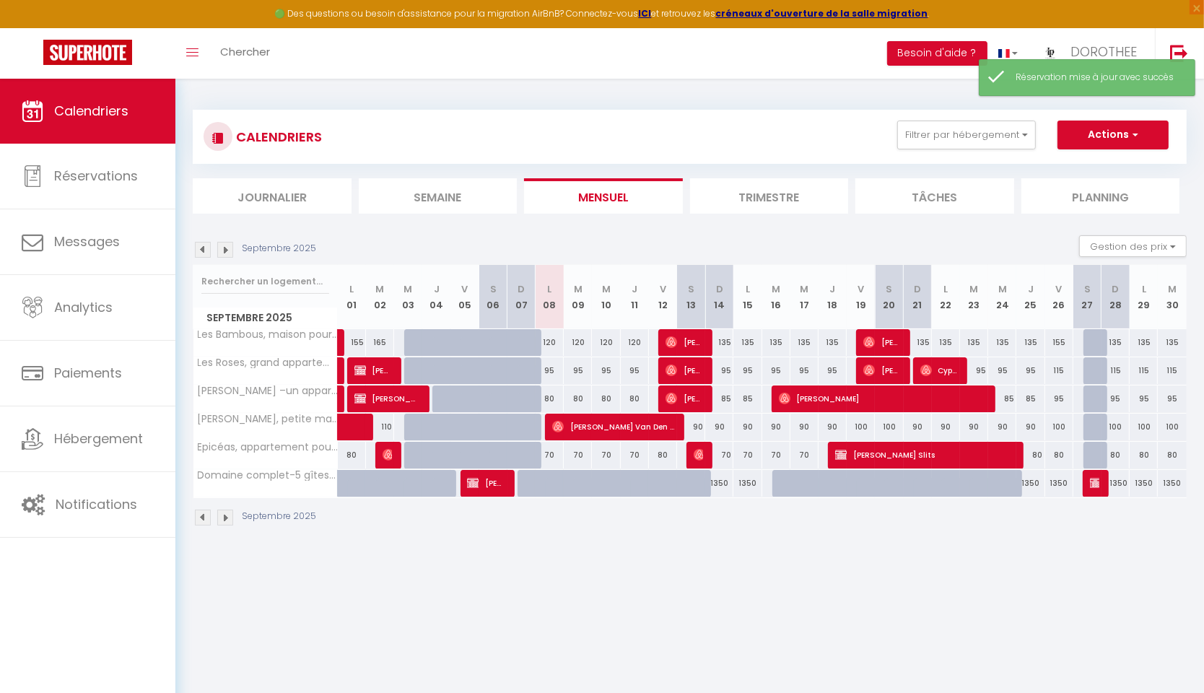
click at [555, 425] on img at bounding box center [558, 427] width 12 height 12
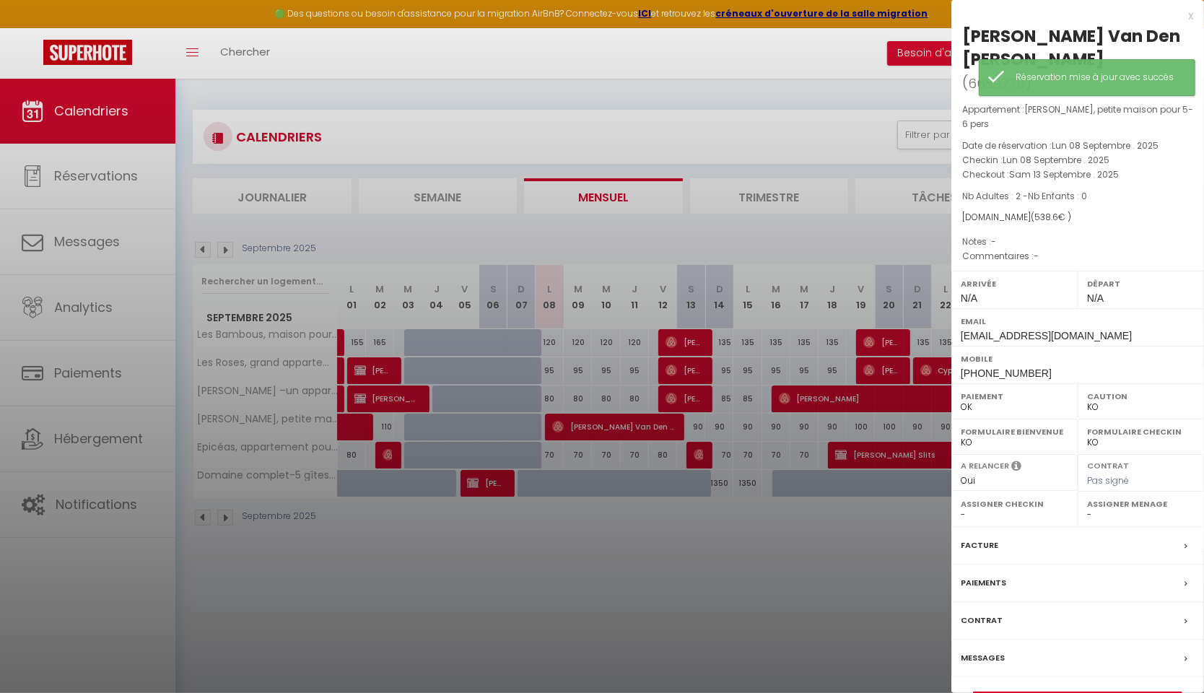
click at [1038, 692] on link "Détails de la réservation" at bounding box center [1078, 701] width 208 height 19
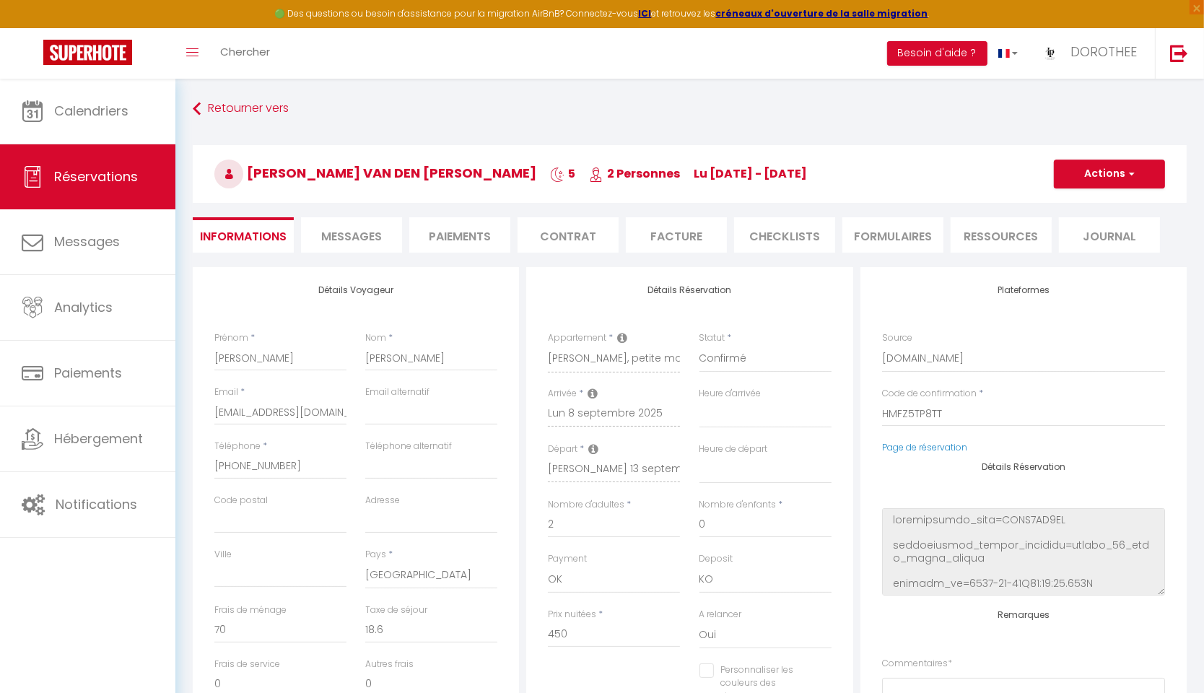
click at [375, 234] on span "Messages" at bounding box center [351, 236] width 61 height 17
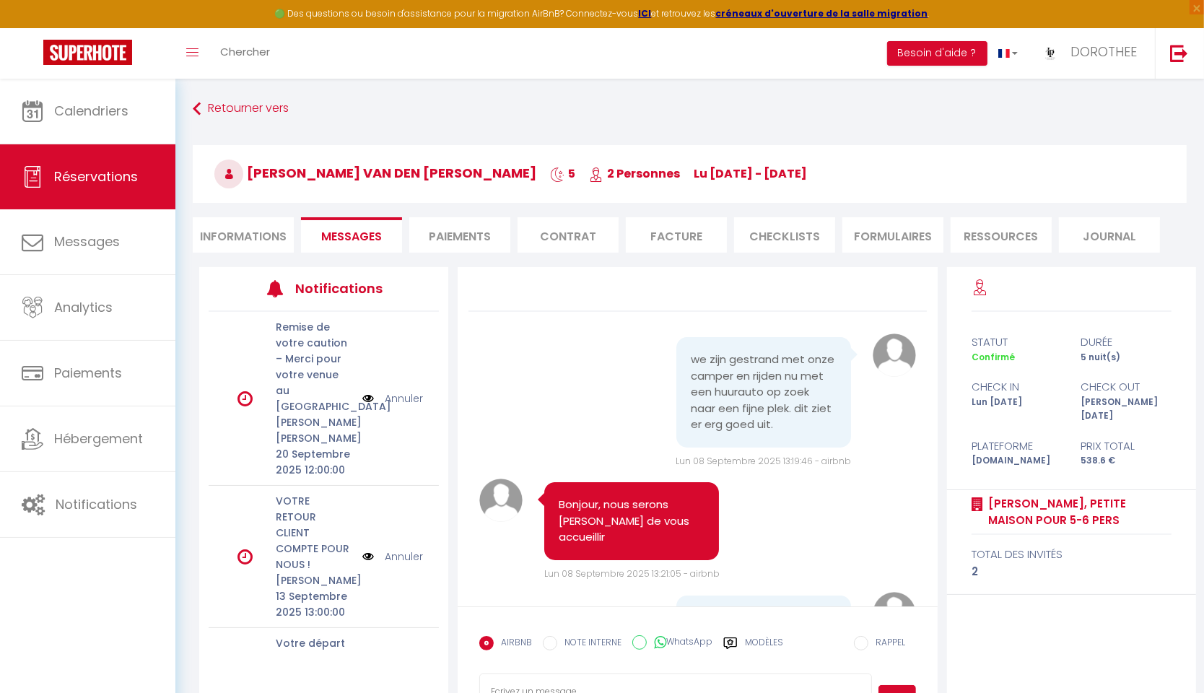
click at [632, 641] on input "WhatsApp" at bounding box center [639, 642] width 14 height 14
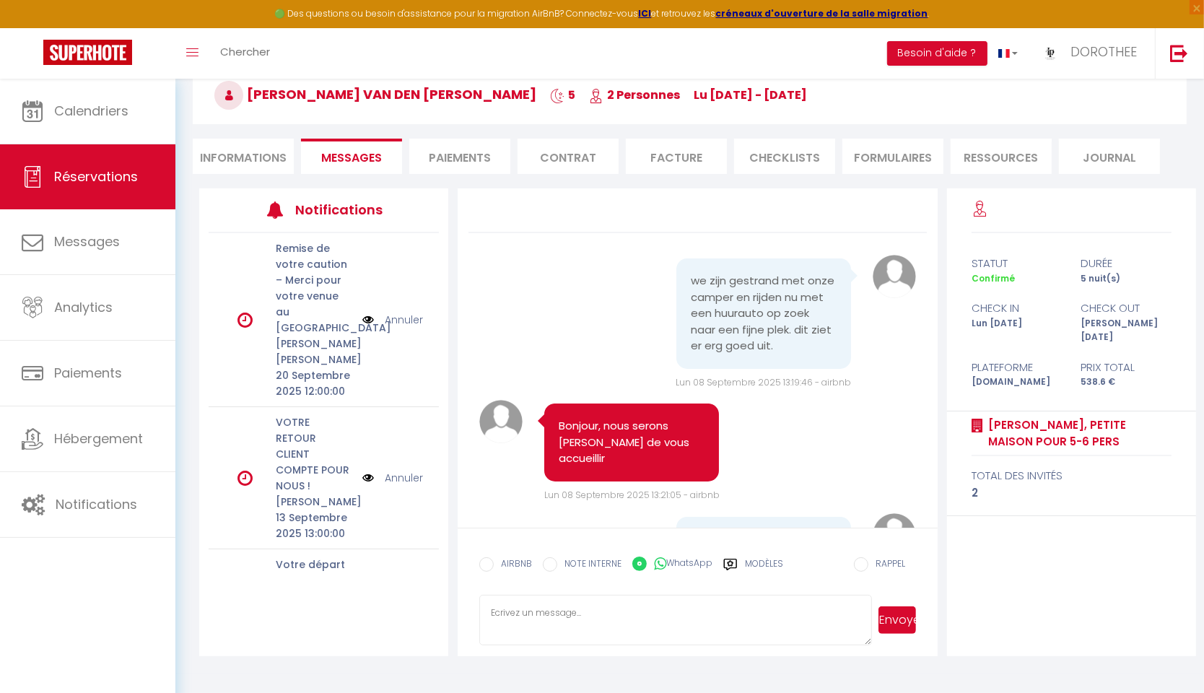
click at [762, 612] on textarea at bounding box center [675, 620] width 393 height 51
paste textarea "Please find attached the link for the security deposit, which will not be cashe…"
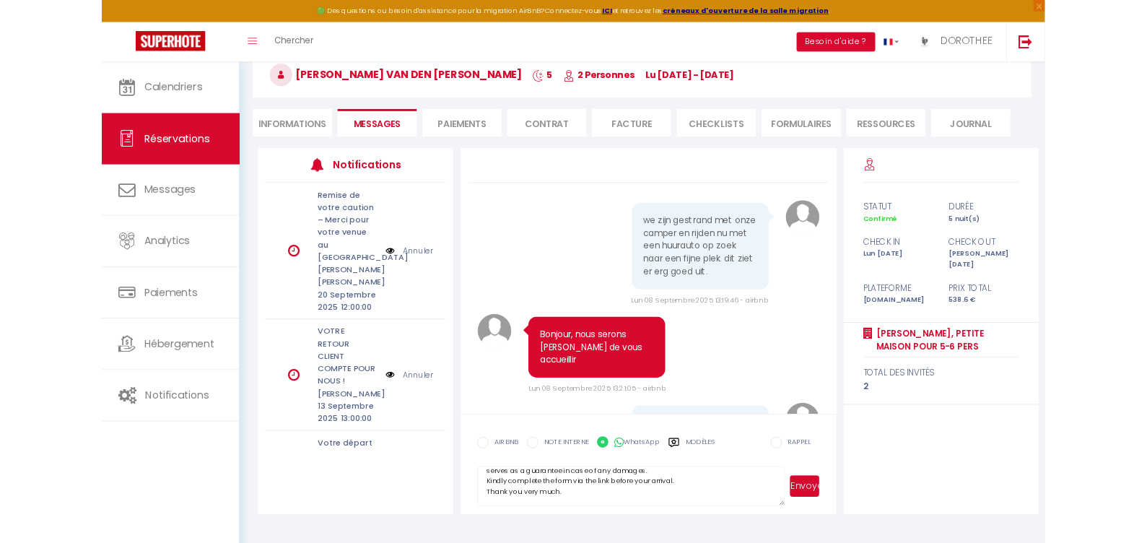
scroll to position [30, 0]
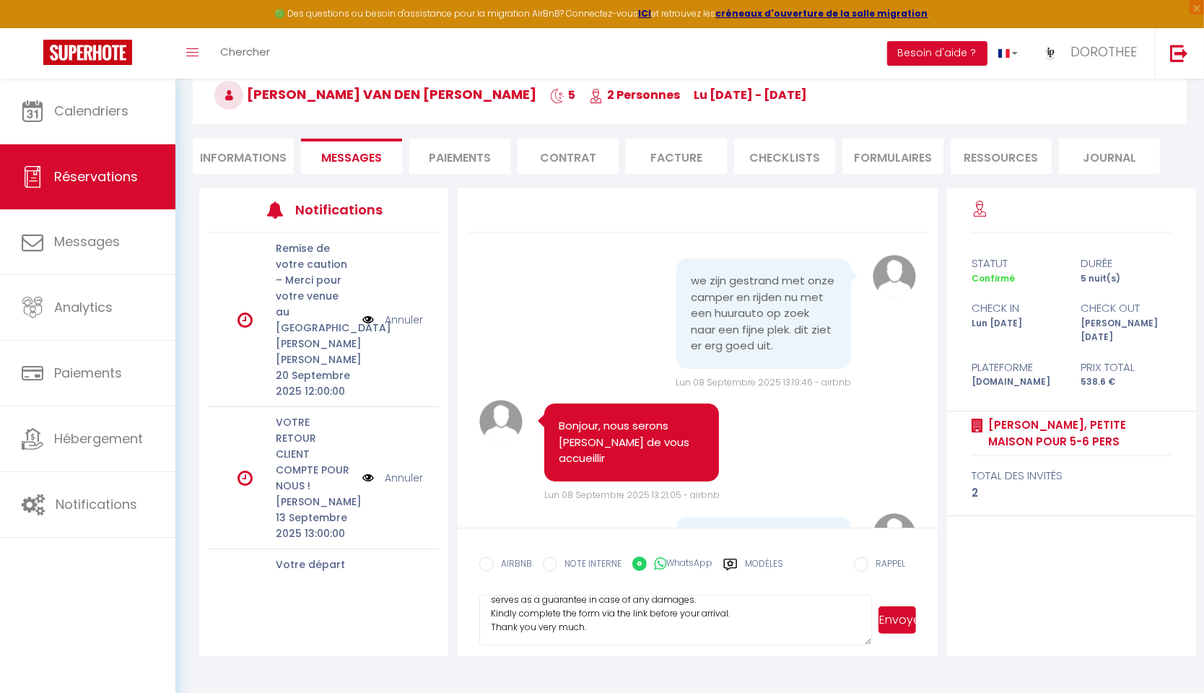
click at [903, 619] on button "Envoyer" at bounding box center [897, 619] width 37 height 27
click at [460, 146] on li "Paiements" at bounding box center [459, 156] width 101 height 35
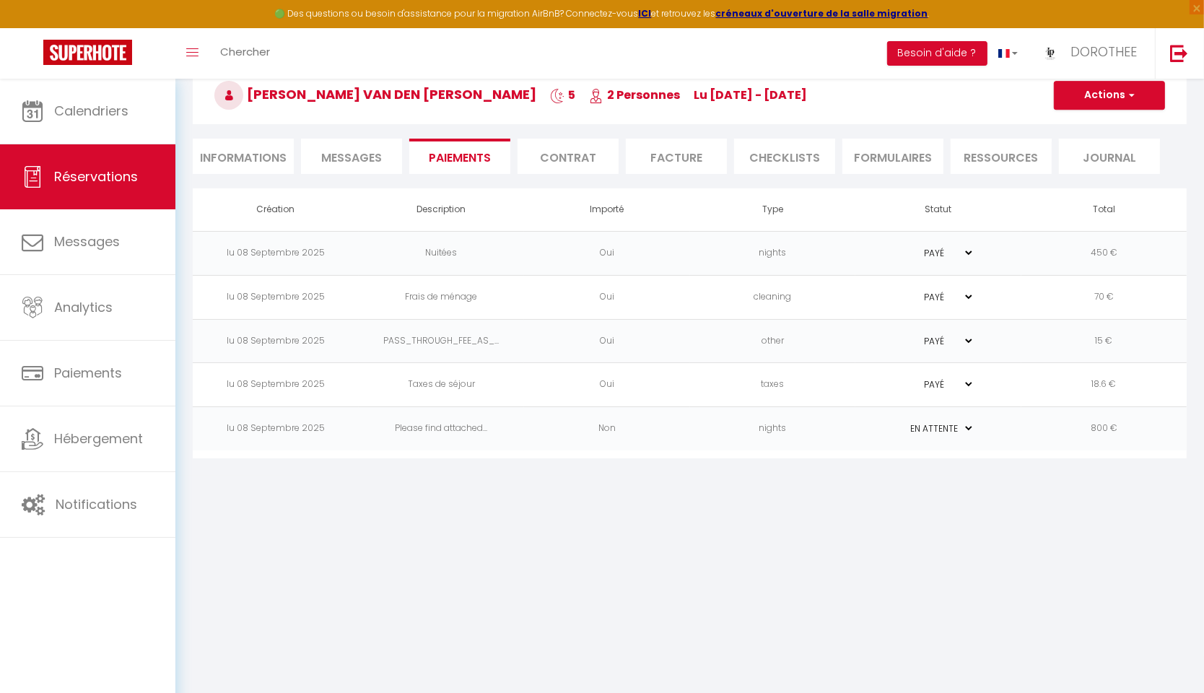
click at [1110, 432] on td "800 €" at bounding box center [1105, 429] width 166 height 44
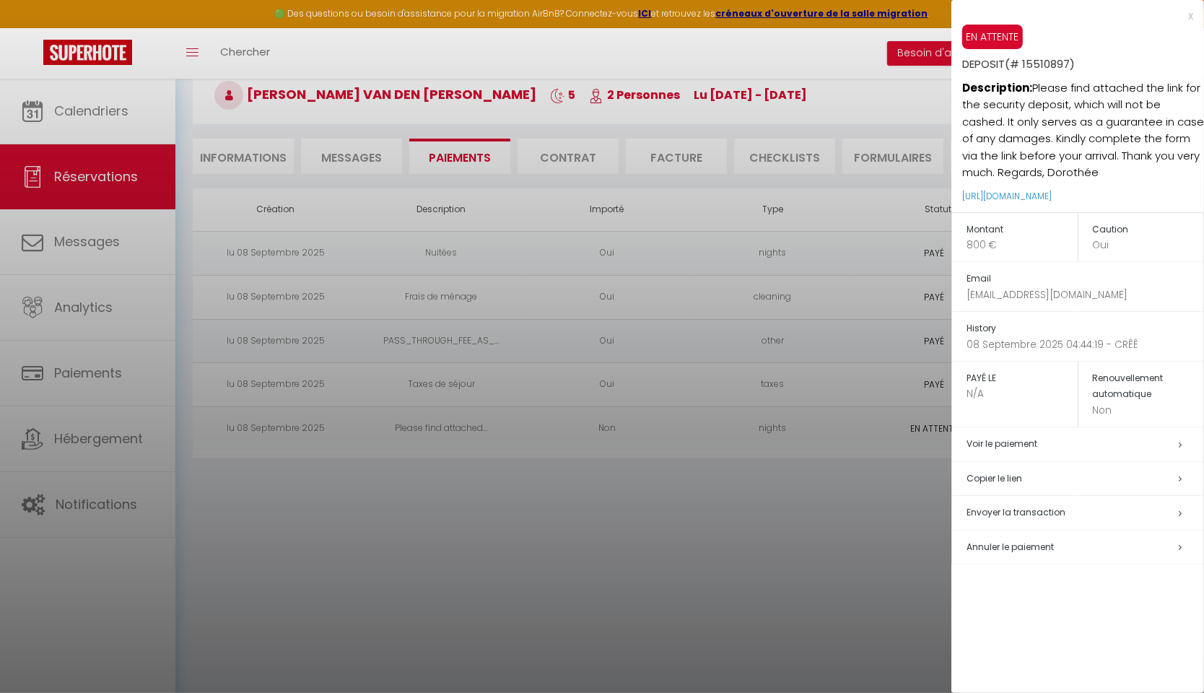
click at [1016, 479] on h5 "Copier le lien" at bounding box center [1085, 479] width 237 height 17
click at [759, 557] on div at bounding box center [602, 346] width 1204 height 693
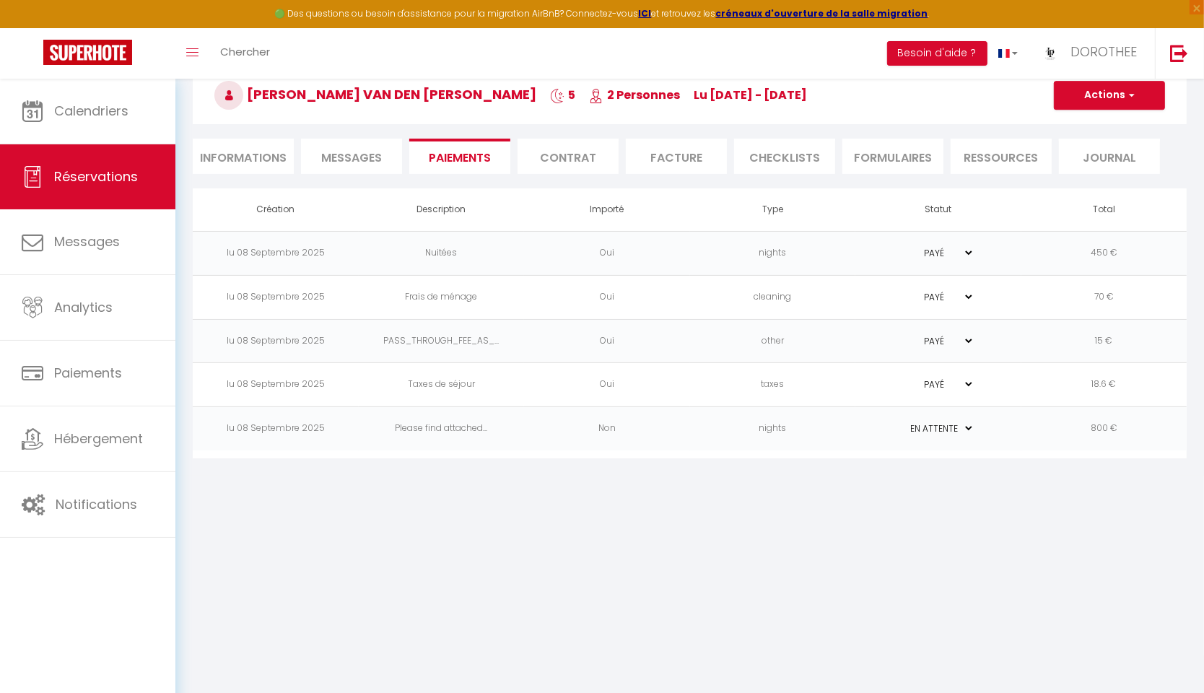
click at [258, 149] on li "Informations" at bounding box center [243, 156] width 101 height 35
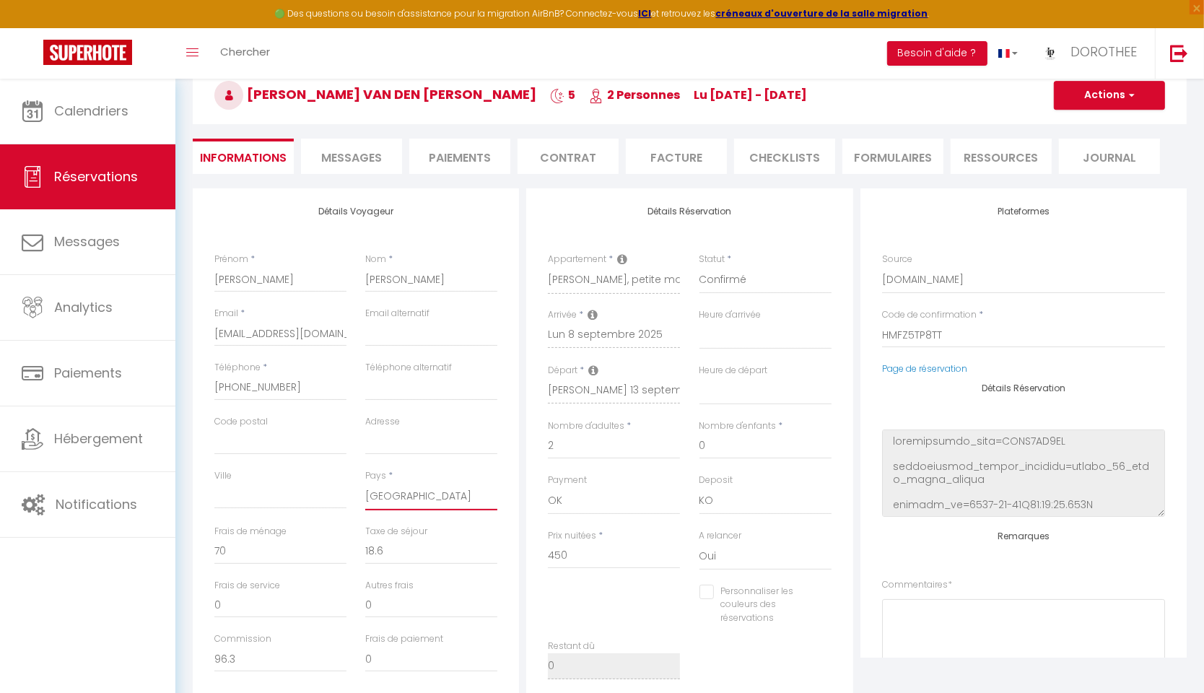
click at [1134, 92] on span "button" at bounding box center [1130, 95] width 9 height 13
click at [1110, 122] on link "Enregistrer" at bounding box center [1095, 127] width 114 height 19
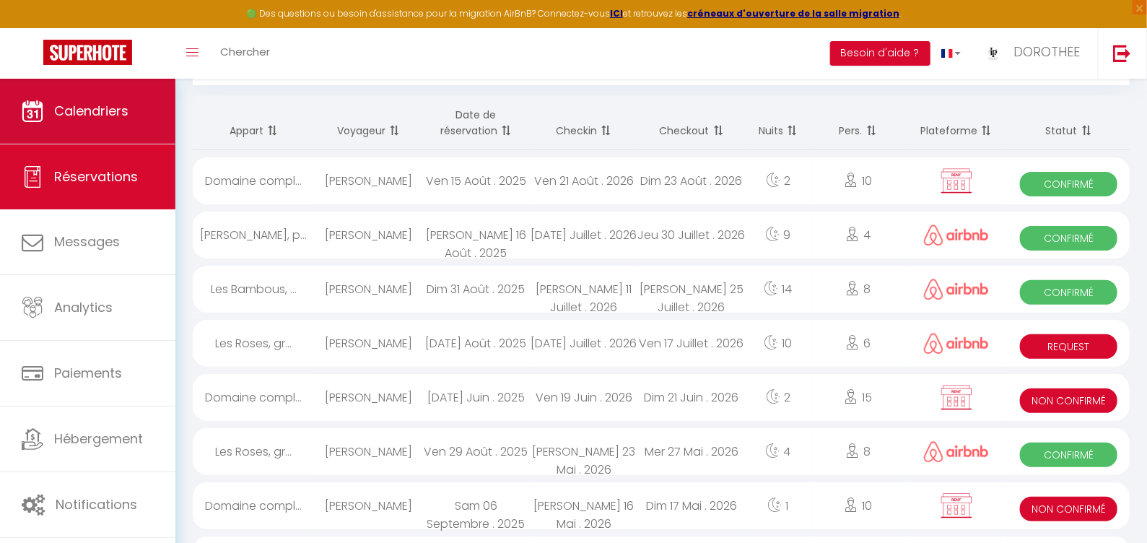
click at [97, 123] on link "Calendriers" at bounding box center [87, 111] width 175 height 65
